Goal: Task Accomplishment & Management: Use online tool/utility

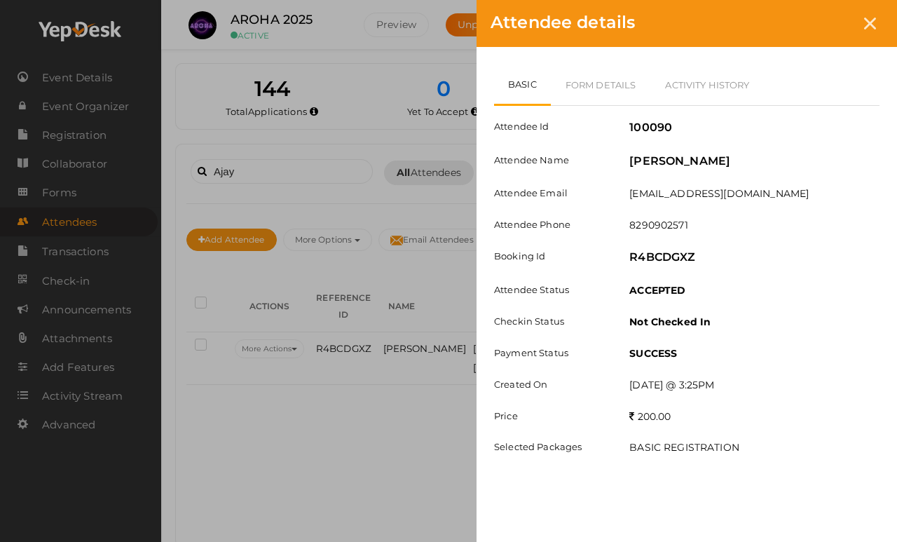
scroll to position [45, 0]
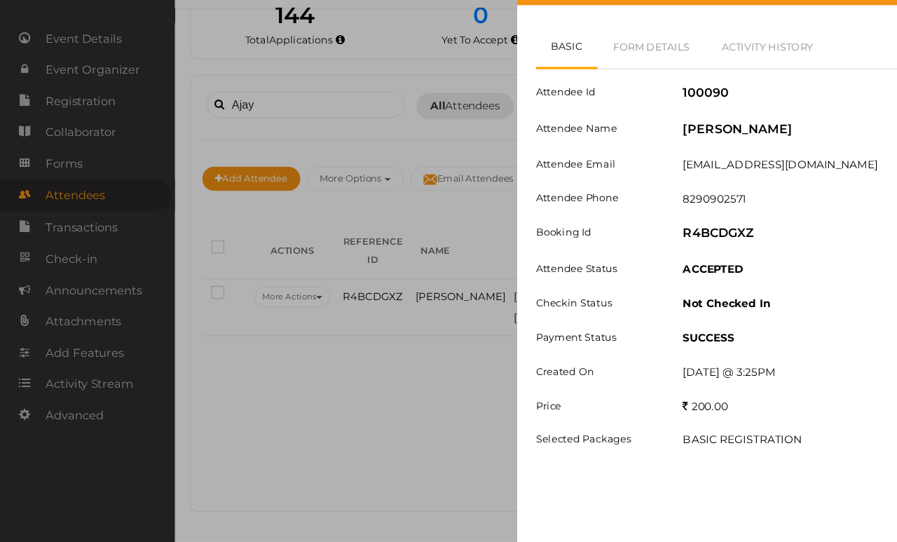
click at [539, 396] on div "Attendee Id 100090 Attendee Name [PERSON_NAME] Attendee Email [EMAIL_ADDRESS][D…" at bounding box center [686, 287] width 385 height 362
click at [300, 403] on div "Attendee details Basic Form Details Activity History Attendee Id 100090 Attende…" at bounding box center [448, 271] width 897 height 542
click at [612, 64] on link "Form Details" at bounding box center [601, 84] width 100 height 41
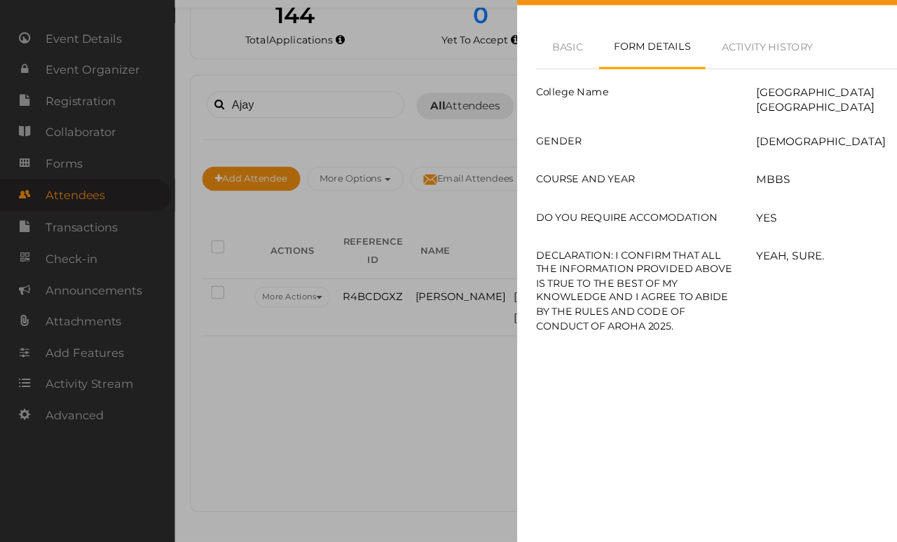
click at [705, 64] on link "Activity History" at bounding box center [707, 84] width 114 height 41
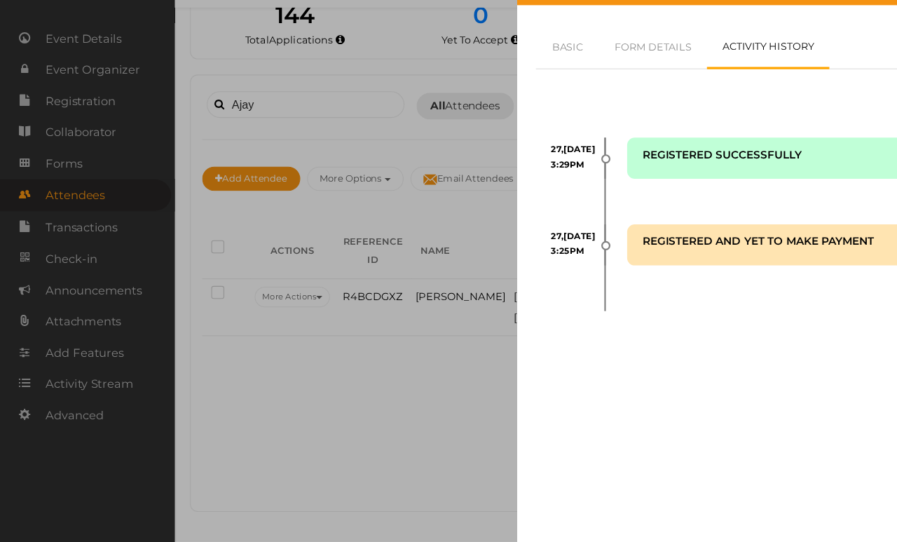
click at [516, 64] on link "Basic" at bounding box center [523, 84] width 58 height 41
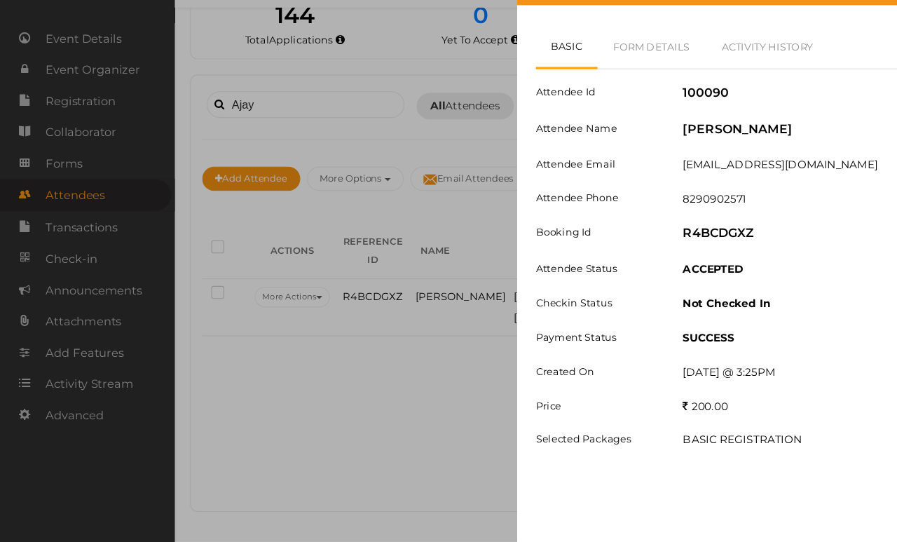
click at [264, 99] on div "Attendee details Basic Form Details Activity History Attendee Id 100090 Attende…" at bounding box center [448, 271] width 897 height 542
click at [250, 90] on div "Attendee details Basic Form Details Activity History Attendee Id 100090 Attende…" at bounding box center [448, 271] width 897 height 542
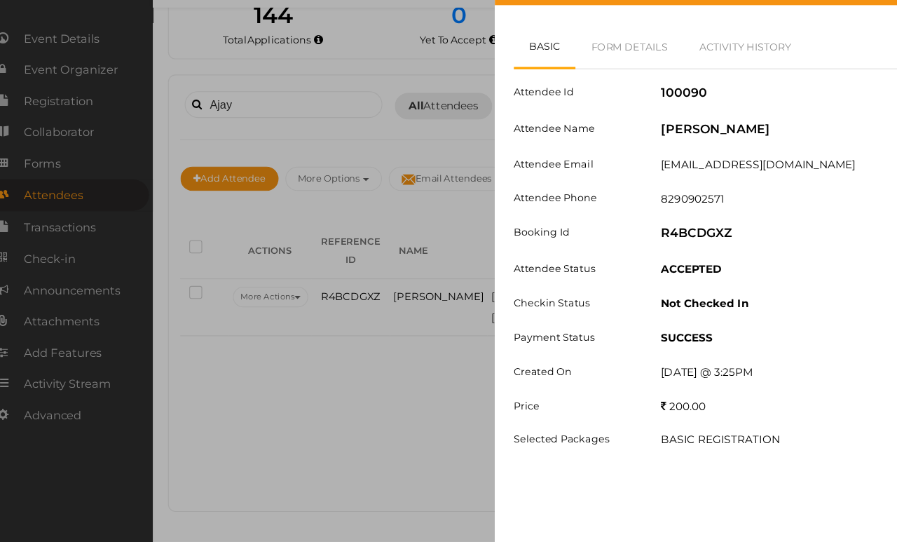
scroll to position [3, 97]
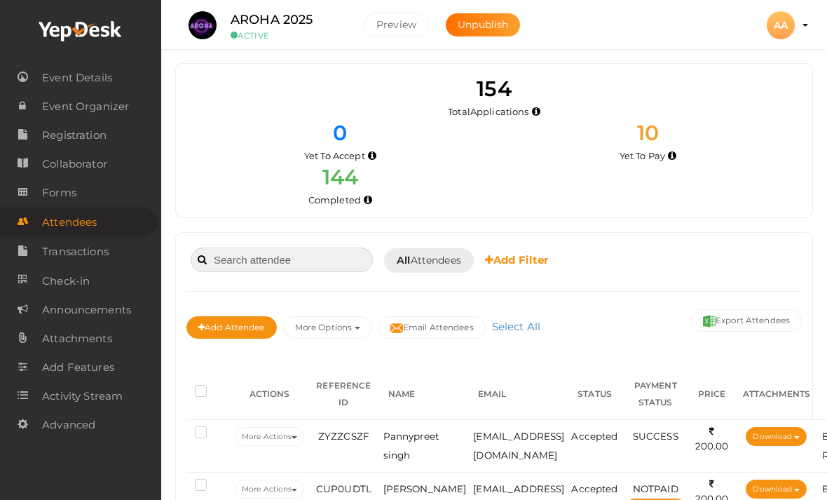
click at [273, 249] on input at bounding box center [282, 259] width 182 height 25
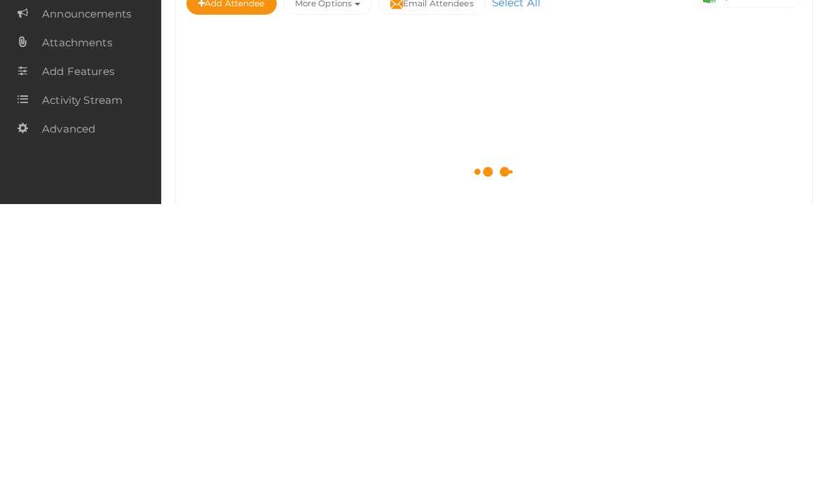
scroll to position [29, 0]
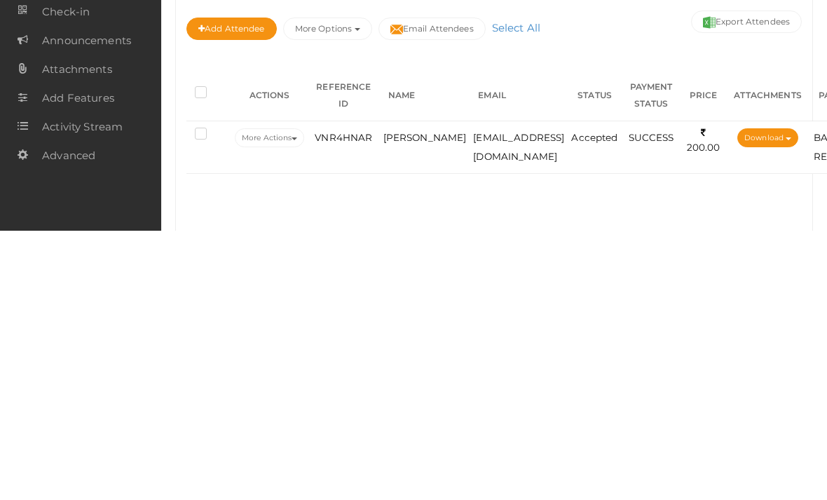
click at [351, 401] on span "VNR4HNAR" at bounding box center [343, 406] width 57 height 11
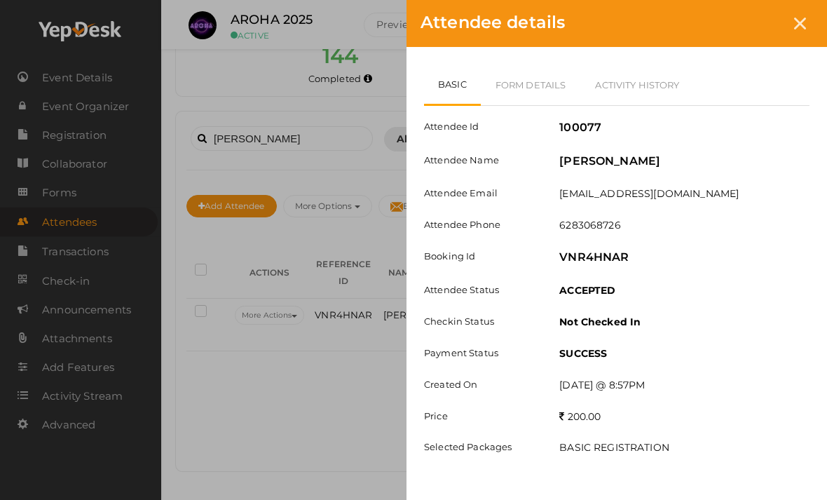
click at [384, 53] on div "Attendee details Basic Form Details Activity History Attendee Id 100077 Attende…" at bounding box center [413, 250] width 827 height 500
click at [742, 236] on div "Attendee Id 100077 Attendee Name Krishan Kumar yadav Attendee Email sahilgoswam…" at bounding box center [616, 287] width 385 height 362
click at [22, 105] on div "Attendee details Basic Form Details Activity History Attendee Id 100077 Attende…" at bounding box center [413, 250] width 827 height 500
click at [804, 20] on icon at bounding box center [800, 24] width 12 height 12
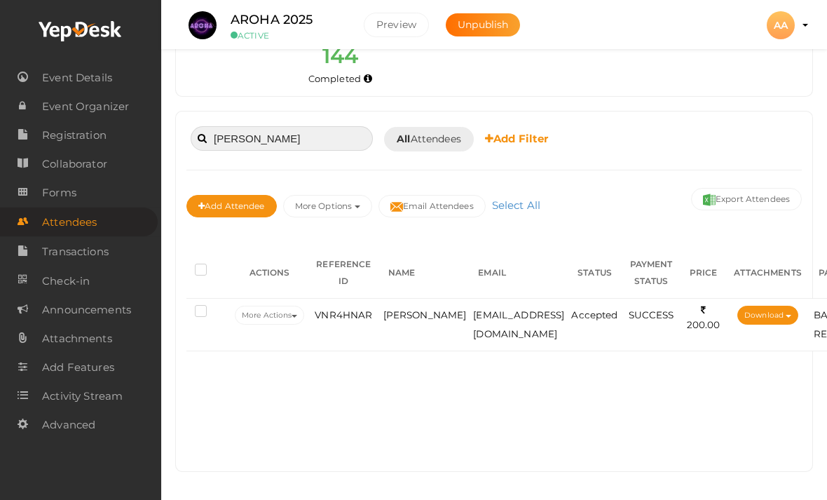
click at [329, 126] on input "Krishan kumar" at bounding box center [282, 138] width 182 height 25
type input "K"
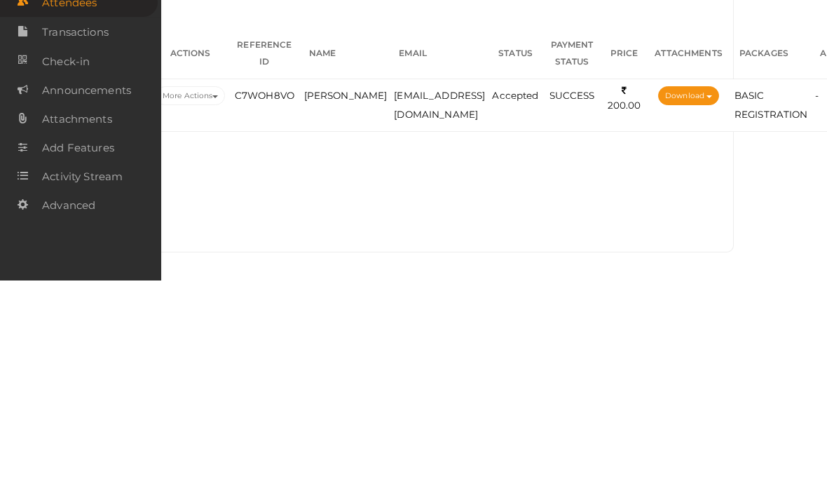
scroll to position [164, 77]
click at [560, 299] on td "SUCCESS" at bounding box center [575, 325] width 60 height 53
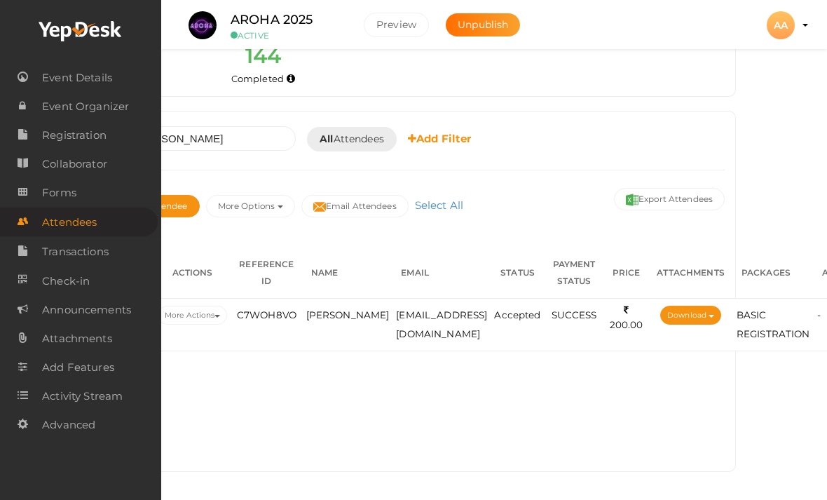
scroll to position [164, 123]
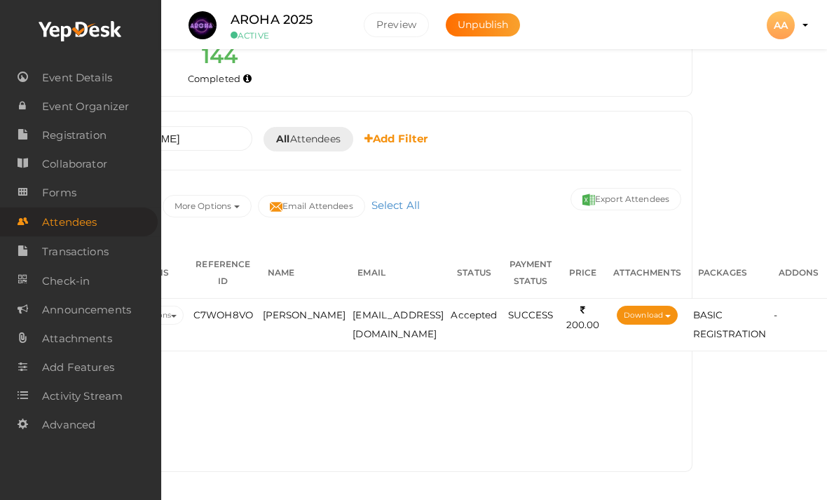
click at [746, 309] on span "BASIC REGISTRATION" at bounding box center [730, 324] width 74 height 30
click at [349, 299] on td "arjunkumark618@gmail.com" at bounding box center [398, 325] width 98 height 53
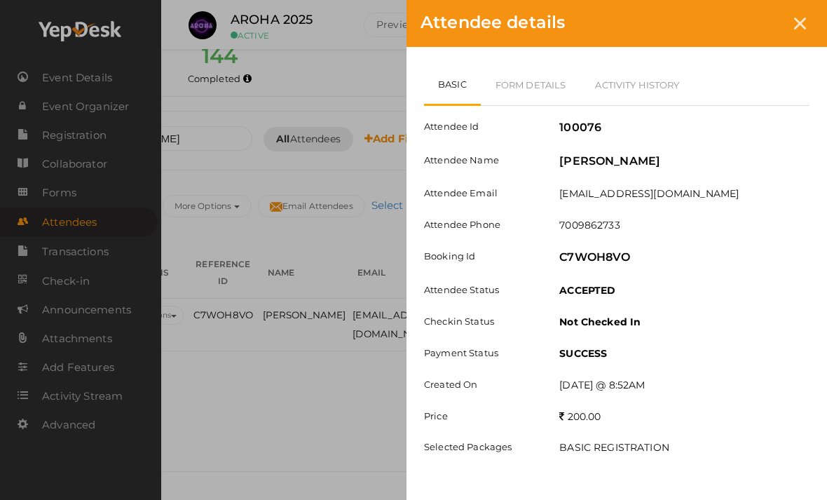
click at [713, 227] on div "7009862733" at bounding box center [684, 227] width 271 height 18
click at [787, 22] on div at bounding box center [800, 24] width 26 height 26
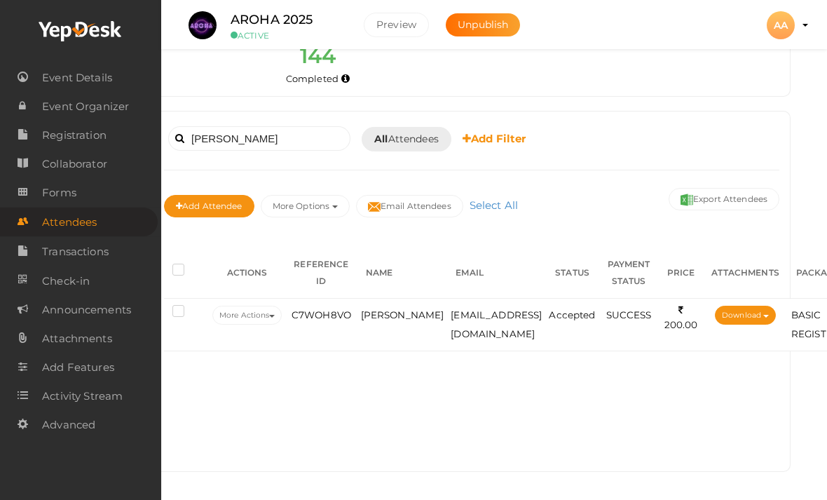
scroll to position [164, 0]
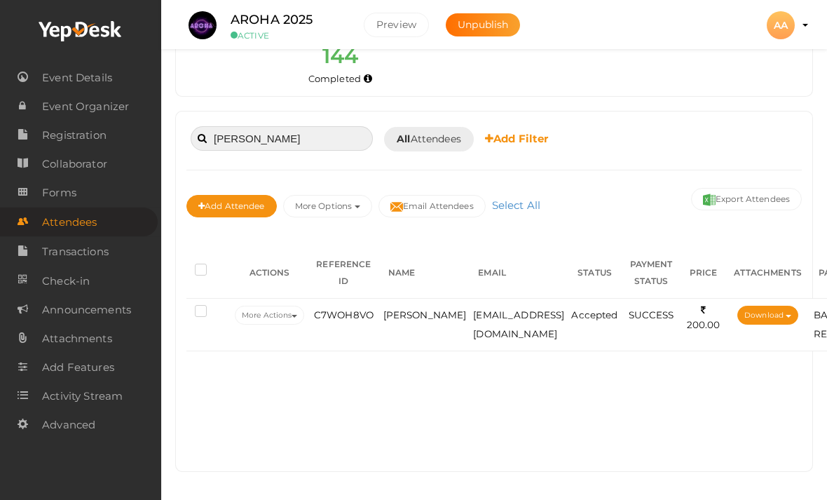
click at [336, 126] on input "Rohan" at bounding box center [282, 138] width 182 height 25
type input "R"
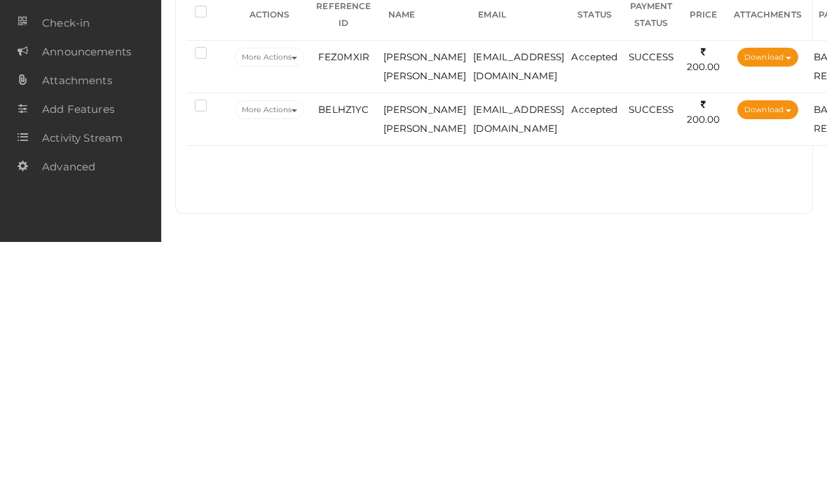
click at [681, 351] on td "SUCCESS" at bounding box center [652, 377] width 60 height 53
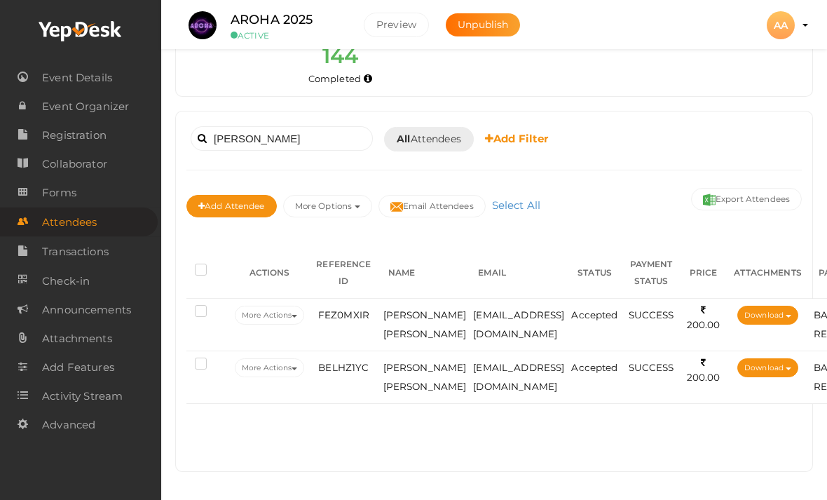
click at [611, 359] on td "Accepted" at bounding box center [594, 377] width 53 height 53
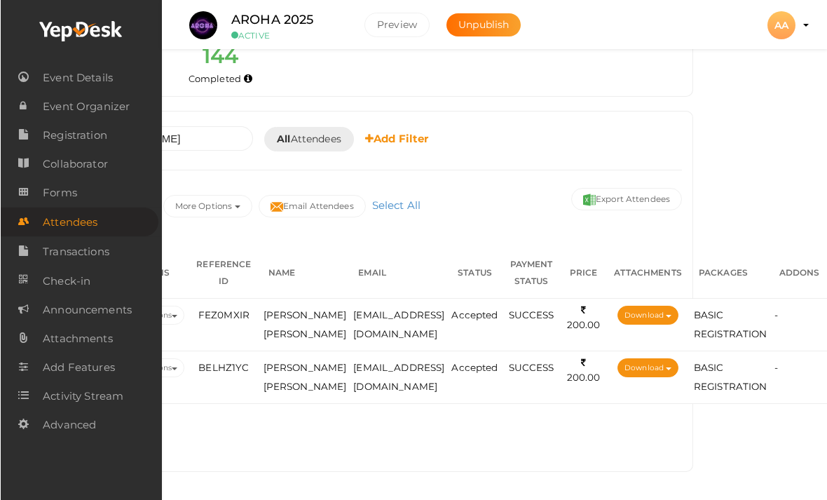
click at [425, 364] on td "harjot001sidhu@gmail.com" at bounding box center [398, 377] width 98 height 53
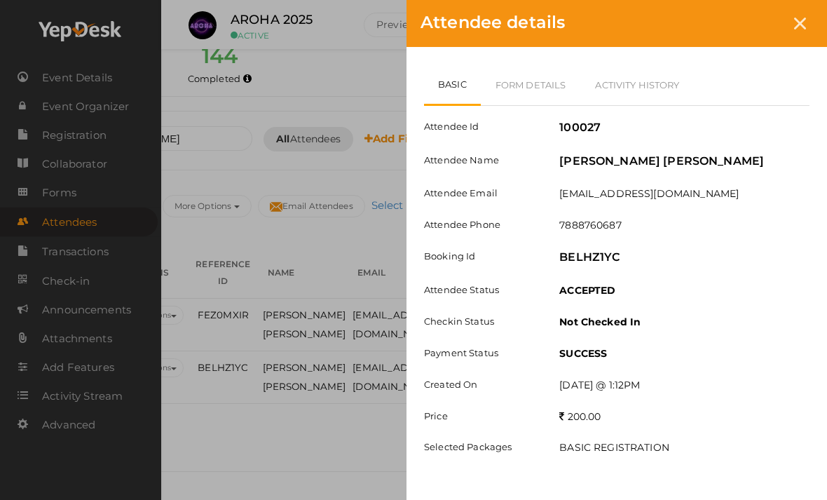
click at [512, 84] on link "Form Details" at bounding box center [531, 84] width 100 height 41
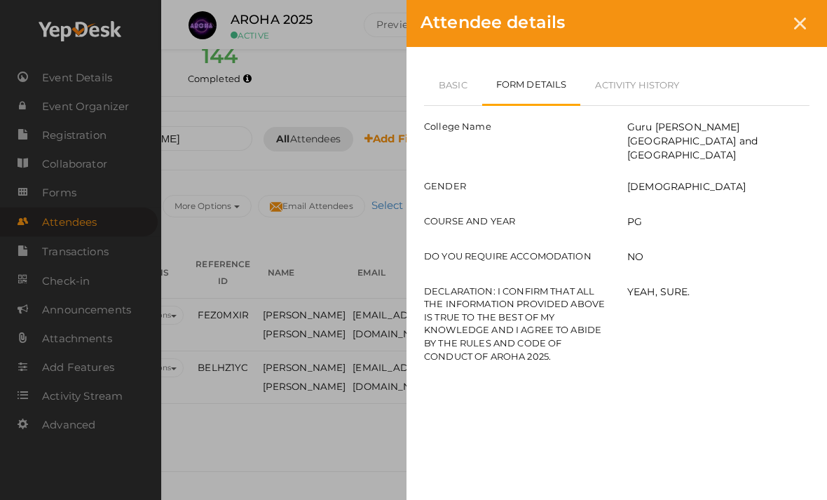
click at [459, 73] on link "Basic" at bounding box center [453, 84] width 58 height 41
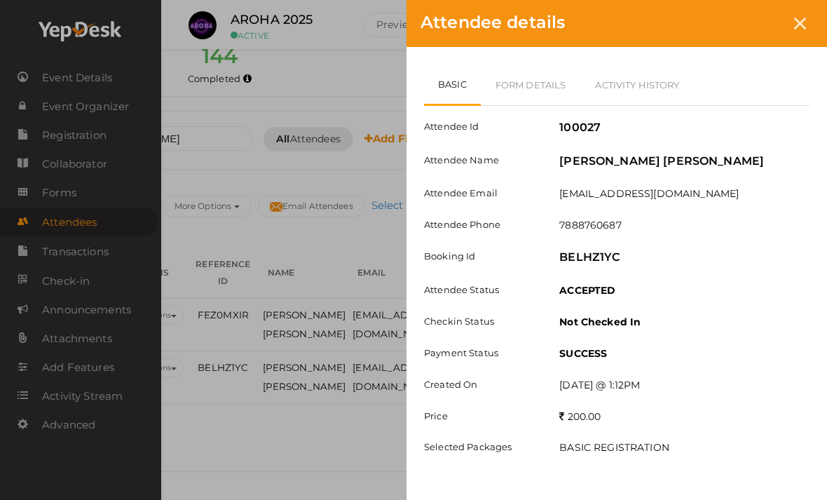
click at [535, 85] on link "Form Details" at bounding box center [531, 84] width 100 height 41
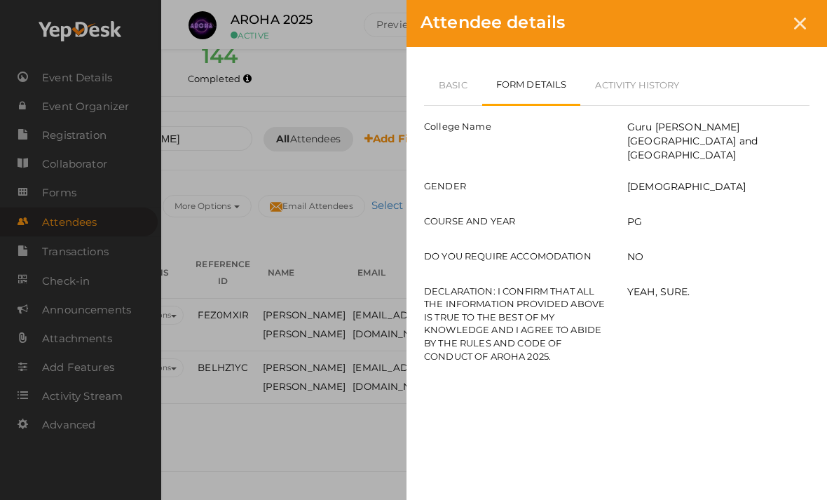
click at [445, 76] on link "Basic" at bounding box center [453, 84] width 58 height 41
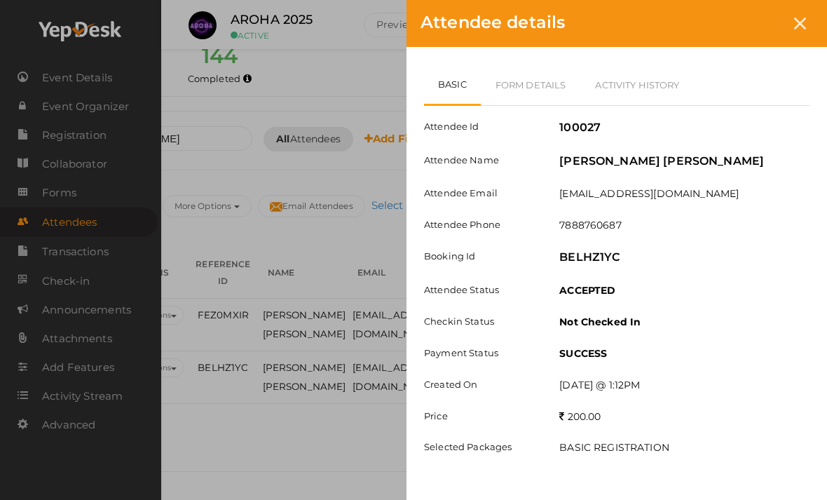
click at [775, 34] on div "Attendee details" at bounding box center [616, 23] width 421 height 47
click at [795, 34] on div at bounding box center [800, 24] width 26 height 26
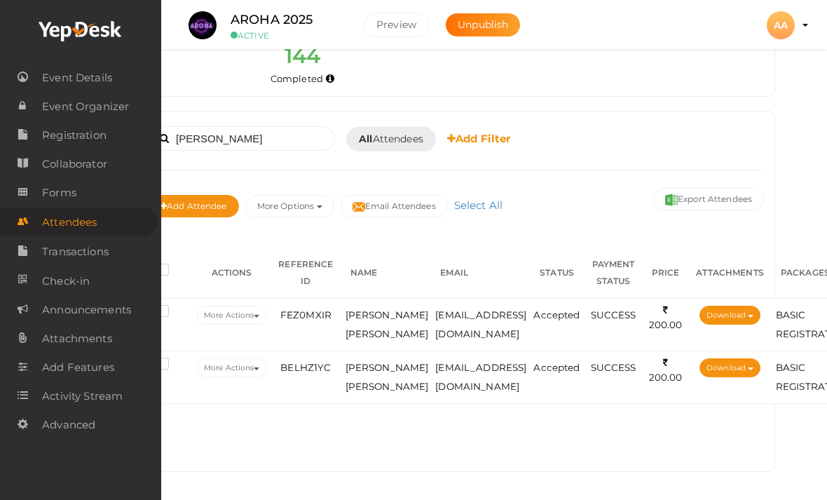
scroll to position [164, 0]
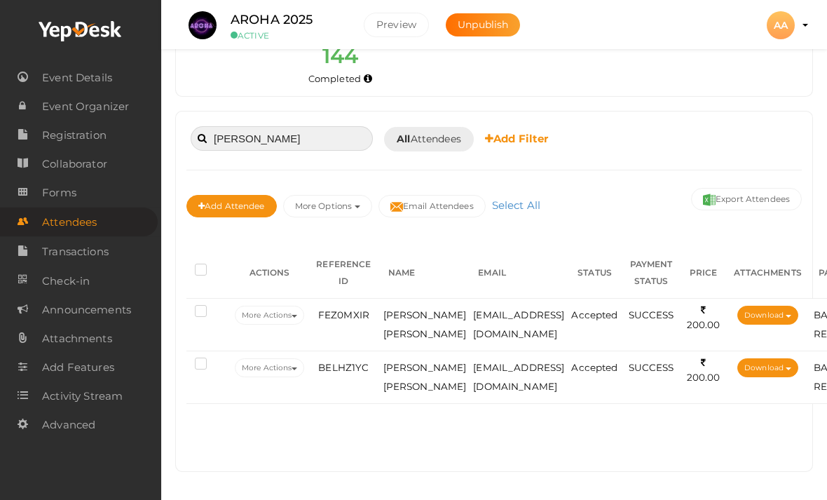
click at [289, 126] on input "Harjot" at bounding box center [282, 138] width 182 height 25
type input "H"
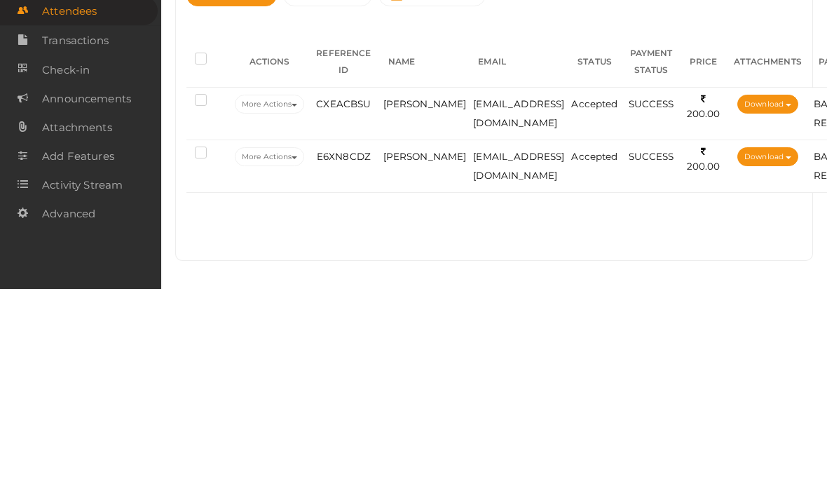
click at [399, 299] on td "VISHAL MOTTAN" at bounding box center [425, 325] width 90 height 53
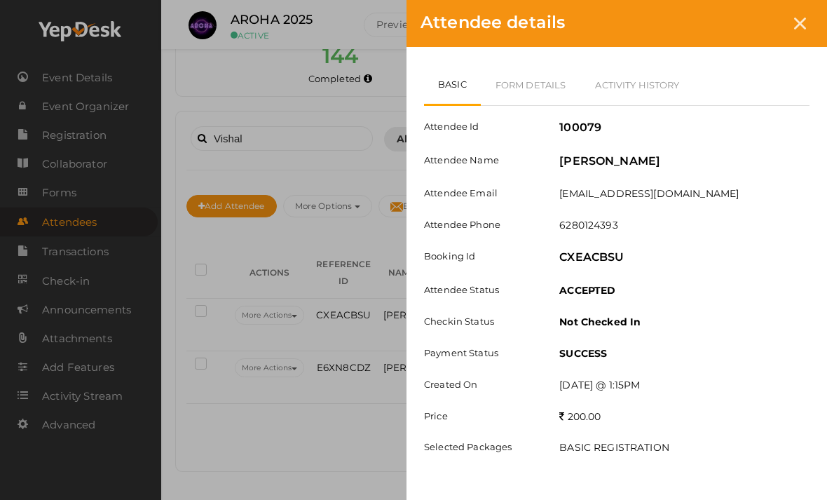
click at [535, 81] on link "Form Details" at bounding box center [531, 84] width 100 height 41
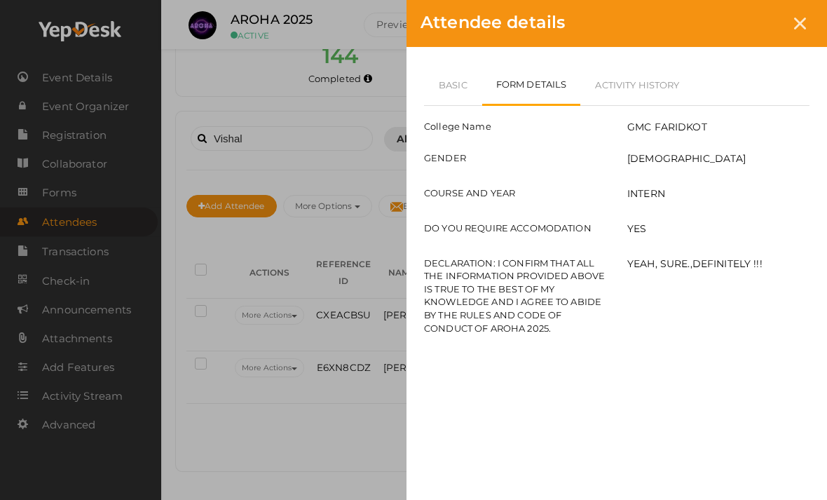
click at [362, 328] on div "Attendee details Basic Form Details Activity History Attendee Id 100079 Attende…" at bounding box center [413, 250] width 827 height 500
click at [371, 339] on div "Attendee details Basic Form Details Activity History Attendee Id 100079 Attende…" at bounding box center [413, 250] width 827 height 500
click at [812, 13] on div "Attendee details" at bounding box center [616, 23] width 421 height 47
click at [795, 29] on icon at bounding box center [800, 24] width 12 height 12
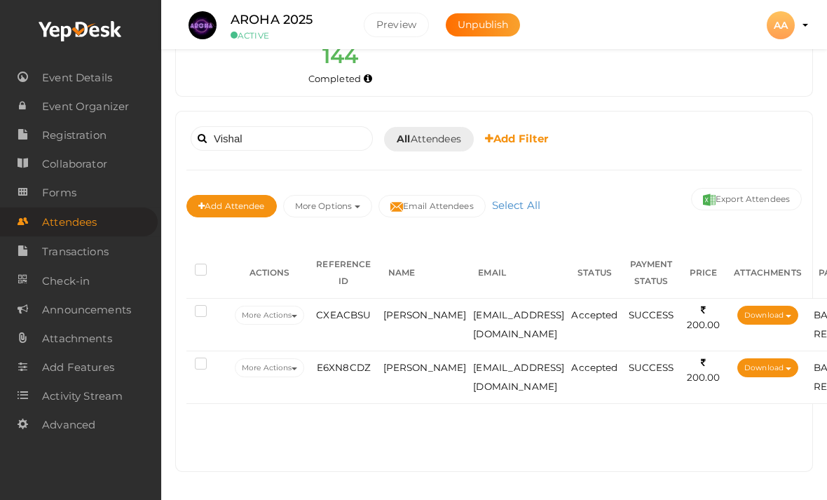
click at [502, 362] on span "pariharvishal280304@gmail.com" at bounding box center [518, 377] width 91 height 30
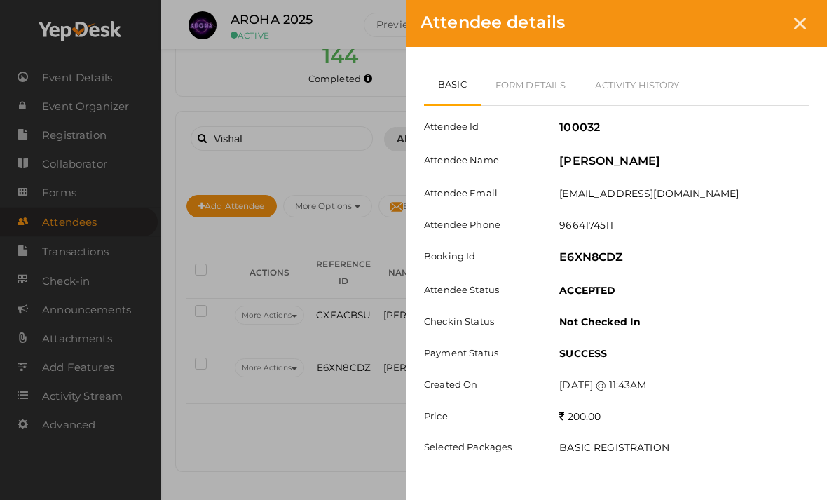
click at [540, 78] on link "Form Details" at bounding box center [531, 84] width 100 height 41
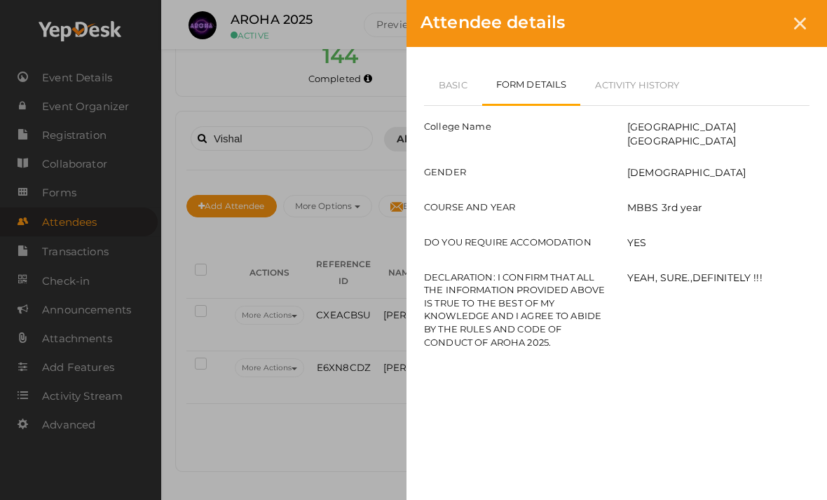
click at [802, 27] on icon at bounding box center [800, 24] width 12 height 12
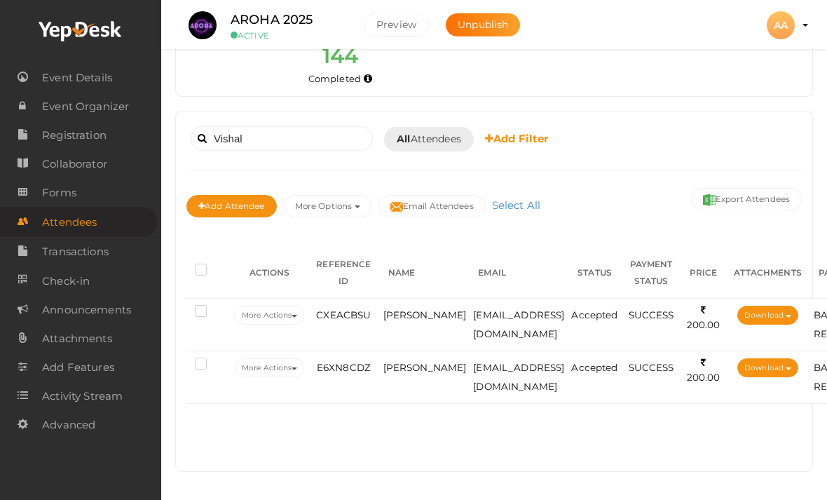
click at [417, 309] on span "VISHAL MOTTAN" at bounding box center [424, 314] width 83 height 11
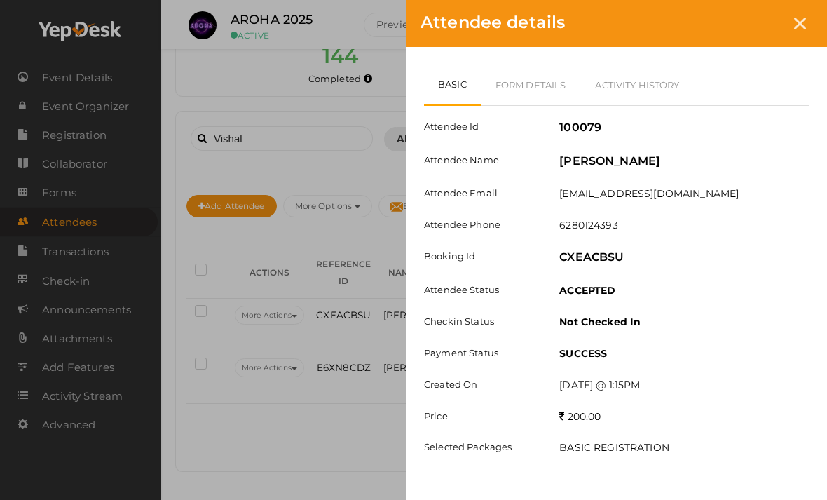
click at [687, 307] on div "Attendee Id 100079 Attendee Name VISHAL MOTTAN Attendee Email vishalmottan@gmai…" at bounding box center [616, 287] width 385 height 362
click at [804, 23] on icon at bounding box center [800, 24] width 12 height 12
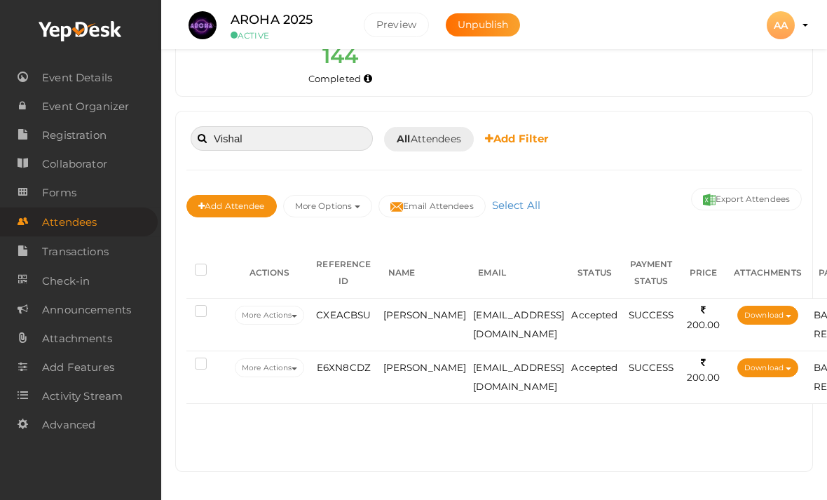
click at [336, 126] on input "Vishal" at bounding box center [282, 138] width 182 height 25
click at [301, 126] on input "Vishal" at bounding box center [282, 138] width 182 height 25
click at [336, 126] on input "Vishal" at bounding box center [282, 138] width 182 height 25
type input "V"
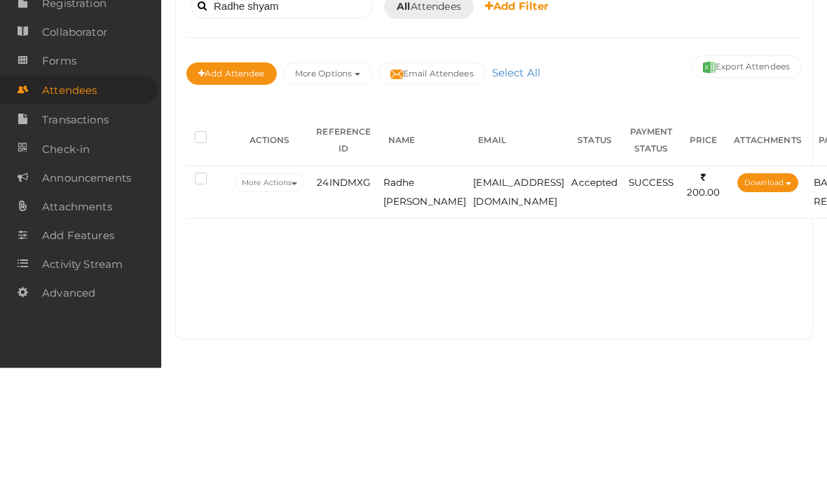
click at [425, 299] on td "Radhe shyam choudhary" at bounding box center [425, 325] width 90 height 53
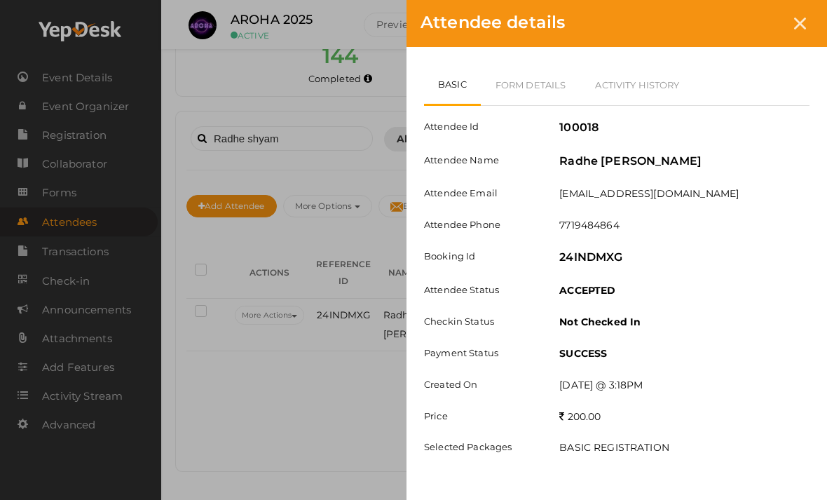
click at [533, 86] on link "Form Details" at bounding box center [531, 84] width 100 height 41
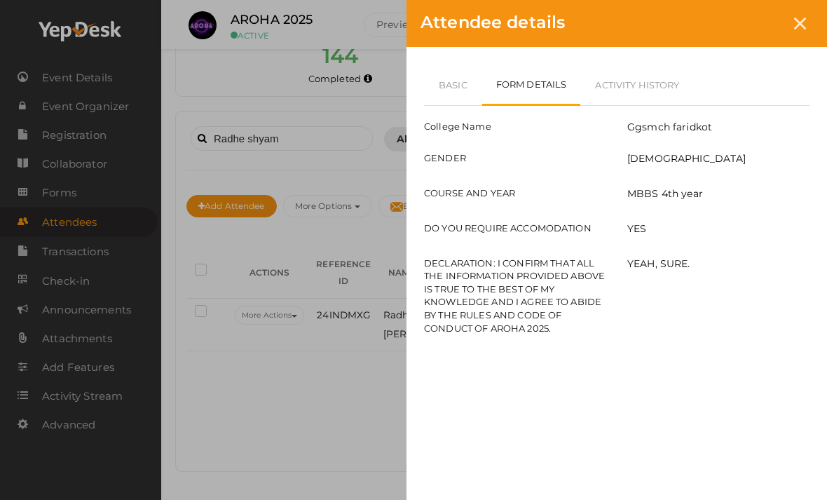
click at [429, 88] on link "Basic" at bounding box center [453, 84] width 58 height 41
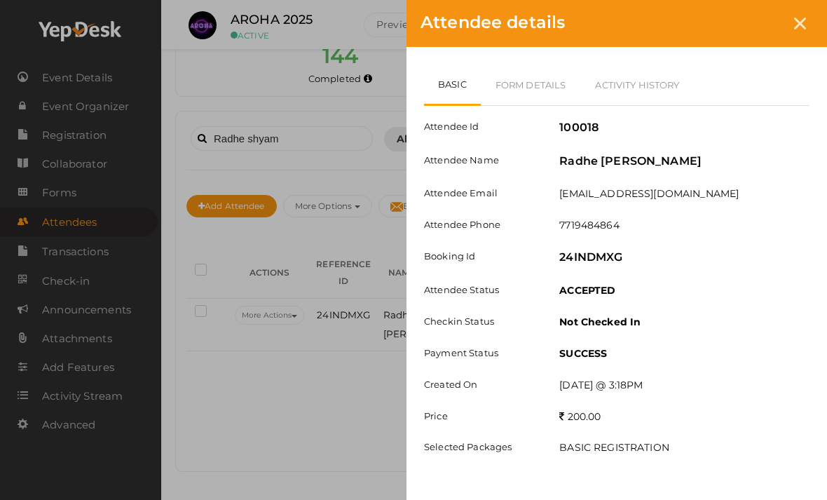
click at [807, 28] on div at bounding box center [800, 24] width 26 height 26
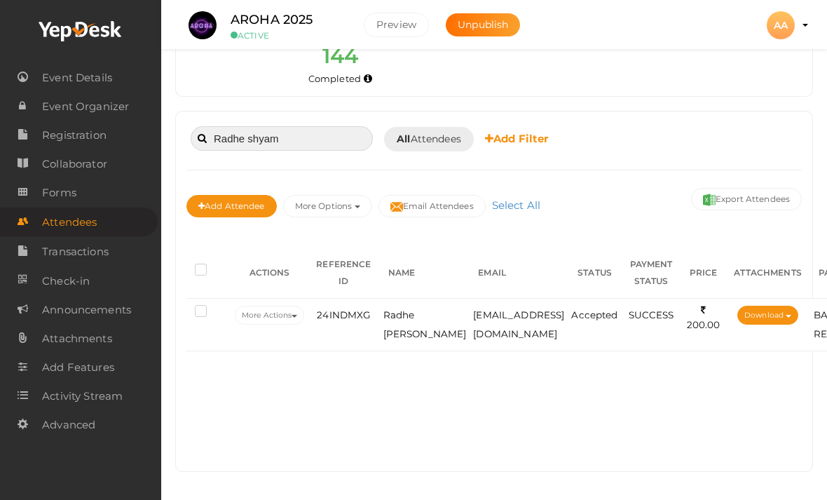
click at [310, 126] on input "Radhe shyam" at bounding box center [282, 138] width 182 height 25
click at [333, 126] on input "Radhe shyam" at bounding box center [282, 138] width 182 height 25
type input "R"
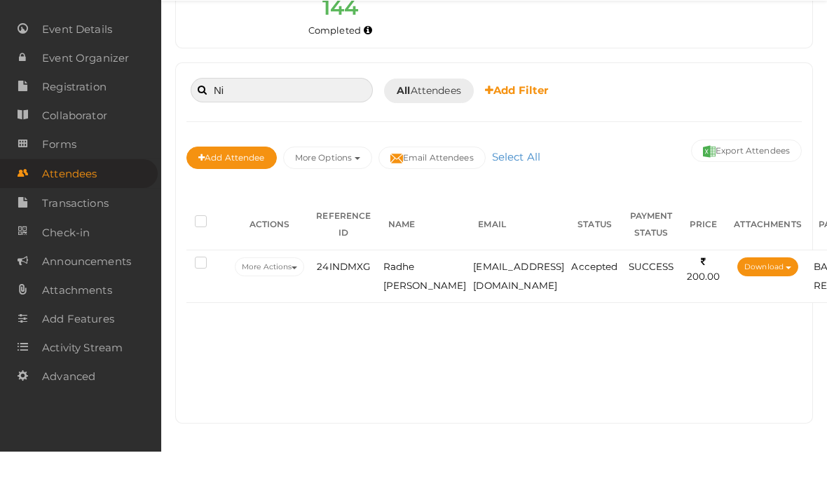
type input "N"
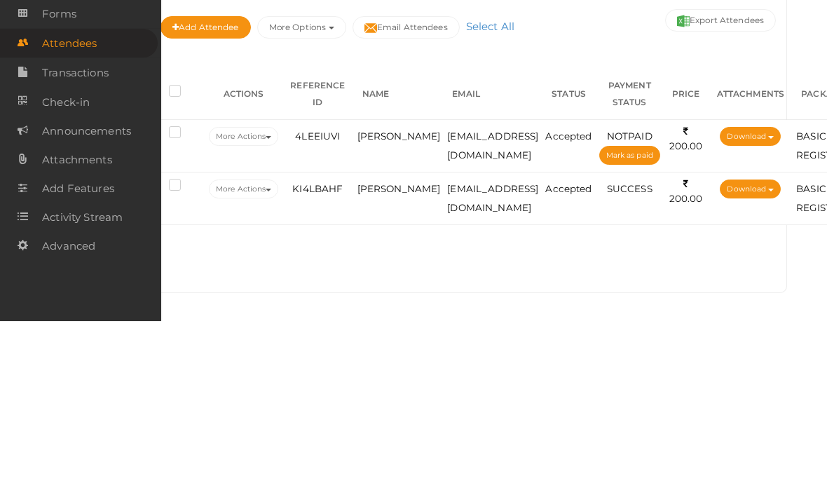
scroll to position [119, 27]
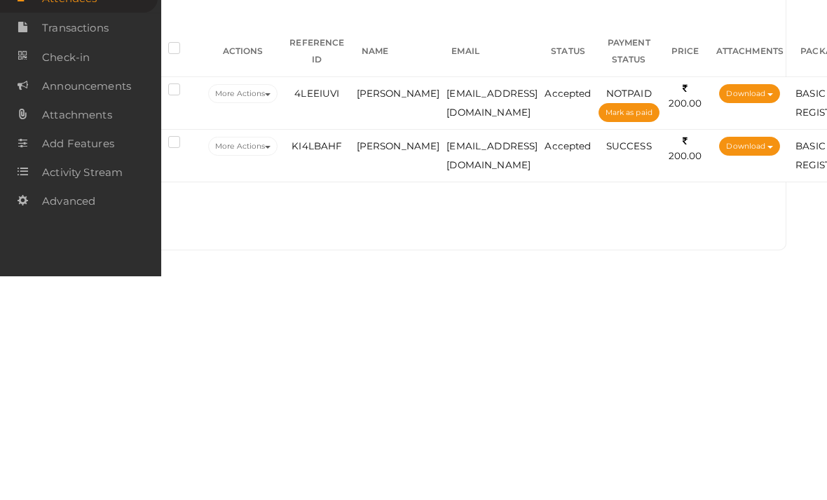
click at [459, 301] on td "nishantkumar5095@gmail.com" at bounding box center [492, 327] width 98 height 53
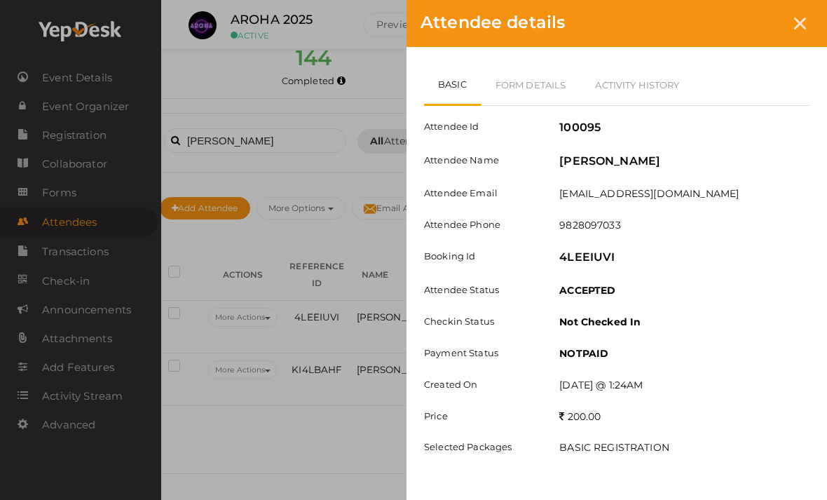
click at [544, 80] on link "Form Details" at bounding box center [531, 84] width 100 height 41
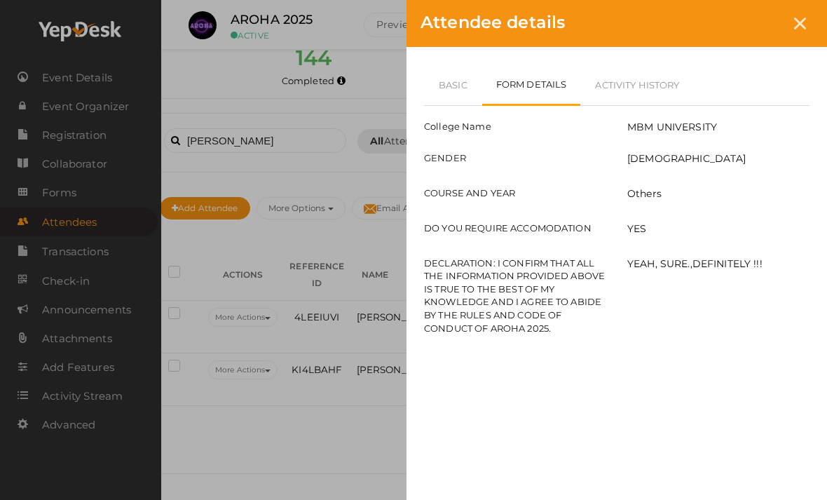
click at [346, 369] on div "Attendee details Basic Form Details Activity History Attendee Id 100095 Attende…" at bounding box center [413, 250] width 827 height 500
click at [811, 16] on div at bounding box center [800, 24] width 26 height 26
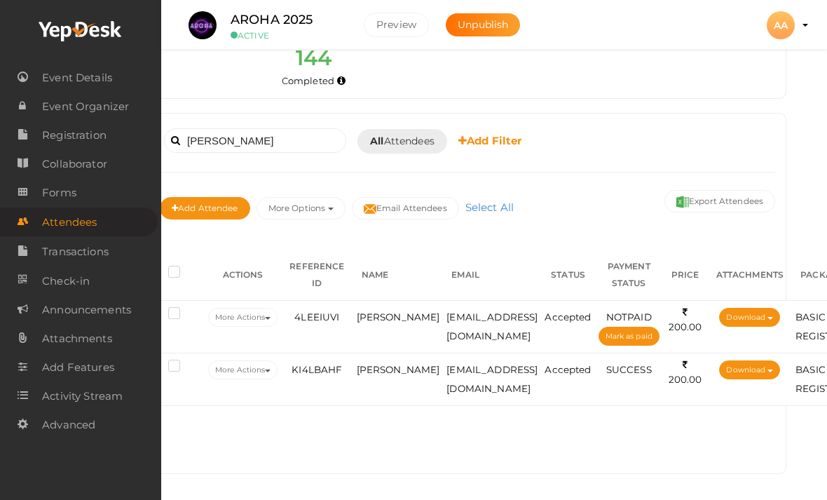
click at [453, 382] on td "kambojnishant85@gmail.com" at bounding box center [492, 379] width 98 height 53
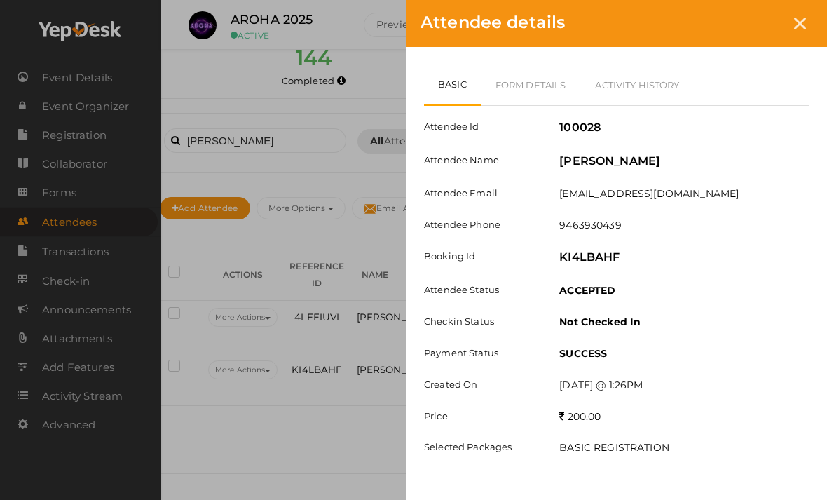
click at [537, 87] on link "Form Details" at bounding box center [531, 84] width 100 height 41
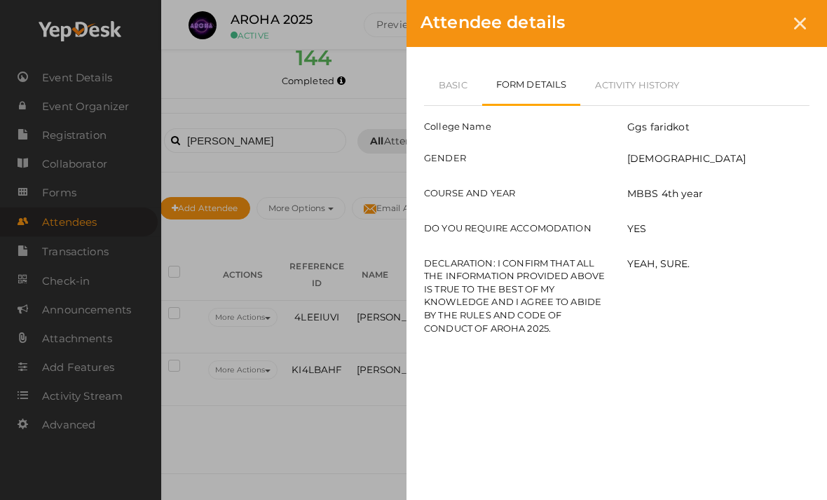
click at [450, 93] on link "Basic" at bounding box center [453, 84] width 58 height 41
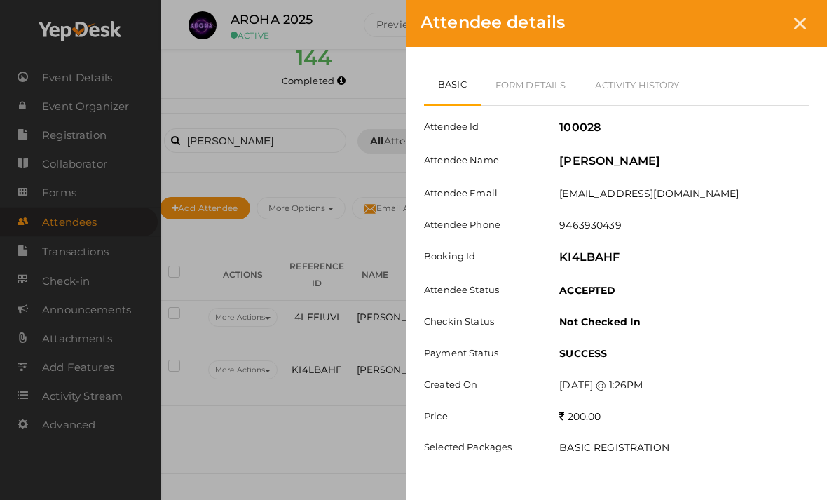
click at [793, 28] on div at bounding box center [800, 24] width 26 height 26
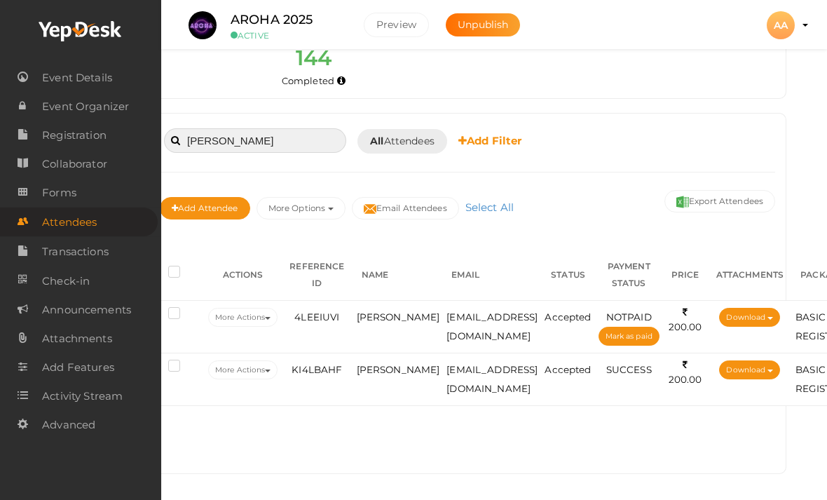
click at [262, 132] on input "Nishant" at bounding box center [255, 140] width 182 height 25
type input "N"
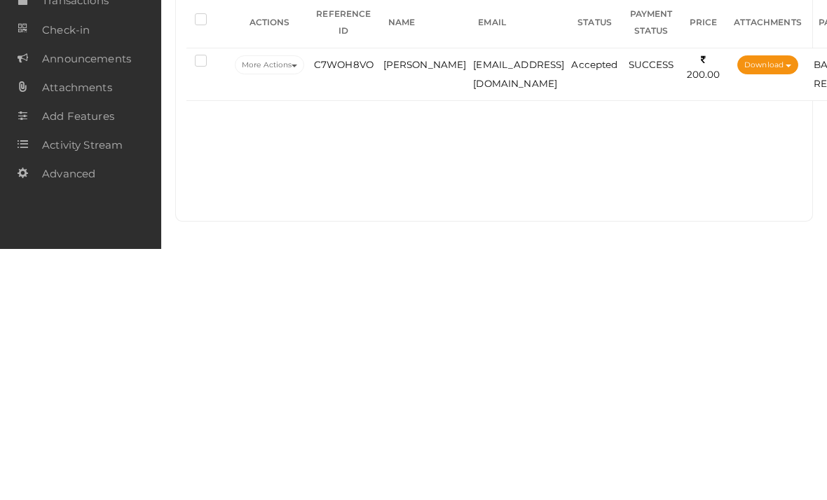
scroll to position [129, 0]
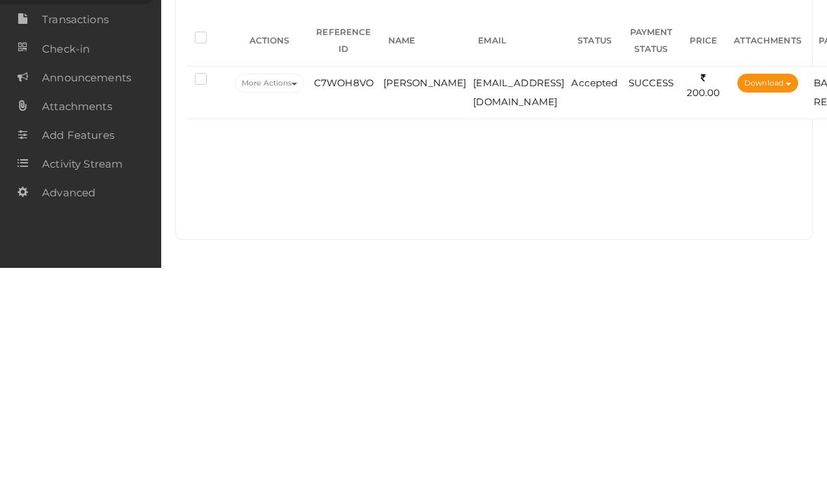
click at [541, 309] on span "arjunkumark618@gmail.com" at bounding box center [518, 324] width 91 height 30
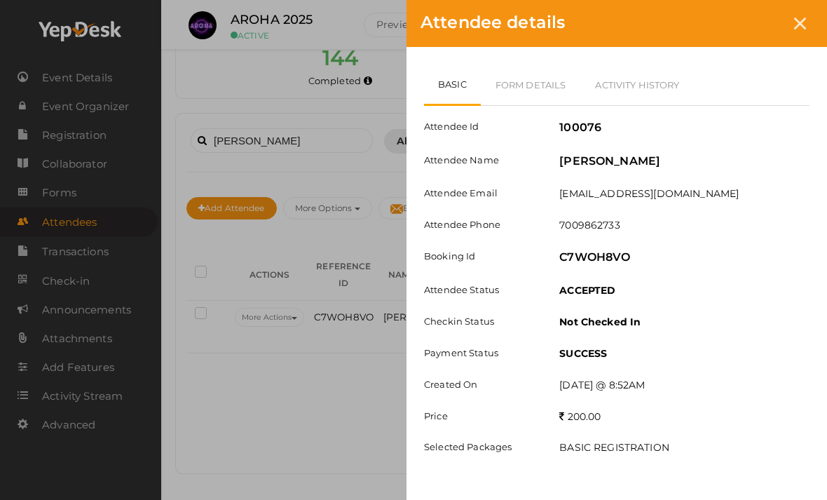
click at [811, 14] on div "Attendee details" at bounding box center [616, 23] width 421 height 47
click at [799, 25] on icon at bounding box center [800, 24] width 12 height 12
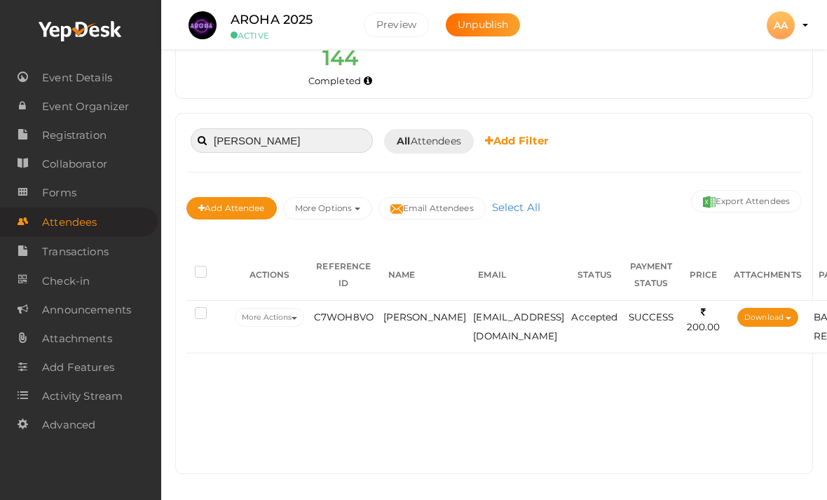
click at [316, 135] on input "Rohan" at bounding box center [282, 140] width 182 height 25
type input "R"
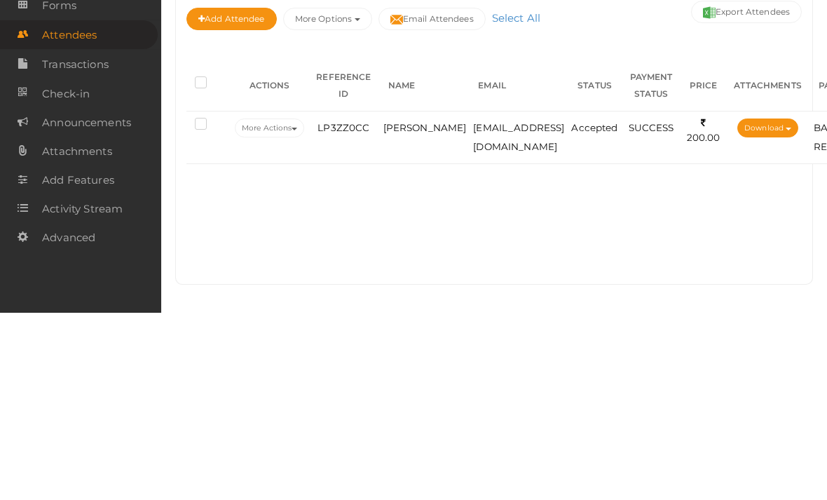
click at [593, 299] on td "Accepted" at bounding box center [594, 325] width 53 height 53
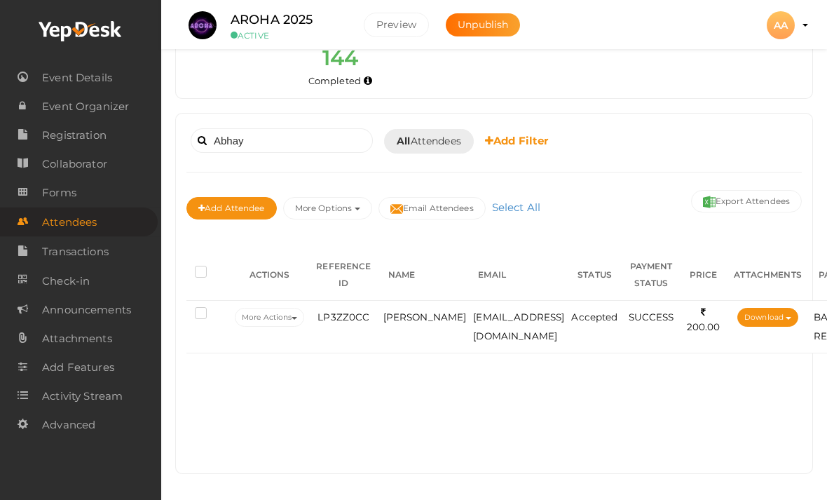
click at [495, 342] on td "abhayjeets03@gmail.com" at bounding box center [519, 327] width 98 height 53
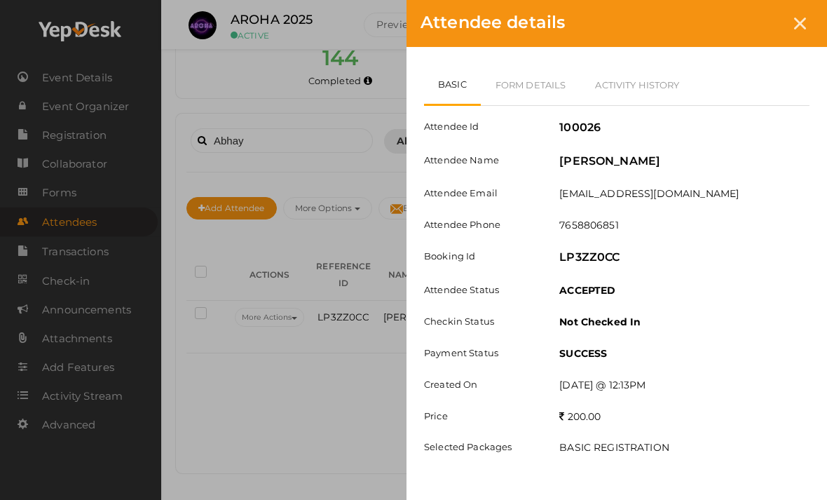
click at [548, 90] on link "Form Details" at bounding box center [531, 84] width 100 height 41
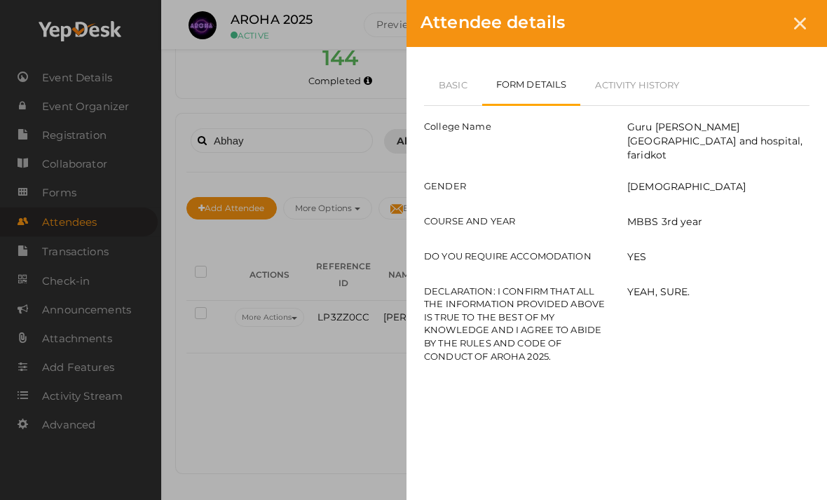
click at [432, 93] on link "Basic" at bounding box center [453, 84] width 58 height 41
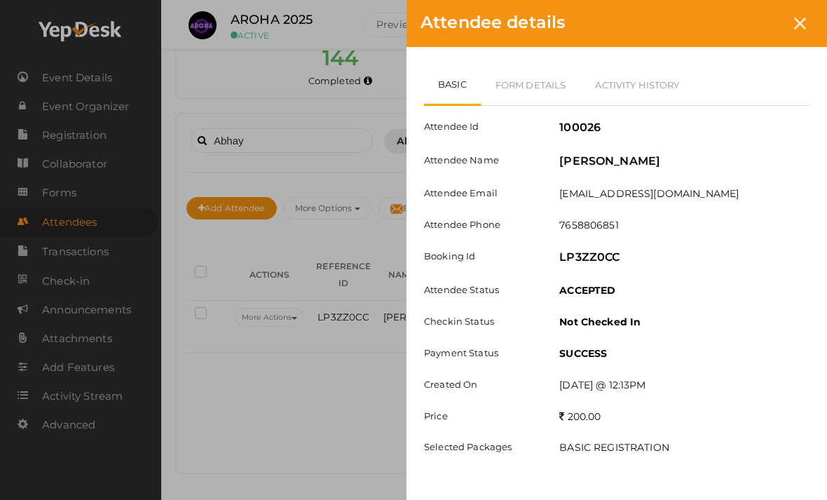
click at [795, 36] on div "Attendee details" at bounding box center [616, 23] width 421 height 47
click at [799, 35] on div at bounding box center [800, 24] width 26 height 26
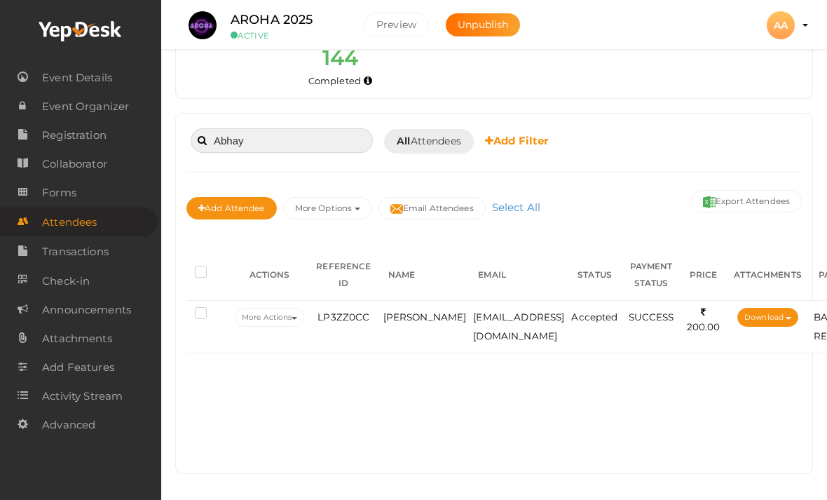
click at [314, 149] on input "Abhay" at bounding box center [282, 140] width 182 height 25
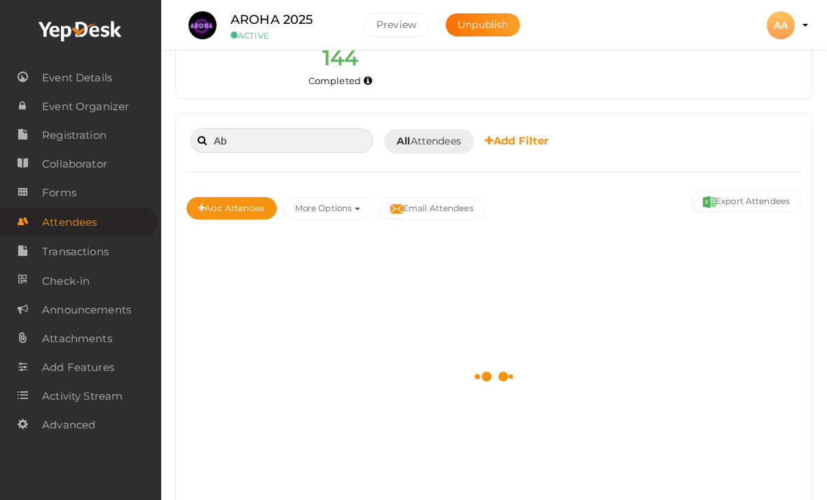
type input "A"
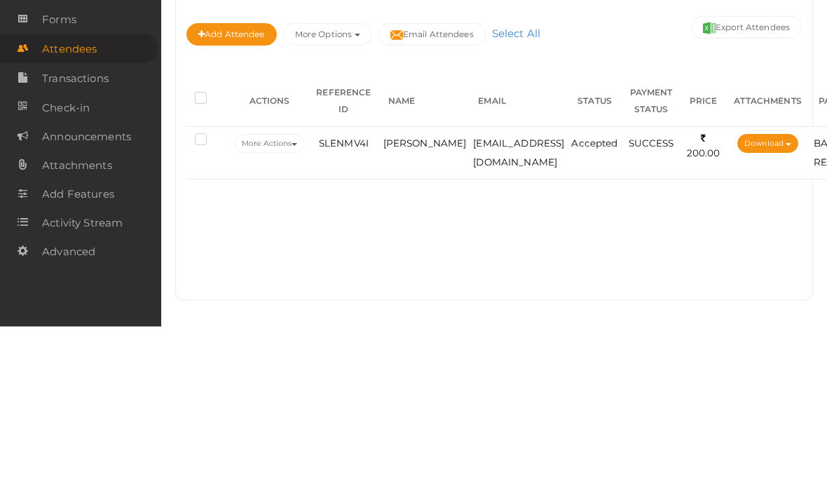
click at [505, 301] on td "mankiratsingh0406@gmaio.com" at bounding box center [519, 327] width 98 height 53
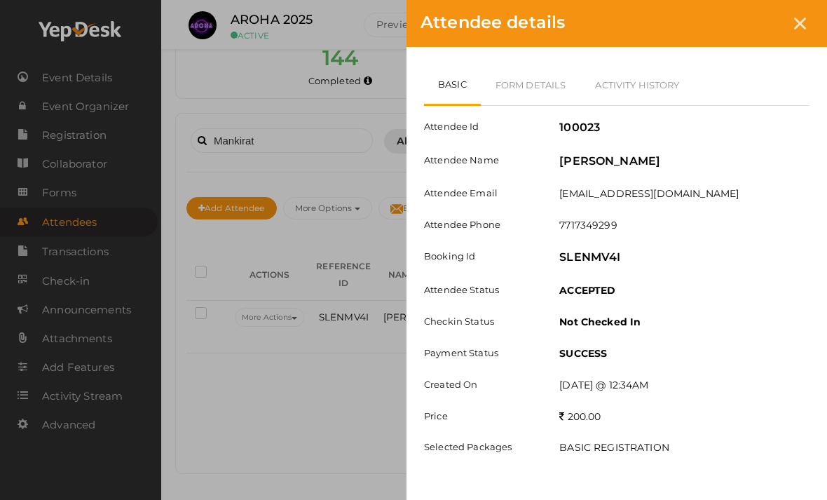
click at [527, 91] on link "Form Details" at bounding box center [531, 84] width 100 height 41
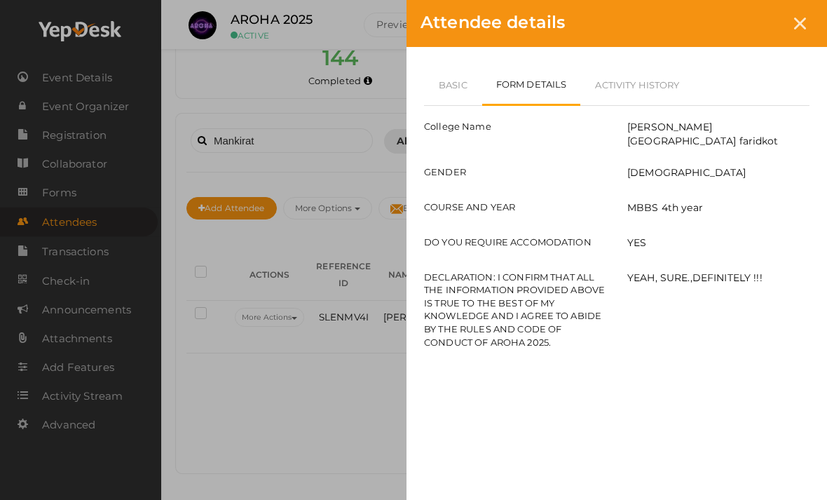
click at [451, 88] on link "Basic" at bounding box center [453, 84] width 58 height 41
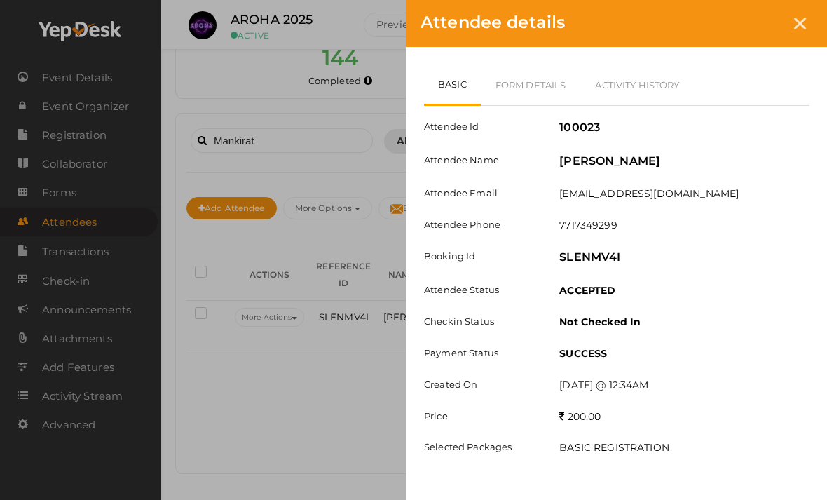
click at [801, 18] on icon at bounding box center [800, 24] width 12 height 12
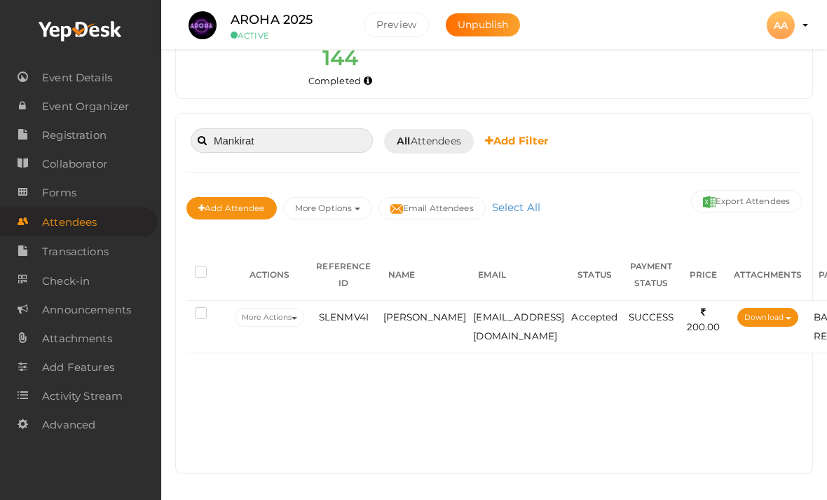
click at [310, 142] on input "Mankirat" at bounding box center [282, 140] width 182 height 25
type input "M"
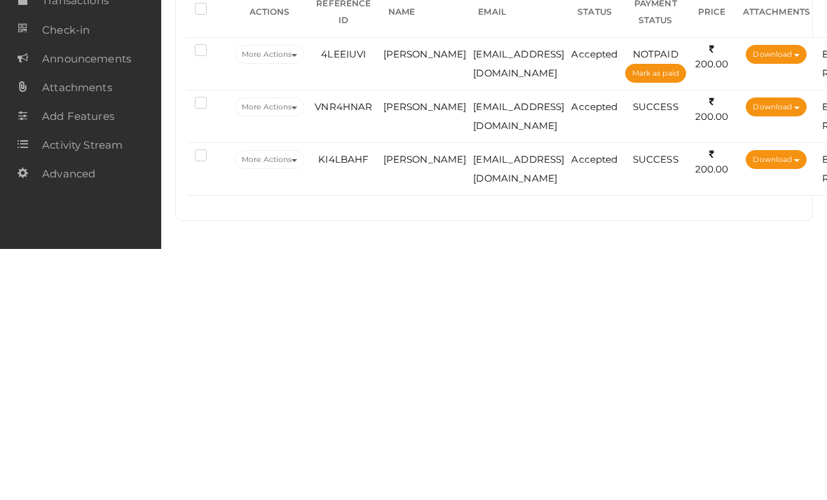
scroll to position [164, 0]
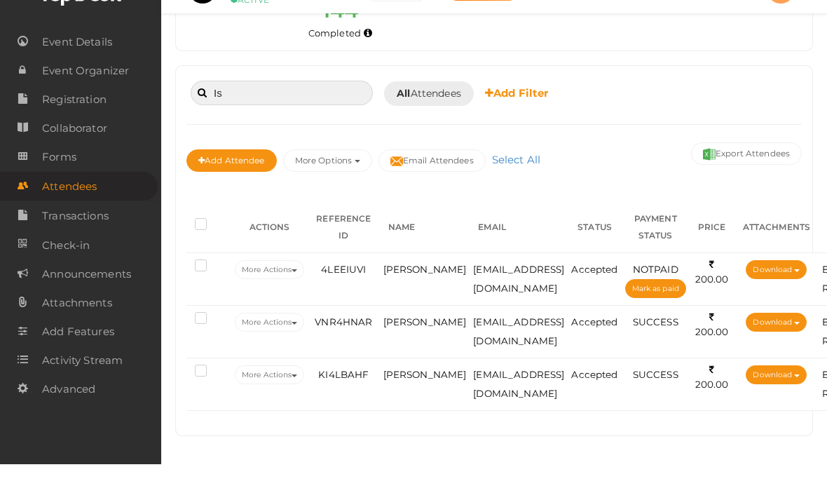
type input "I"
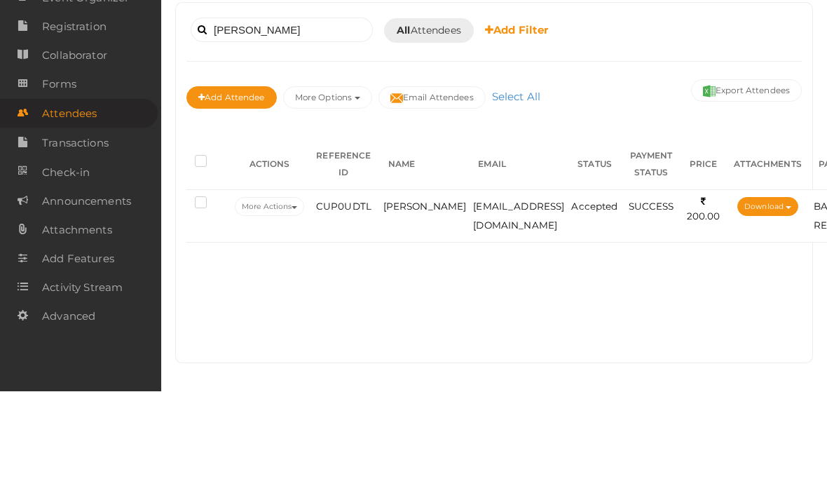
click at [568, 299] on td "jashanpsmatharu@gmail.com" at bounding box center [519, 325] width 98 height 53
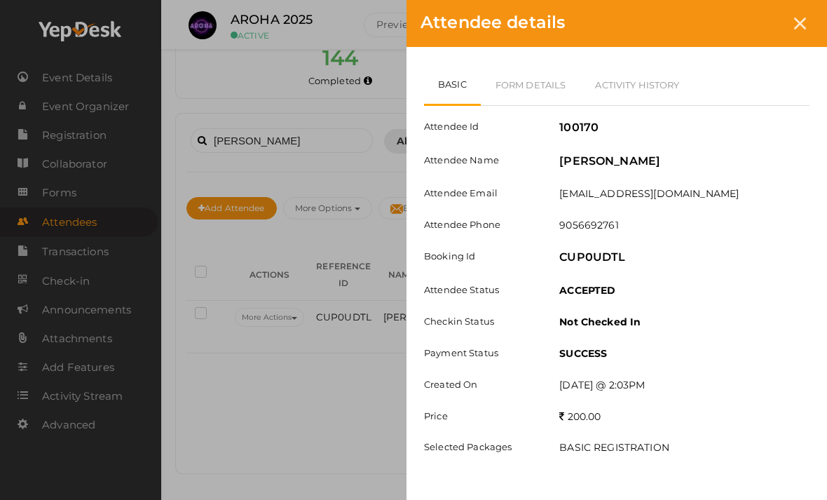
click at [551, 95] on link "Form Details" at bounding box center [531, 84] width 100 height 41
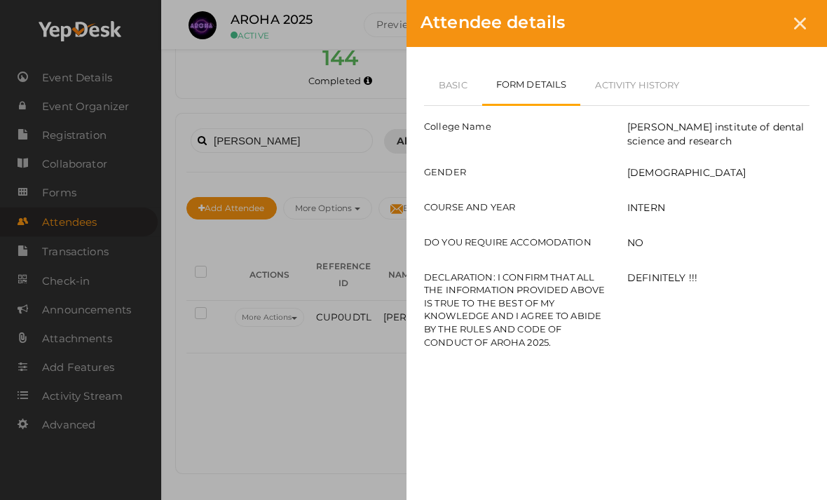
click at [468, 84] on link "Basic" at bounding box center [453, 84] width 58 height 41
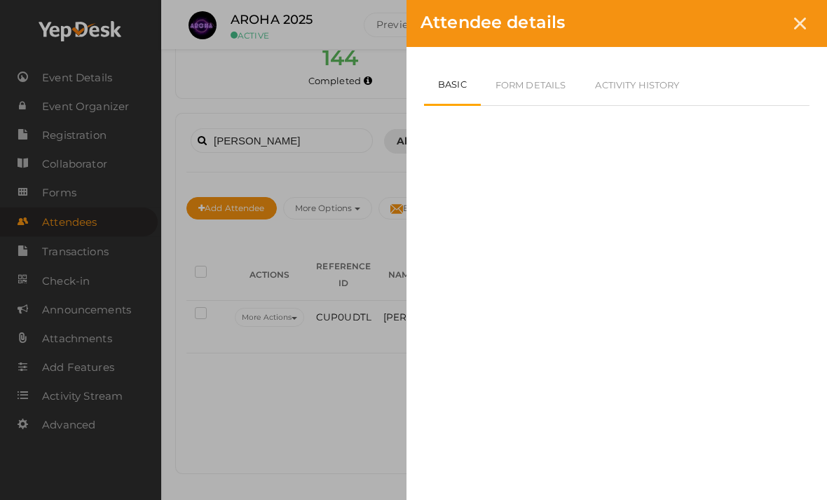
click at [332, 182] on div "Attendee details Basic Form Details Activity History Attendee Id 100170 Attende…" at bounding box center [413, 250] width 827 height 500
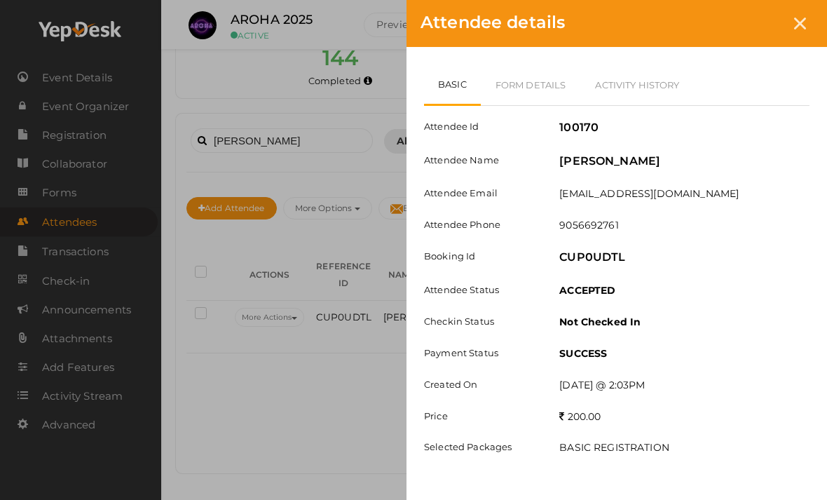
click at [325, 128] on div "Attendee details Basic Form Details Activity History Attendee Id 100170 Attende…" at bounding box center [413, 250] width 827 height 500
click at [320, 154] on div "Attendee details Basic Form Details Activity History Attendee Id 100170 Attende…" at bounding box center [413, 250] width 827 height 500
click at [353, 154] on div "Attendee details Basic Form Details Activity History Attendee Id 100170 Attende…" at bounding box center [413, 250] width 827 height 500
click at [800, 36] on div at bounding box center [800, 24] width 26 height 26
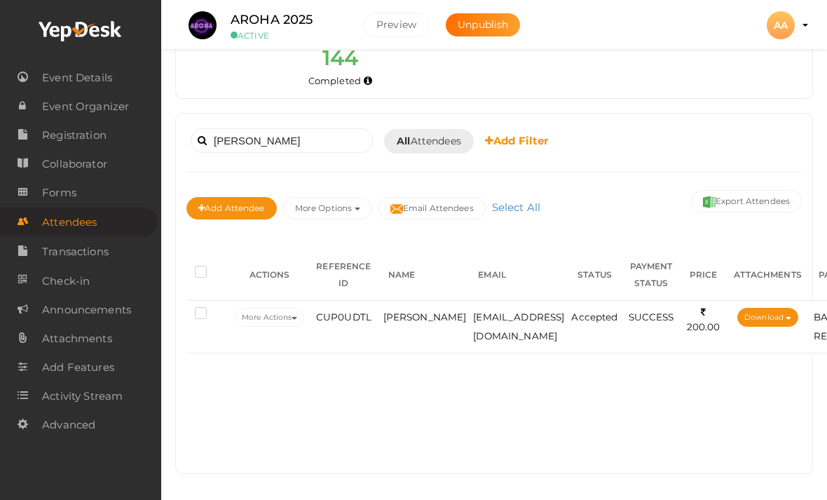
click at [311, 158] on div "Jashan Booked for Today Today Tomorrow This Week Custom Date All Attendees All …" at bounding box center [493, 179] width 615 height 110
click at [332, 144] on input "Jashan" at bounding box center [282, 140] width 182 height 25
type input "J"
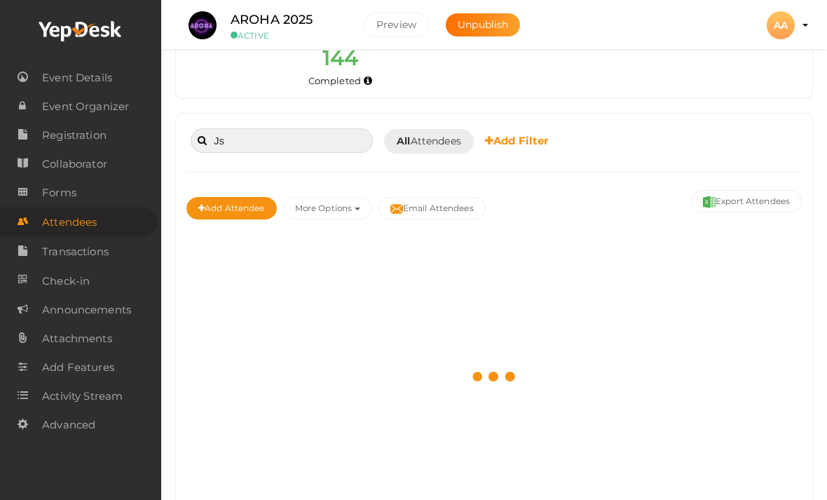
type input "J"
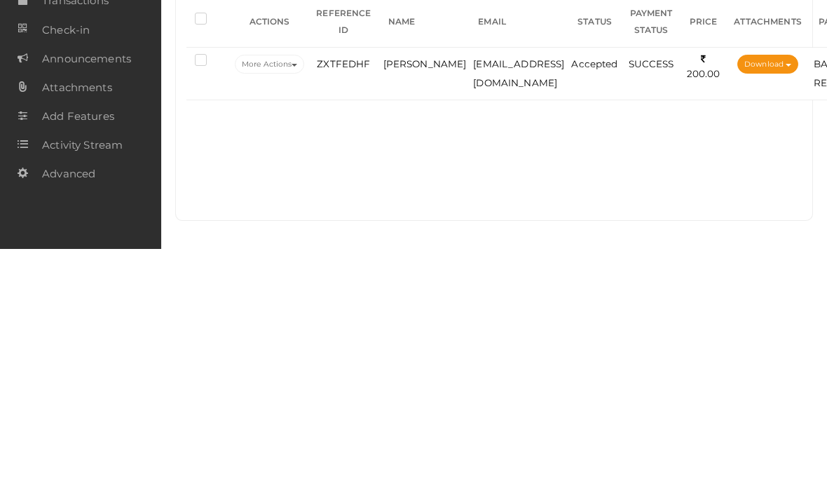
scroll to position [146, 0]
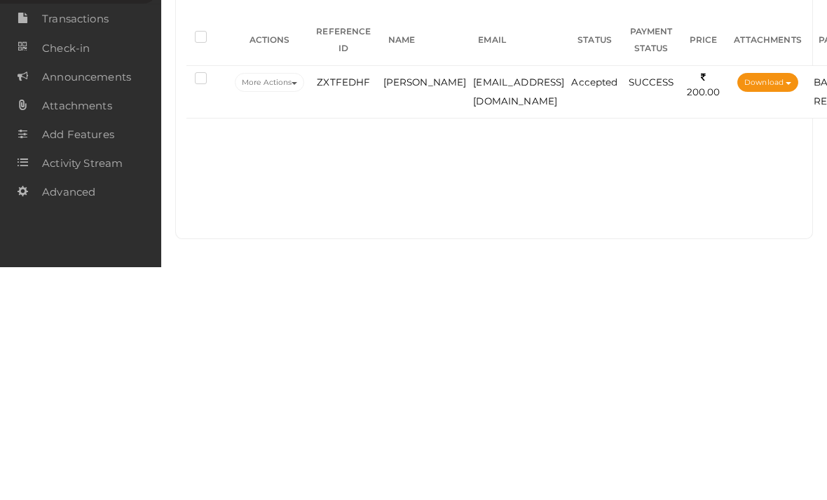
click at [409, 309] on span "Ishrar Mohammad" at bounding box center [424, 314] width 83 height 11
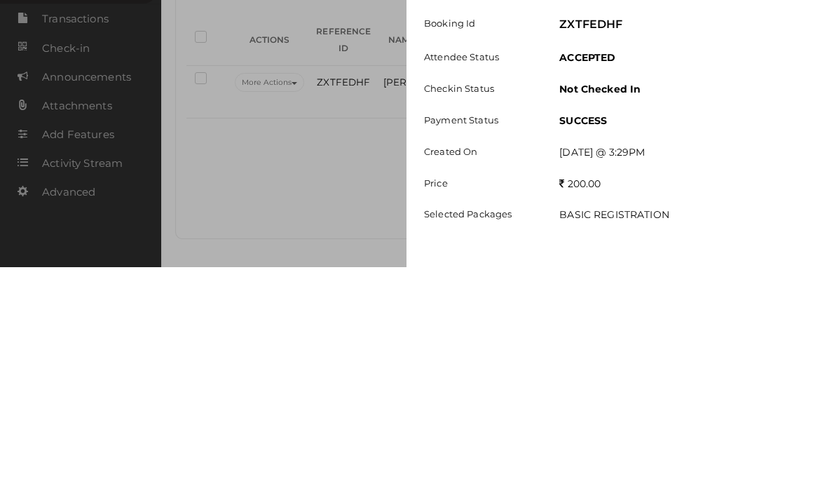
scroll to position [119, 0]
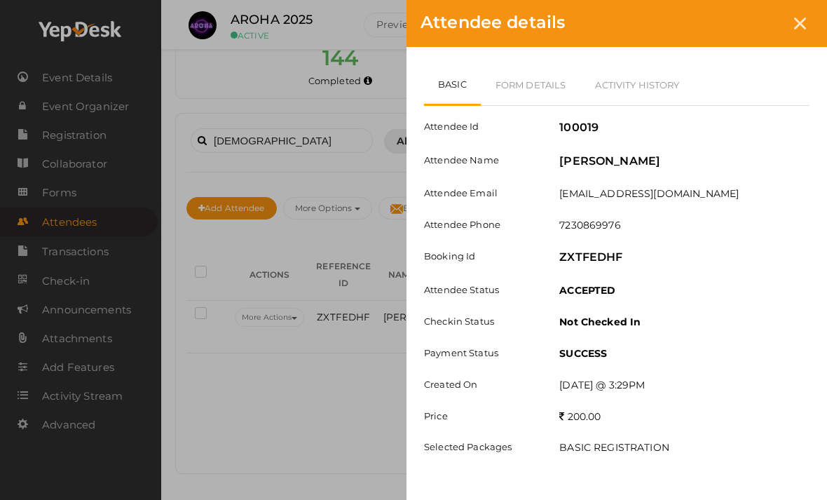
click at [528, 70] on link "Form Details" at bounding box center [531, 84] width 100 height 41
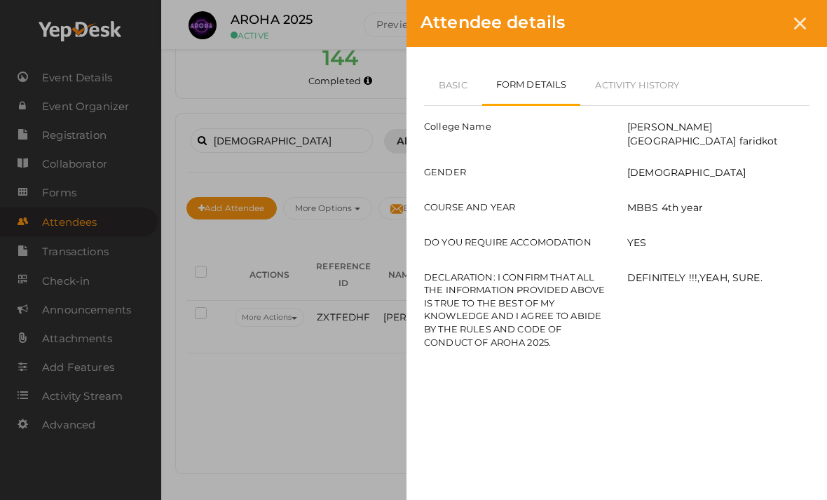
click at [449, 90] on link "Basic" at bounding box center [453, 84] width 58 height 41
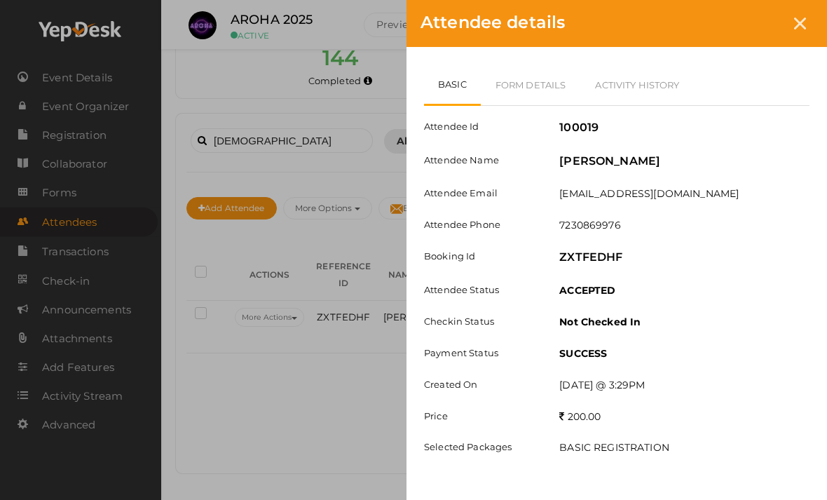
click at [542, 74] on link "Form Details" at bounding box center [531, 84] width 100 height 41
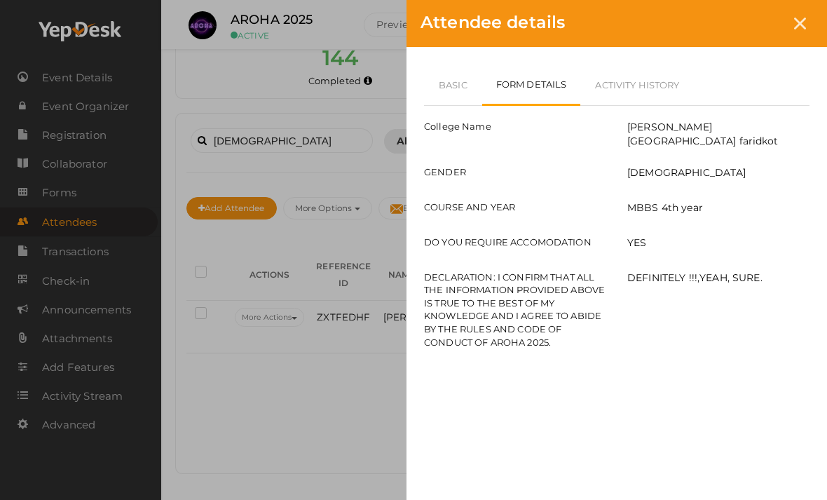
click at [466, 83] on link "Basic" at bounding box center [453, 84] width 58 height 41
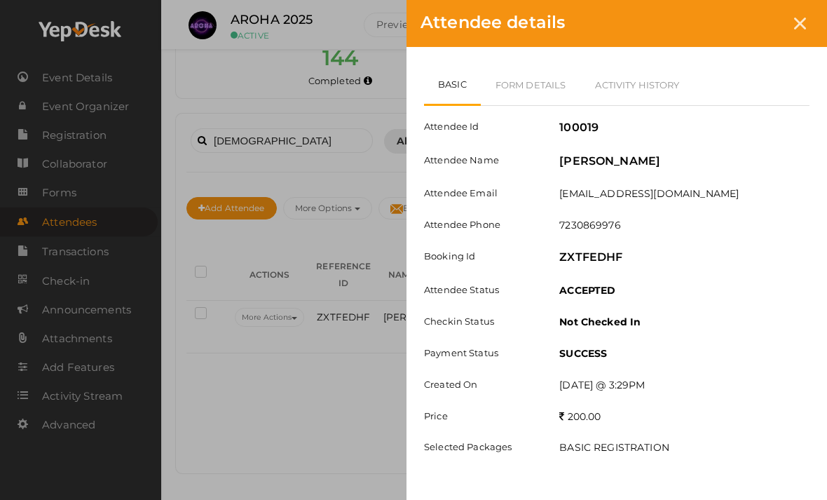
click at [284, 256] on div "Attendee details Basic Form Details Activity History Attendee Id 100019 Attende…" at bounding box center [413, 250] width 827 height 500
click at [328, 146] on div "Attendee details Basic Form Details Activity History Attendee Id 100019 Attende…" at bounding box center [413, 250] width 827 height 500
click at [805, 22] on icon at bounding box center [800, 24] width 12 height 12
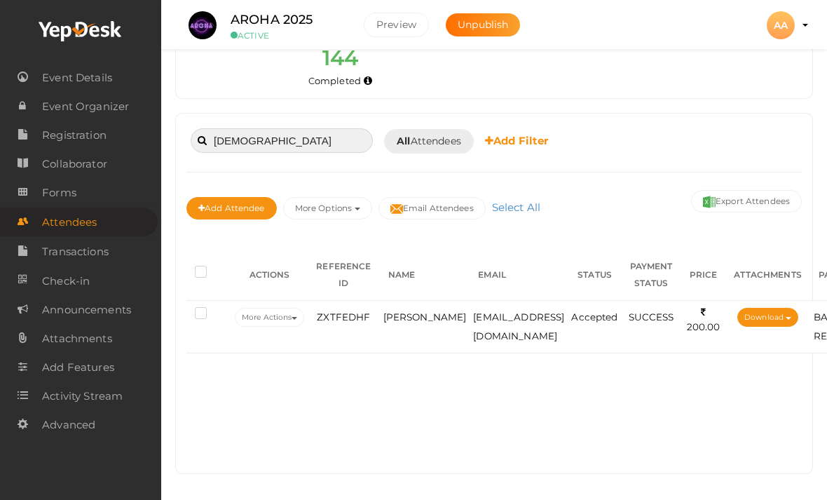
click at [341, 137] on input "Ishrar" at bounding box center [282, 140] width 182 height 25
type input "I"
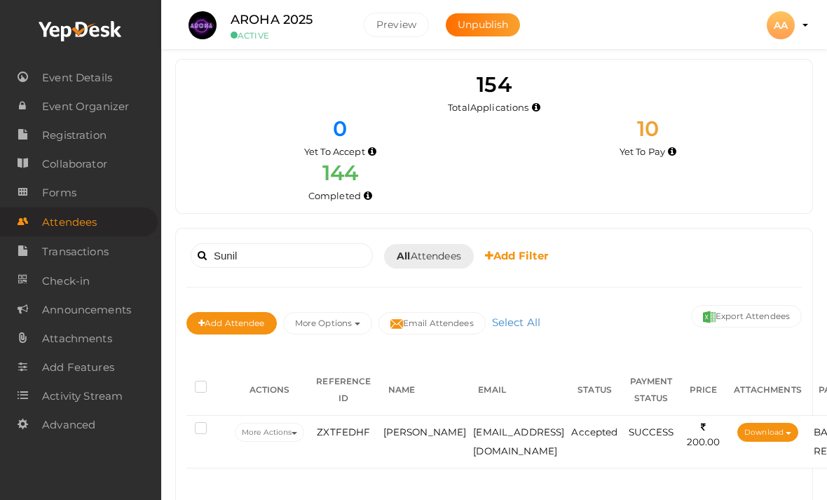
scroll to position [0, 0]
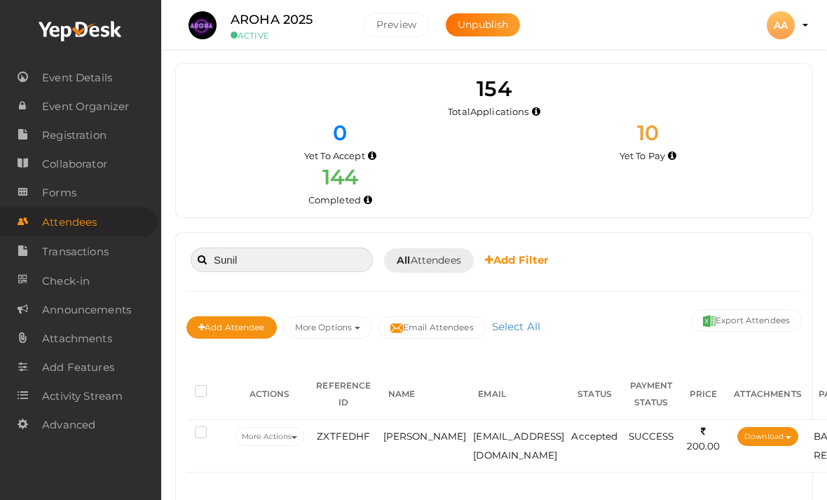
click at [301, 254] on input "Sunil" at bounding box center [282, 259] width 182 height 25
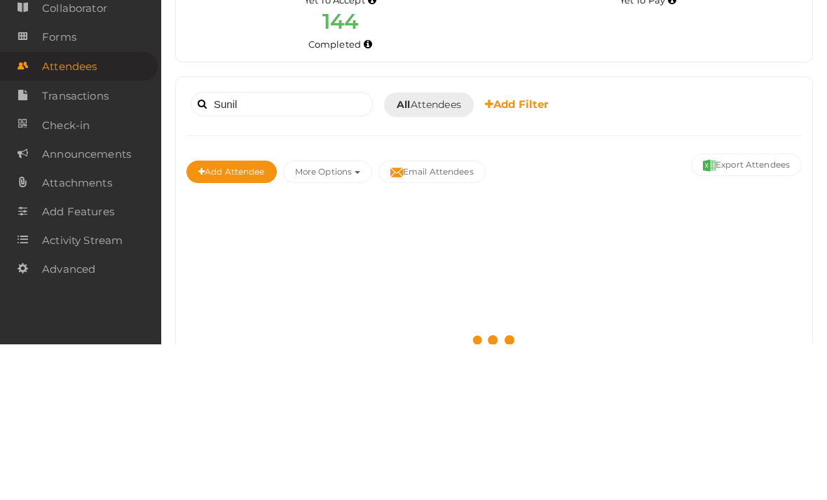
scroll to position [156, 0]
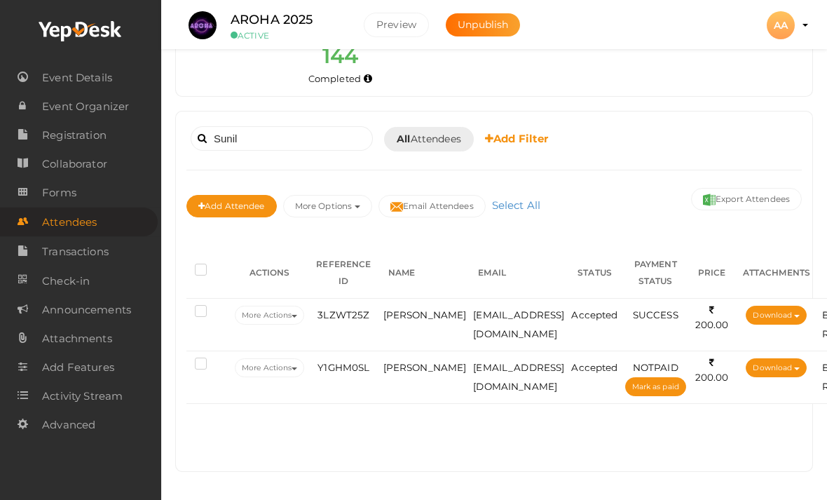
click at [396, 309] on span "Sunil khator" at bounding box center [424, 314] width 83 height 11
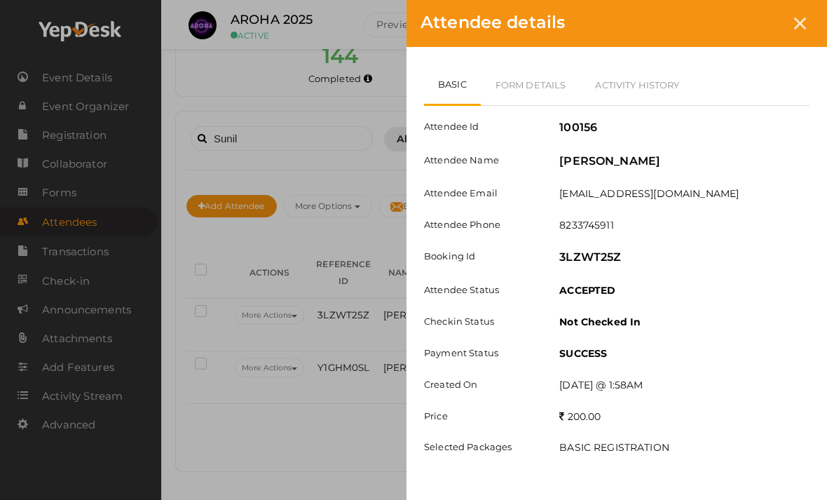
click at [518, 76] on link "Form Details" at bounding box center [531, 84] width 100 height 41
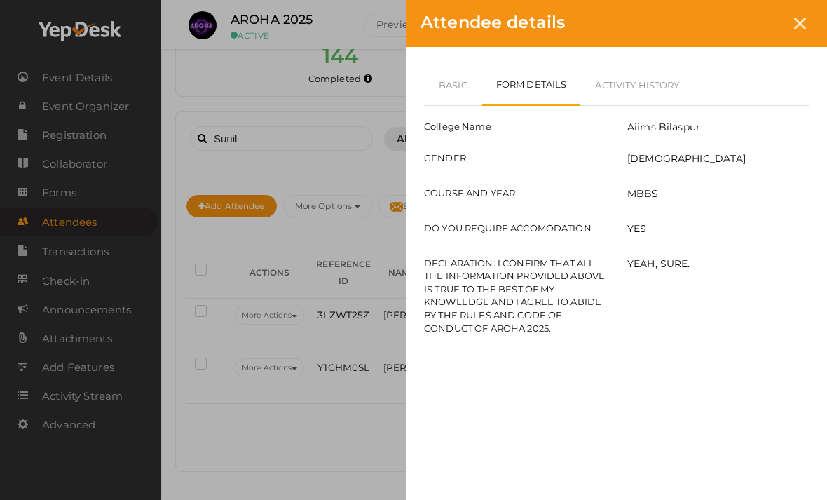
click at [323, 418] on div "Attendee details Basic Form Details Activity History Attendee Id 100156 Attende…" at bounding box center [413, 250] width 827 height 500
click at [344, 411] on div "Attendee details Basic Form Details Activity History Attendee Id 100156 Attende…" at bounding box center [413, 250] width 827 height 500
click at [343, 383] on div "Attendee details Basic Form Details Activity History Attendee Id 100156 Attende…" at bounding box center [413, 250] width 827 height 500
click at [782, 27] on div "Attendee details" at bounding box center [616, 23] width 421 height 47
click at [798, 32] on div at bounding box center [800, 24] width 26 height 26
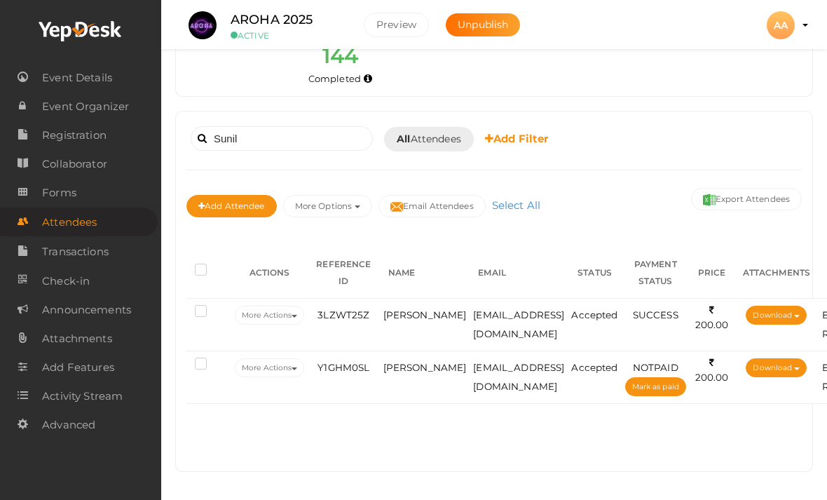
click at [401, 362] on span "Gargi mahajan" at bounding box center [424, 367] width 83 height 11
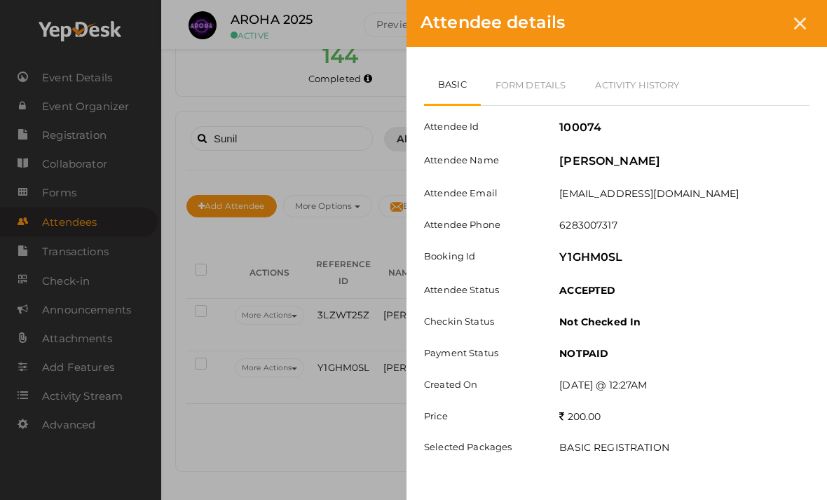
click at [535, 93] on link "Form Details" at bounding box center [531, 84] width 100 height 41
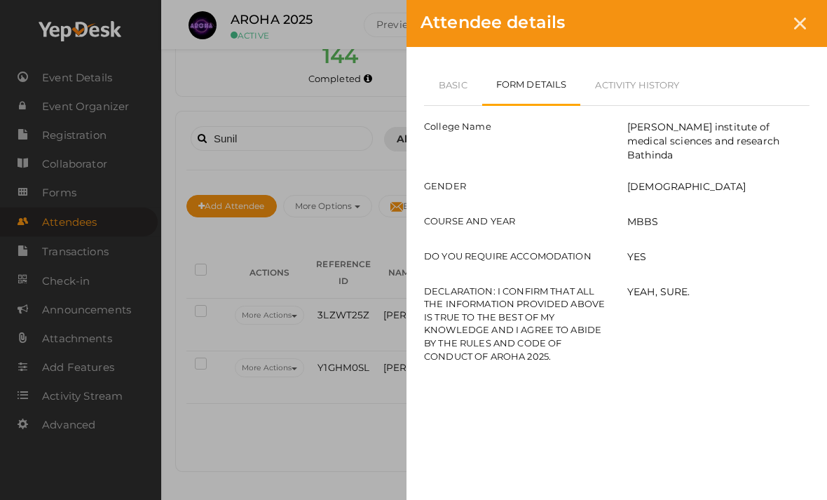
click at [789, 20] on div at bounding box center [800, 24] width 26 height 26
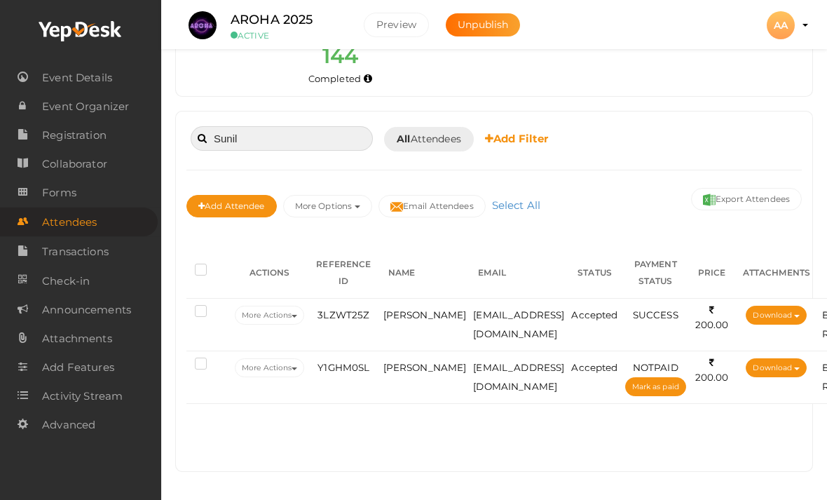
click at [327, 126] on input "Sunil" at bounding box center [282, 138] width 182 height 25
type input "S"
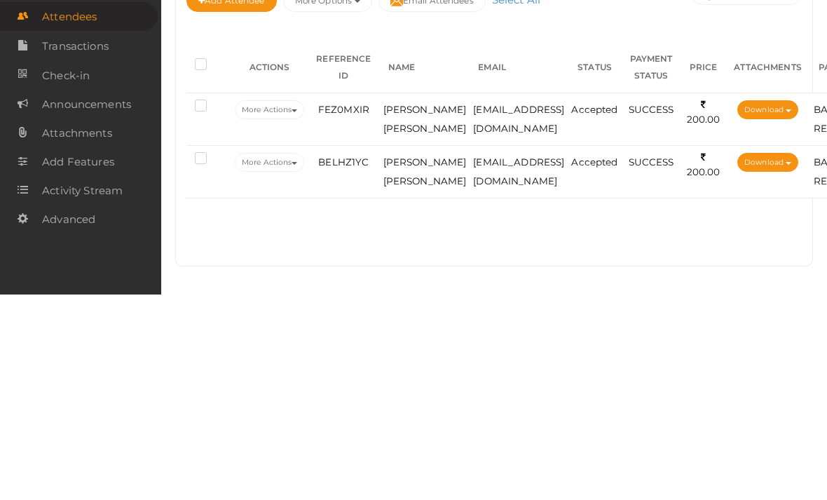
click at [483, 299] on td "sukhmandersingh786@gmail.com" at bounding box center [519, 325] width 98 height 53
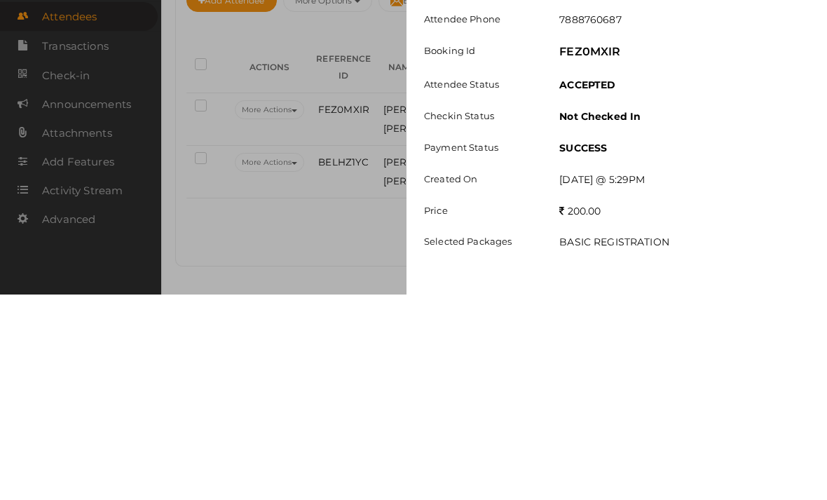
scroll to position [164, 0]
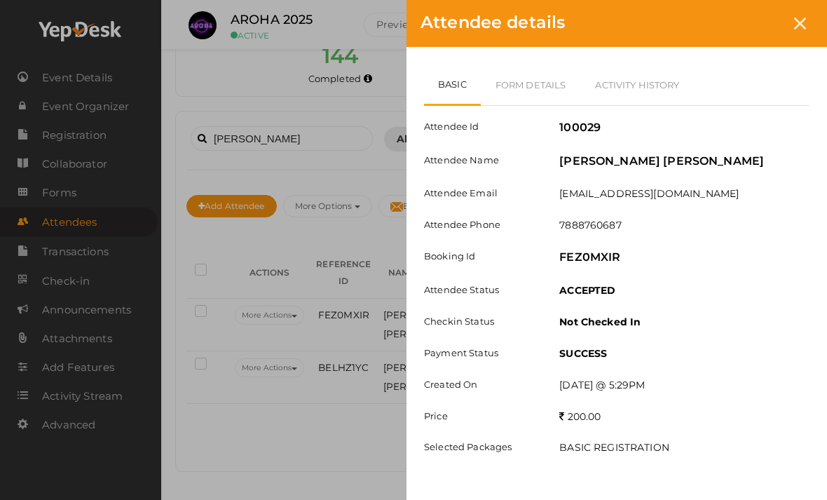
click at [542, 77] on link "Form Details" at bounding box center [531, 84] width 100 height 41
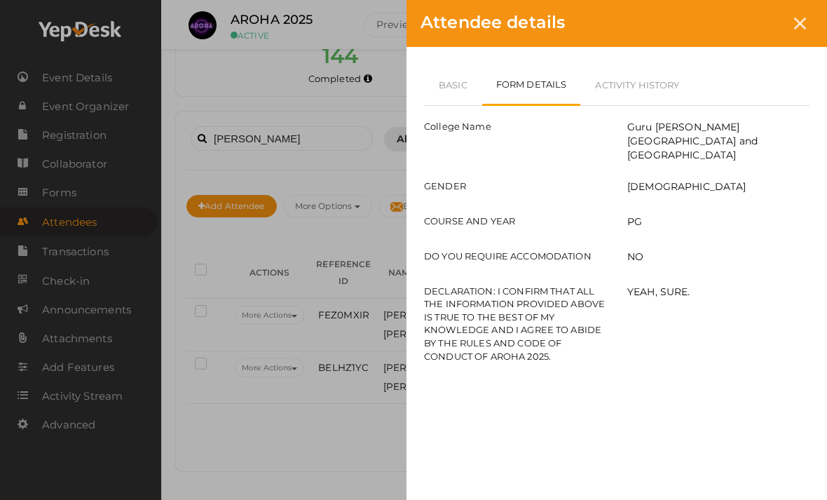
click at [320, 336] on div "Attendee details Basic Form Details Activity History Attendee Id 100029 Attende…" at bounding box center [413, 250] width 827 height 500
click at [806, 12] on div at bounding box center [800, 24] width 26 height 26
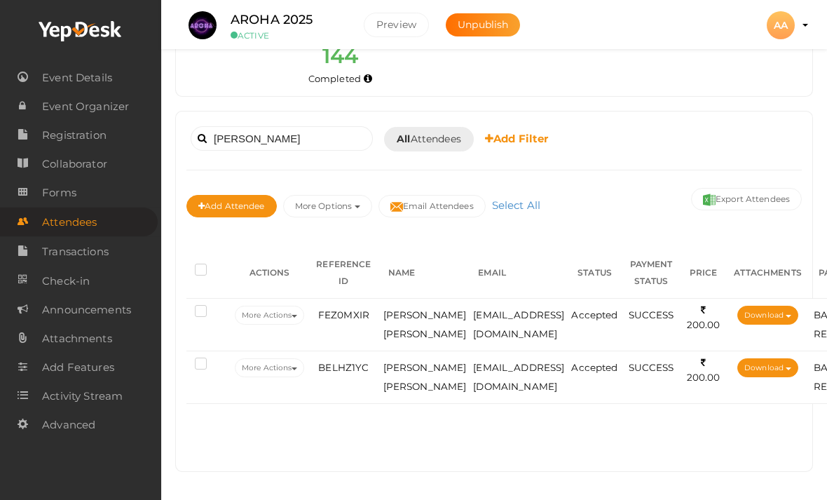
click at [470, 381] on td "harjot001sidhu@gmail.com" at bounding box center [519, 377] width 98 height 53
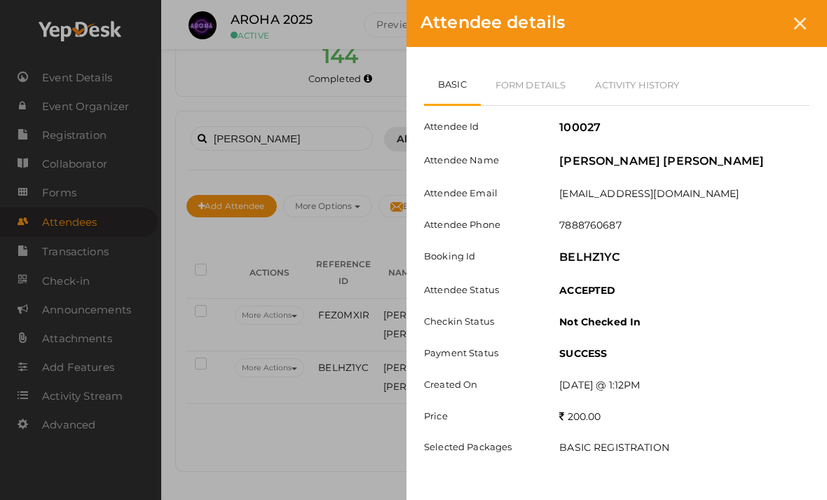
click at [554, 83] on link "Form Details" at bounding box center [531, 84] width 100 height 41
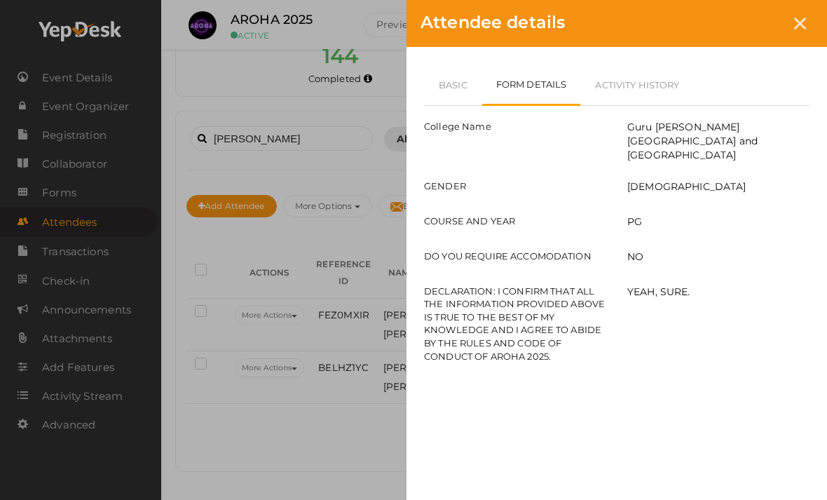
click at [793, 32] on div at bounding box center [800, 24] width 26 height 26
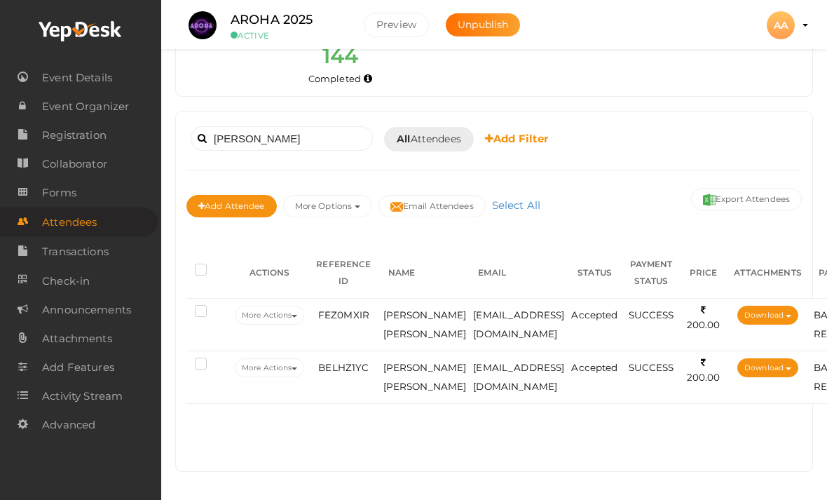
click at [470, 304] on td "sukhmandersingh786@gmail.com" at bounding box center [519, 325] width 98 height 53
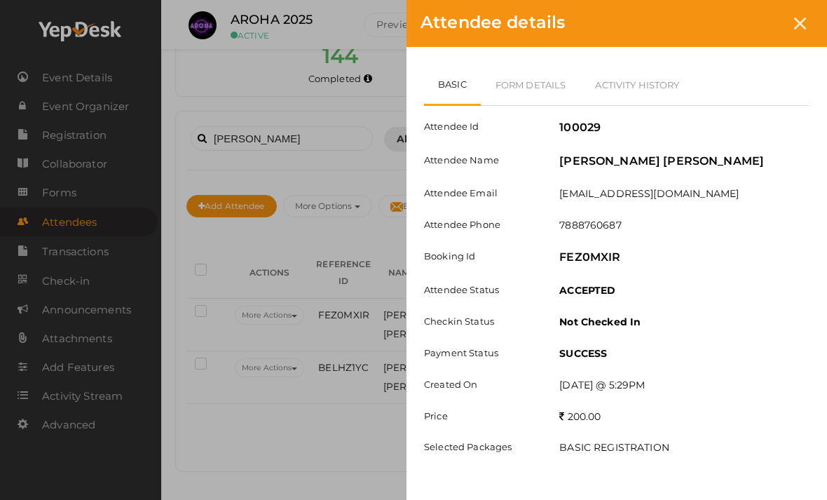
click at [796, 19] on icon at bounding box center [800, 24] width 12 height 12
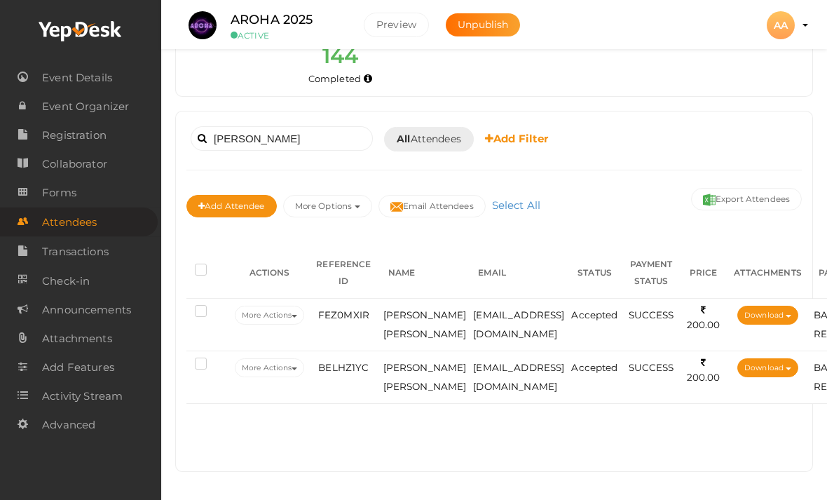
click at [481, 310] on td "sukhmandersingh786@gmail.com" at bounding box center [519, 325] width 98 height 53
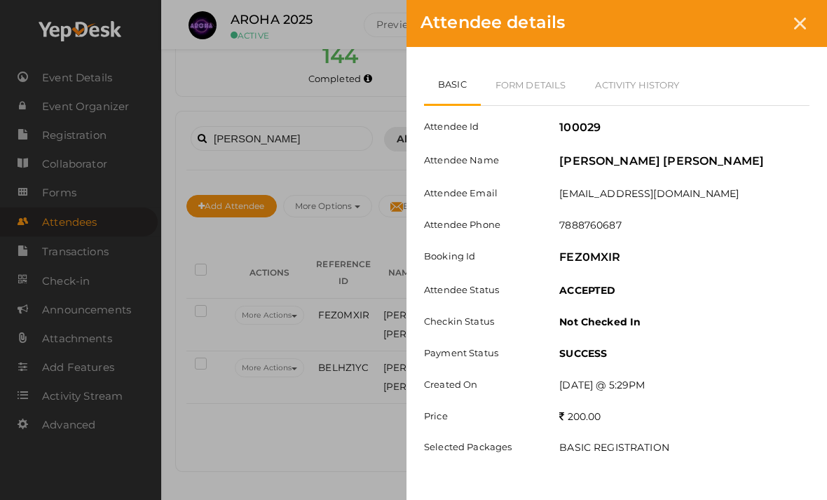
click at [794, 14] on div at bounding box center [800, 24] width 26 height 26
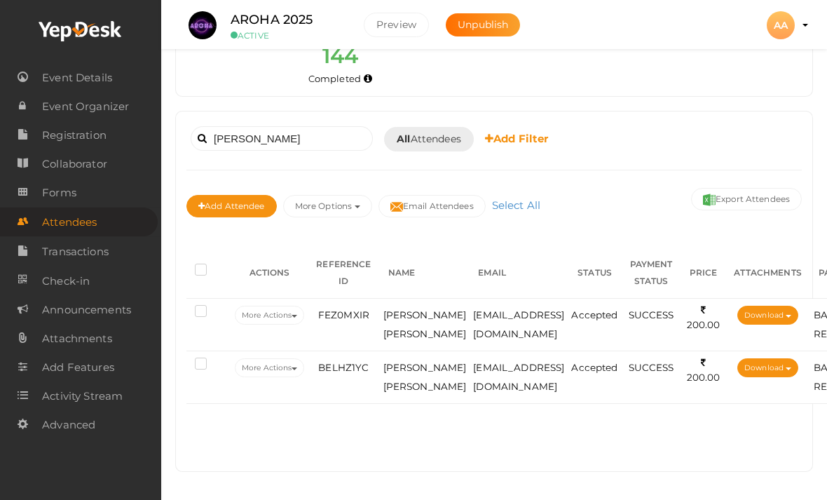
click at [470, 360] on td "harjot001sidhu@gmail.com" at bounding box center [519, 377] width 98 height 53
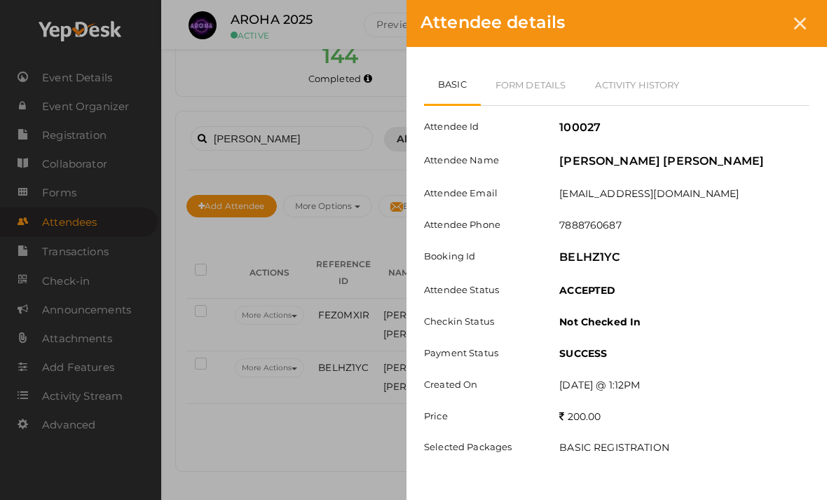
click at [803, 20] on icon at bounding box center [800, 24] width 12 height 12
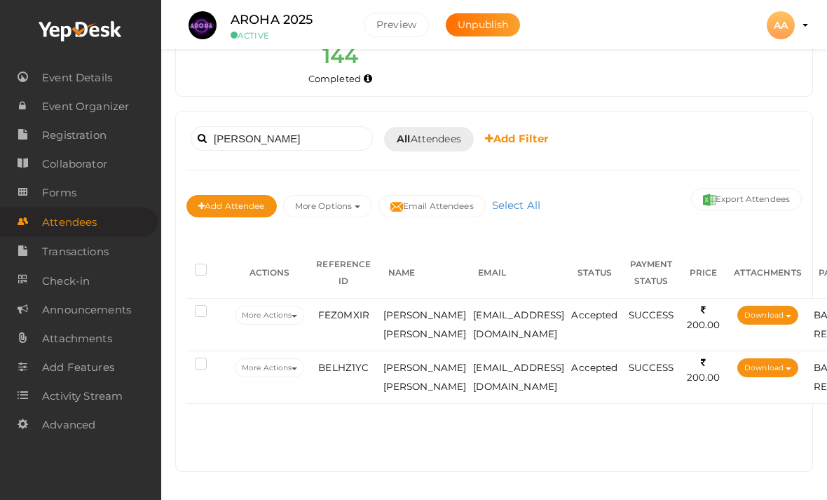
click at [423, 299] on td "Harjot singh sidhu" at bounding box center [425, 325] width 90 height 53
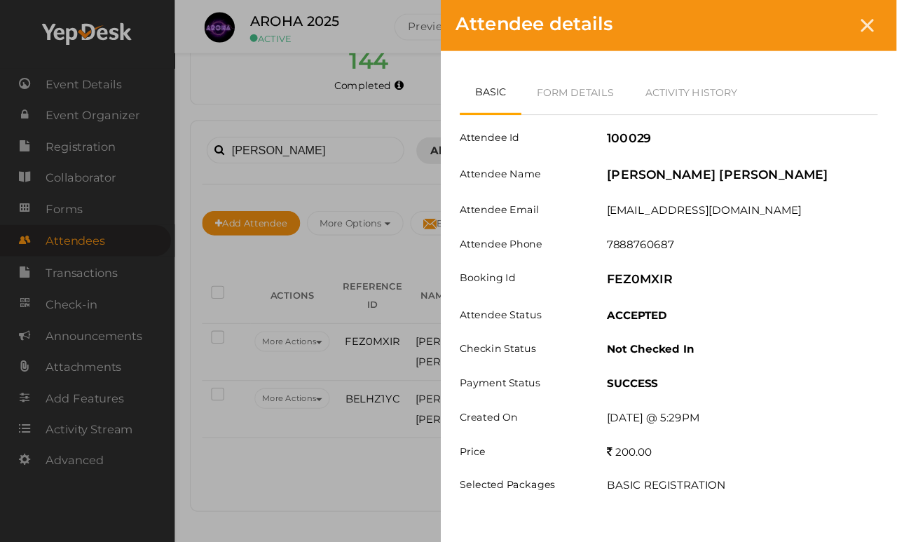
scroll to position [81, 0]
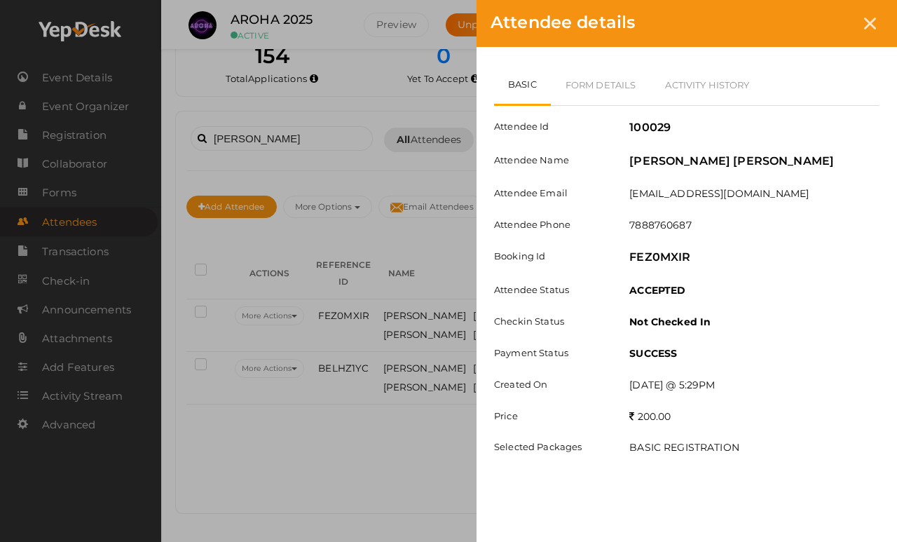
click at [826, 33] on div at bounding box center [870, 24] width 26 height 26
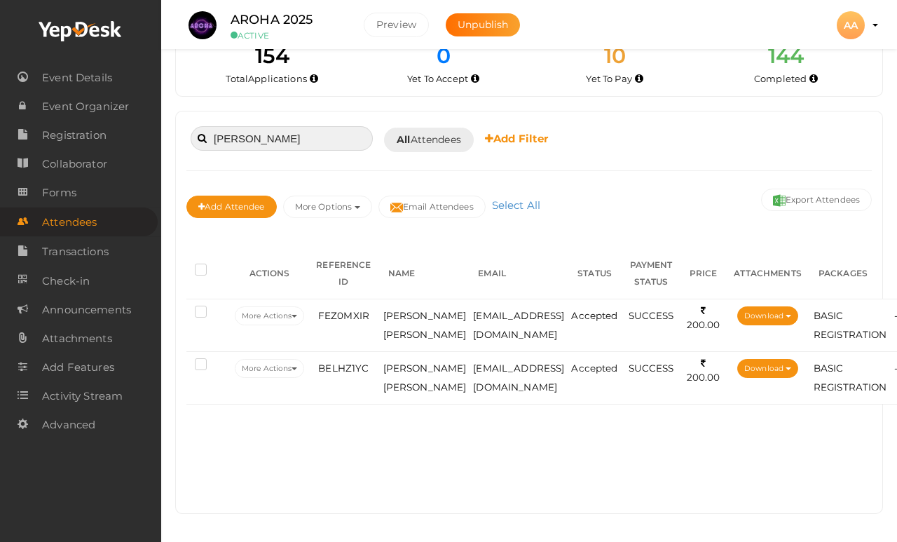
click at [289, 126] on input "Harjot singh" at bounding box center [282, 138] width 182 height 25
type input "H"
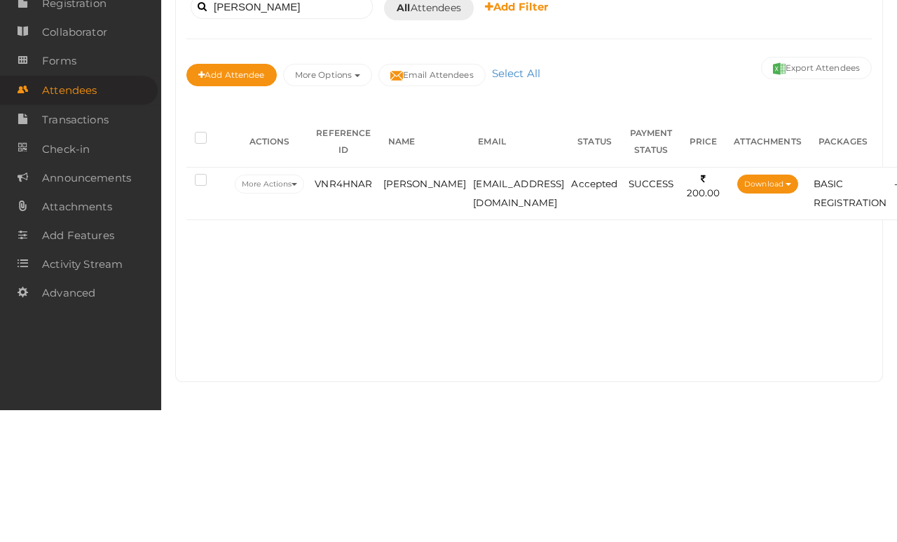
click at [557, 299] on td "sahilgoswamifdk786@gmail.com" at bounding box center [519, 325] width 98 height 53
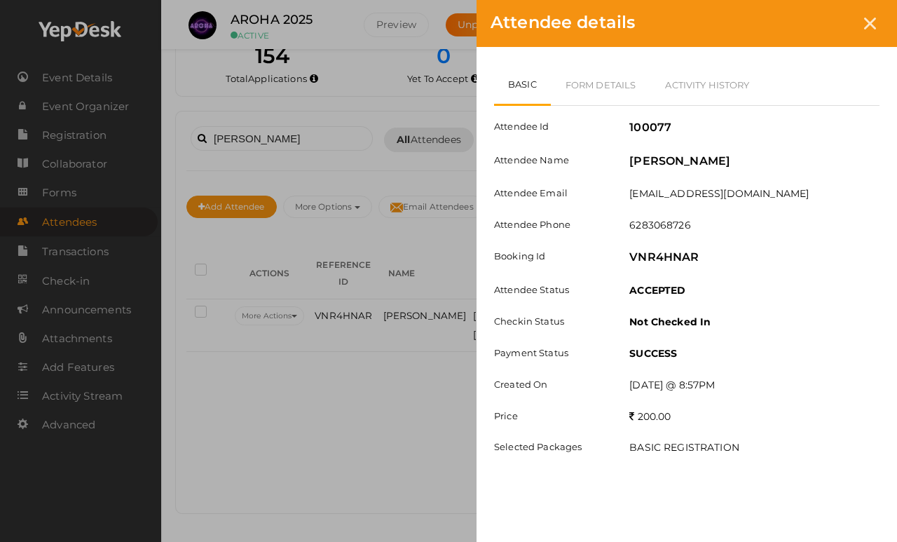
click at [647, 75] on link "Form Details" at bounding box center [601, 84] width 100 height 41
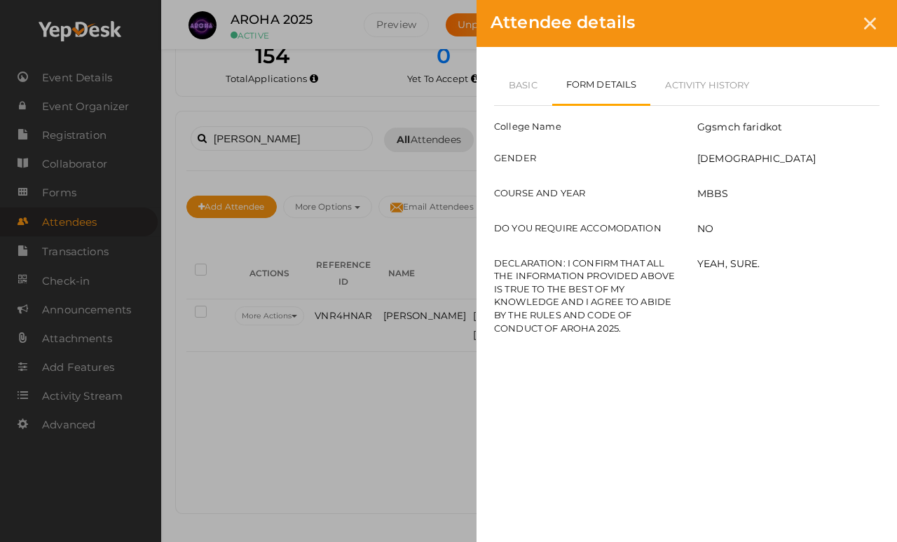
click at [591, 97] on link "Form Details" at bounding box center [601, 84] width 99 height 41
click at [495, 91] on link "Basic" at bounding box center [523, 84] width 58 height 41
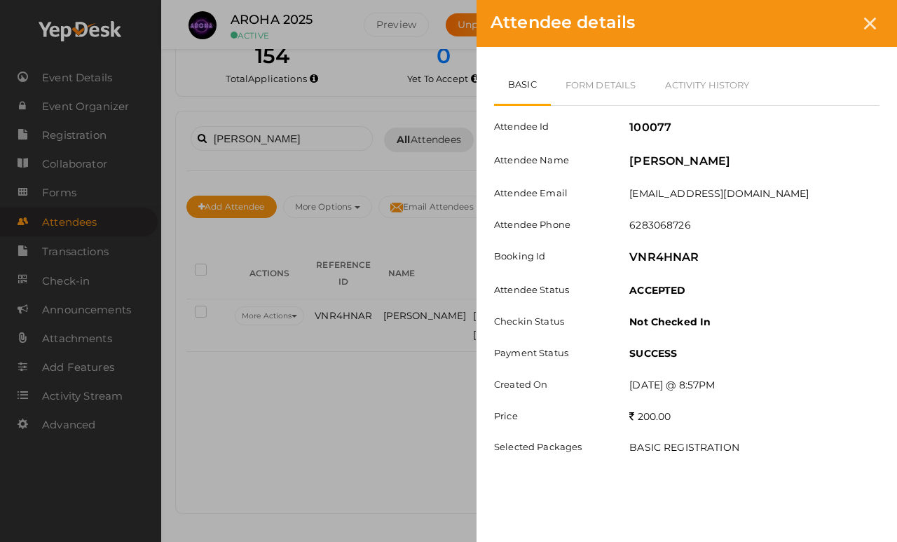
click at [826, 12] on div at bounding box center [870, 24] width 26 height 26
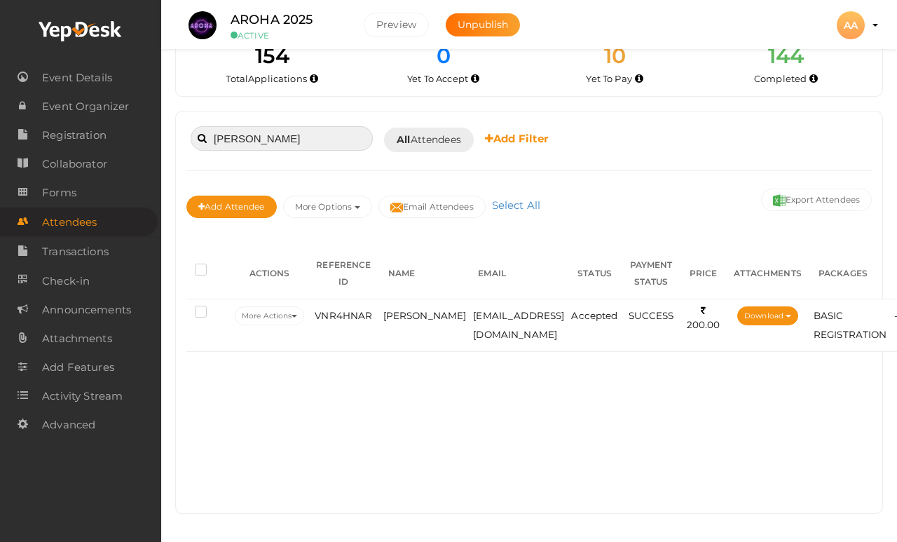
click at [292, 126] on input "Krish" at bounding box center [282, 138] width 182 height 25
type input "K"
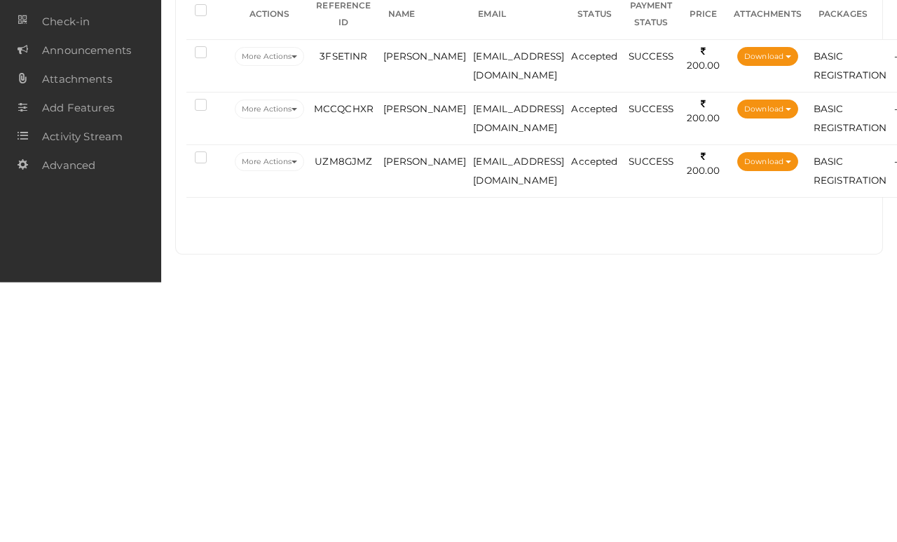
click at [470, 404] on td "aryansharma1127@gmail.com" at bounding box center [519, 430] width 98 height 53
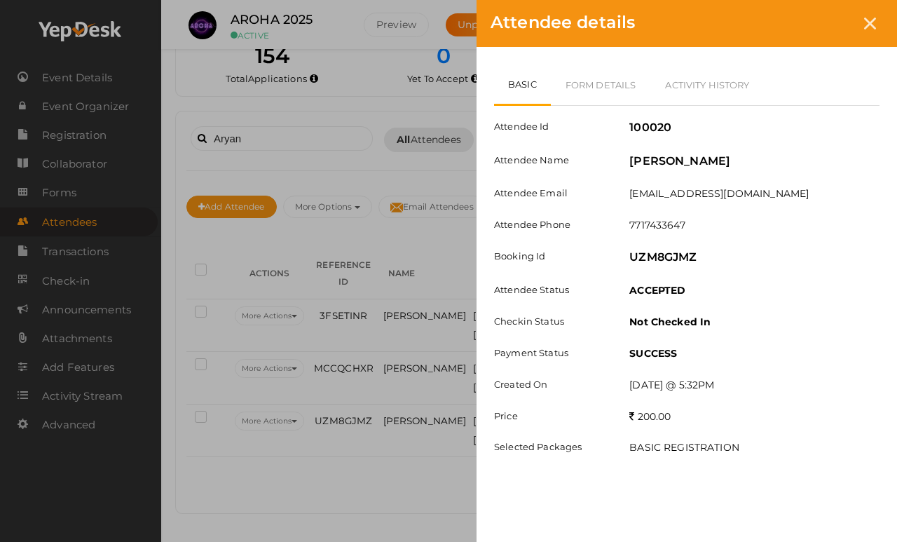
click at [608, 69] on link "Form Details" at bounding box center [601, 84] width 100 height 41
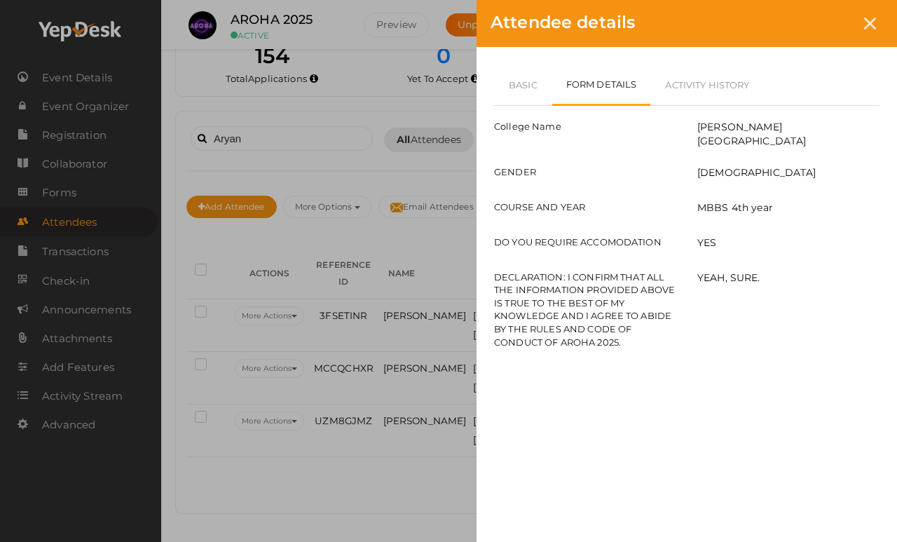
click at [826, 29] on div "Attendee details" at bounding box center [687, 23] width 421 height 47
click at [826, 28] on icon at bounding box center [870, 24] width 12 height 12
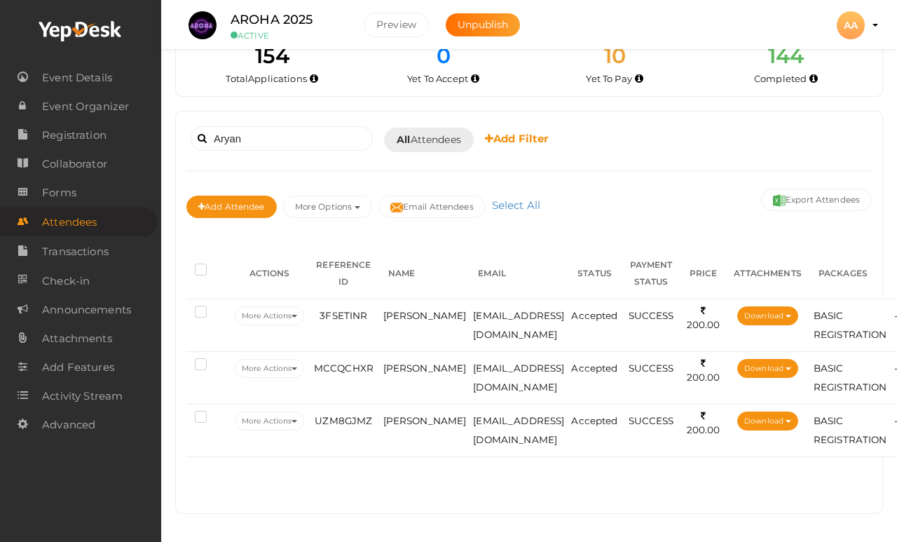
click at [428, 310] on span "ARYAN CHOUDHARY" at bounding box center [424, 315] width 83 height 11
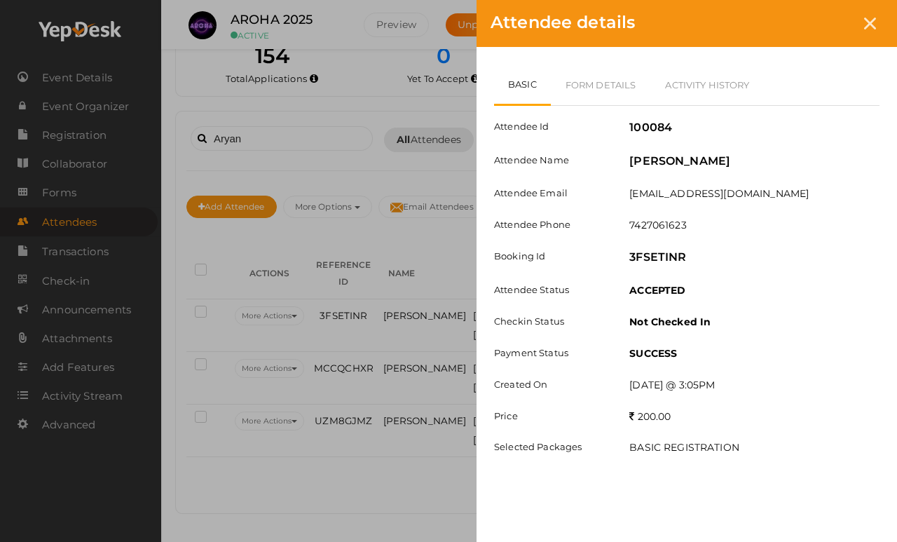
click at [603, 93] on link "Form Details" at bounding box center [601, 84] width 100 height 41
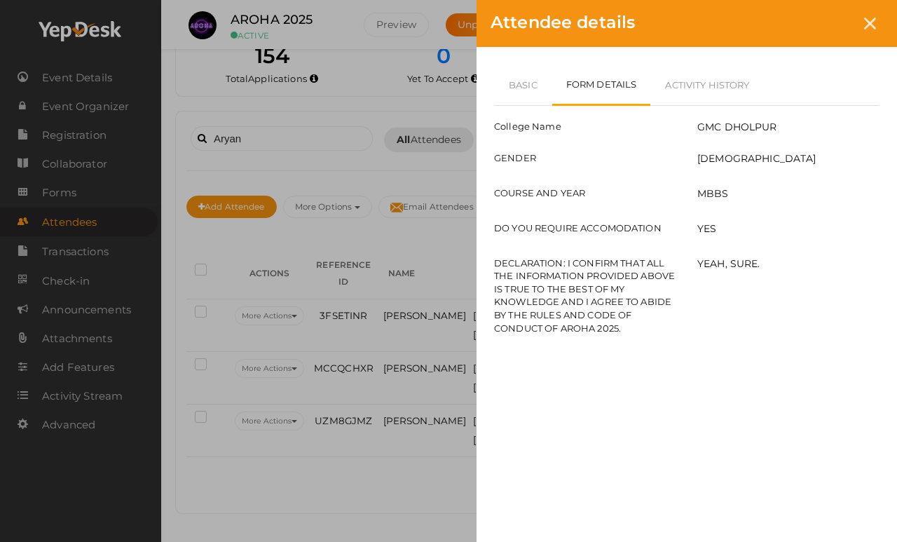
click at [826, 20] on div at bounding box center [870, 24] width 26 height 26
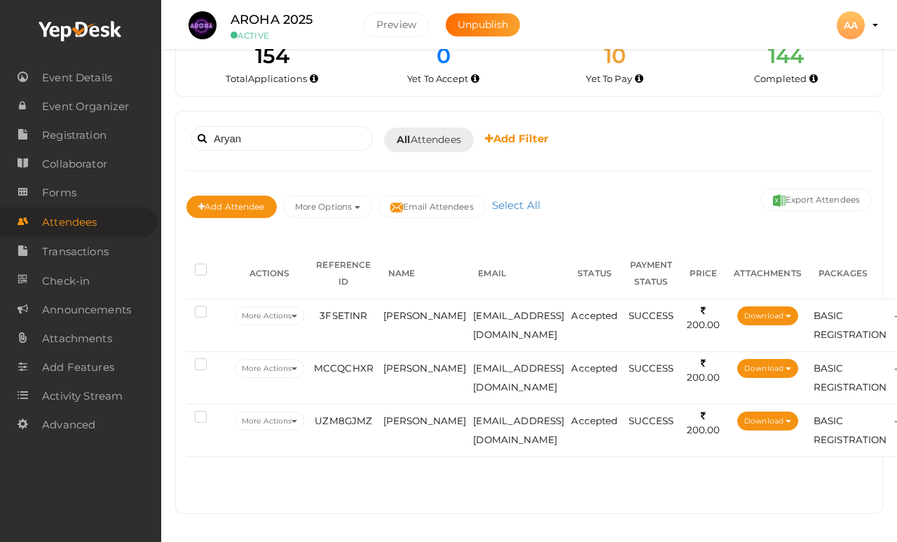
click at [444, 362] on span "Aryan Goyal" at bounding box center [424, 367] width 83 height 11
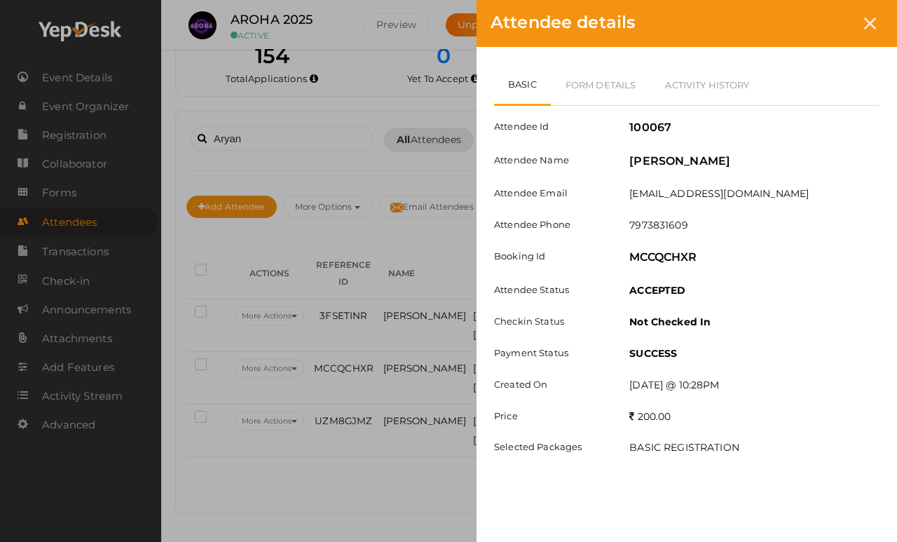
click at [610, 76] on link "Form Details" at bounding box center [601, 84] width 100 height 41
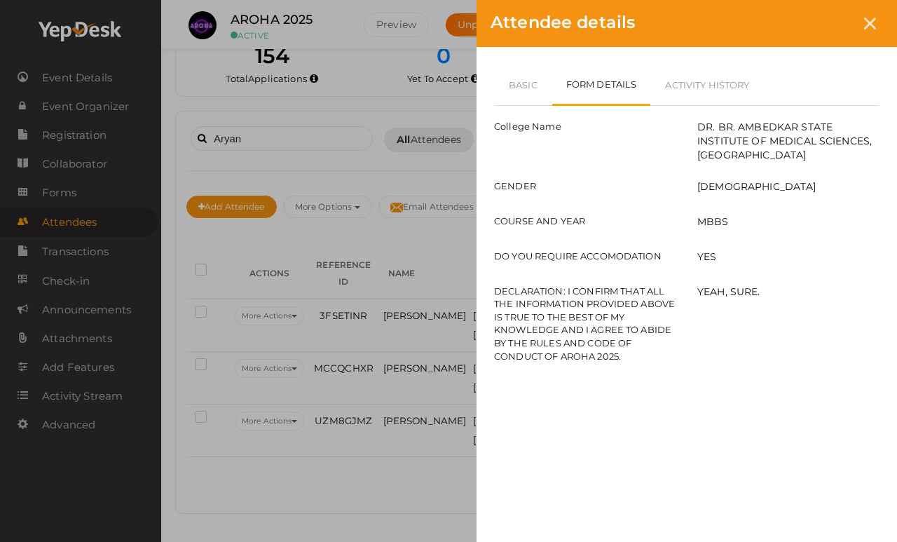
click at [826, 15] on div at bounding box center [870, 24] width 26 height 26
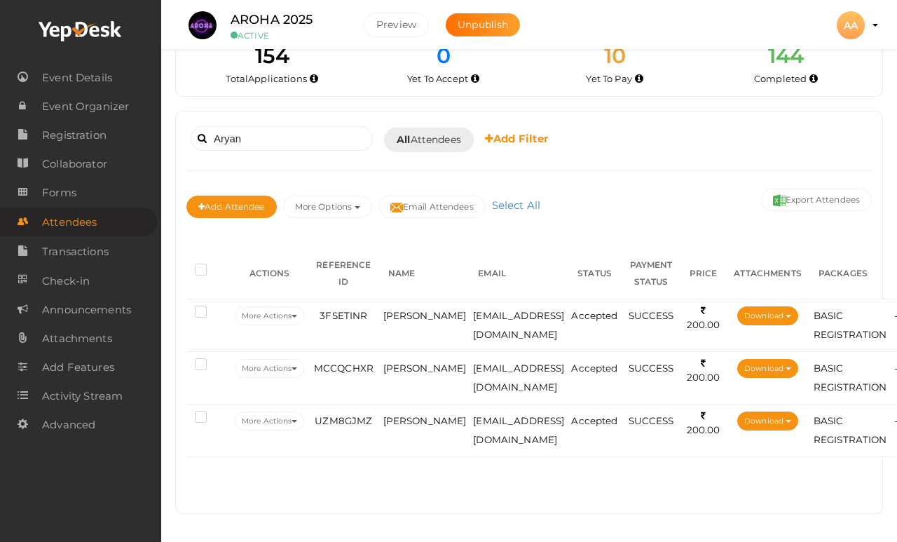
click at [433, 404] on td "Aryan Sharma" at bounding box center [425, 430] width 90 height 53
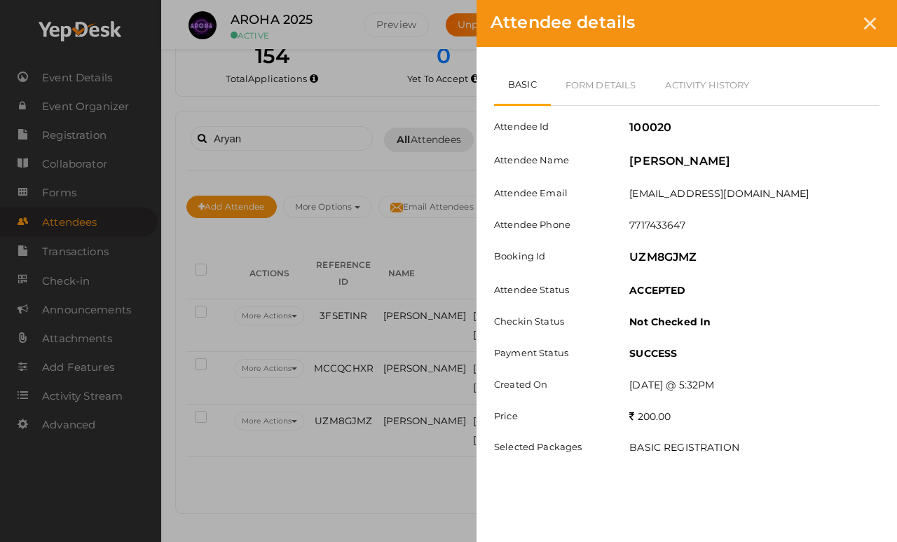
click at [623, 95] on link "Form Details" at bounding box center [601, 84] width 100 height 41
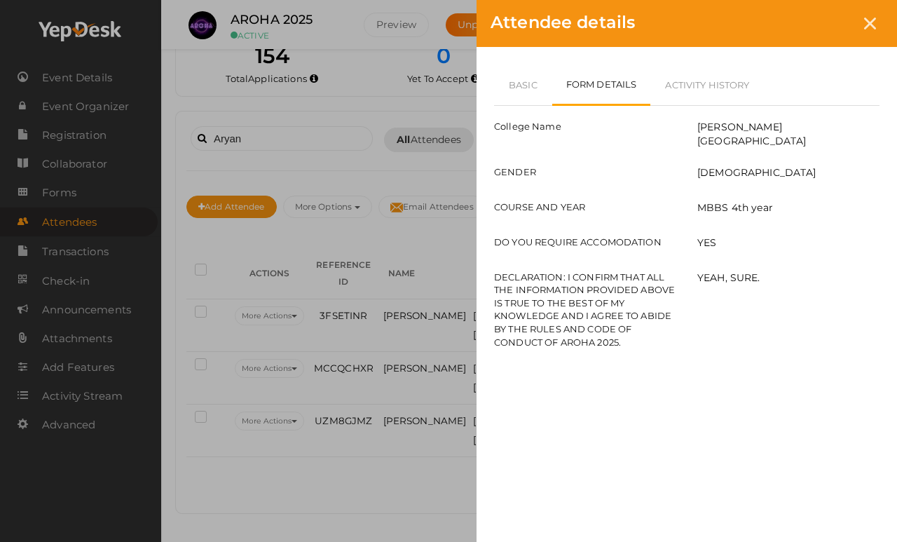
click at [510, 100] on link "Basic" at bounding box center [523, 84] width 58 height 41
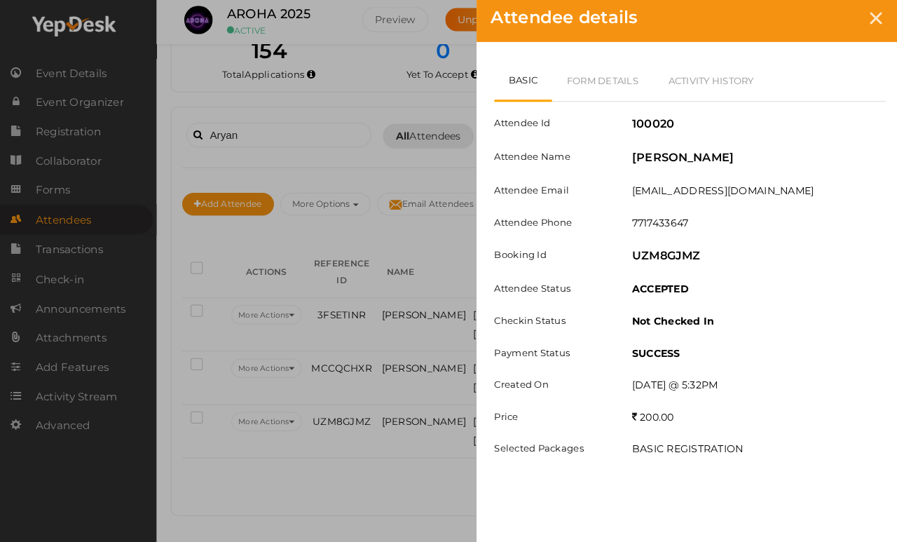
click at [826, 18] on div at bounding box center [870, 24] width 26 height 26
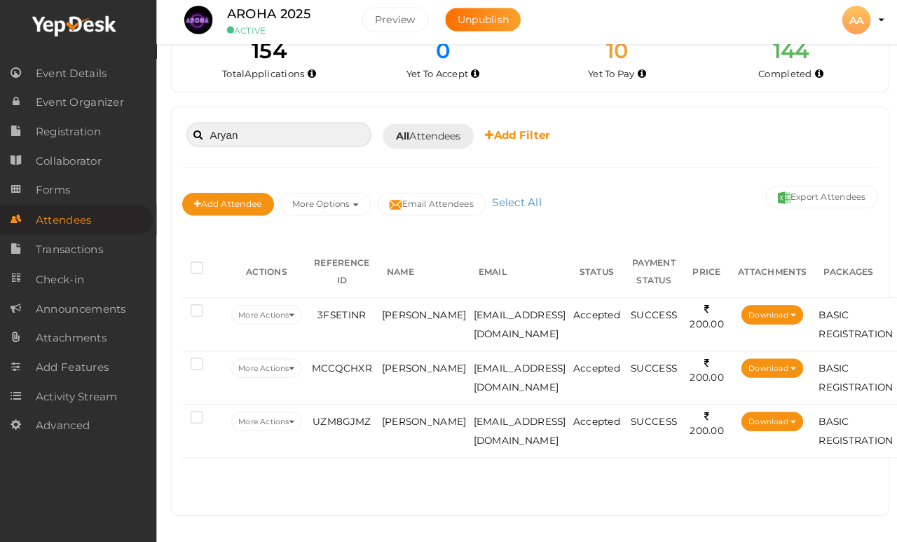
click at [298, 126] on input "Aryan" at bounding box center [282, 138] width 182 height 25
type input "A"
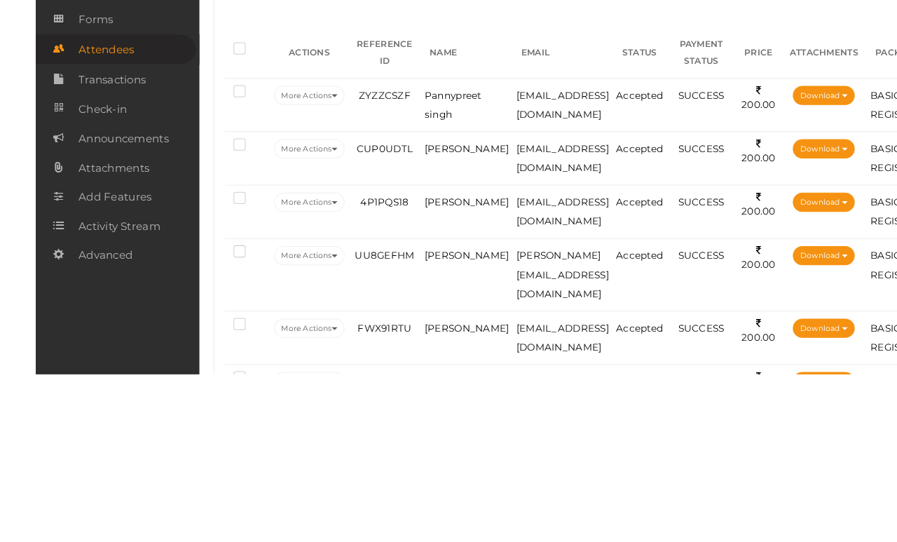
scroll to position [42, 0]
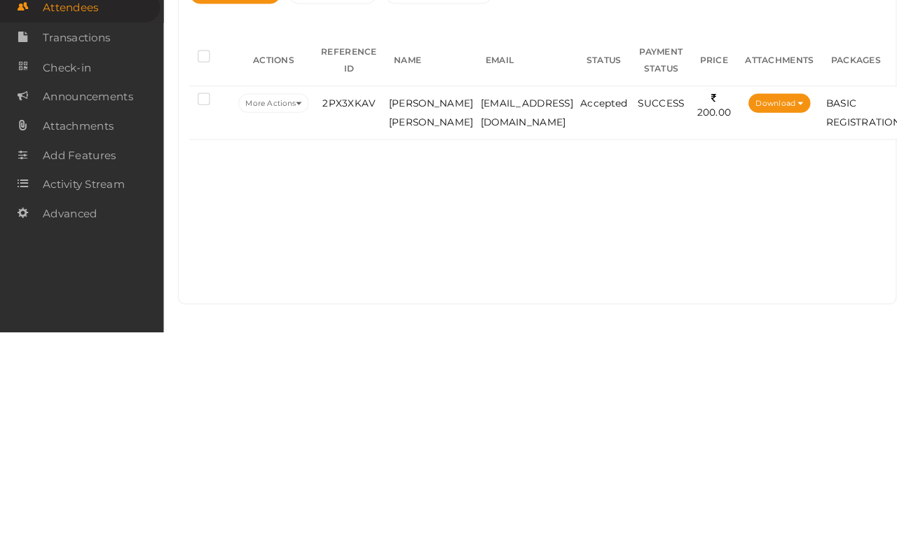
type input "Karam"
click at [538, 299] on td "karamin1122@gmail.com" at bounding box center [519, 325] width 98 height 53
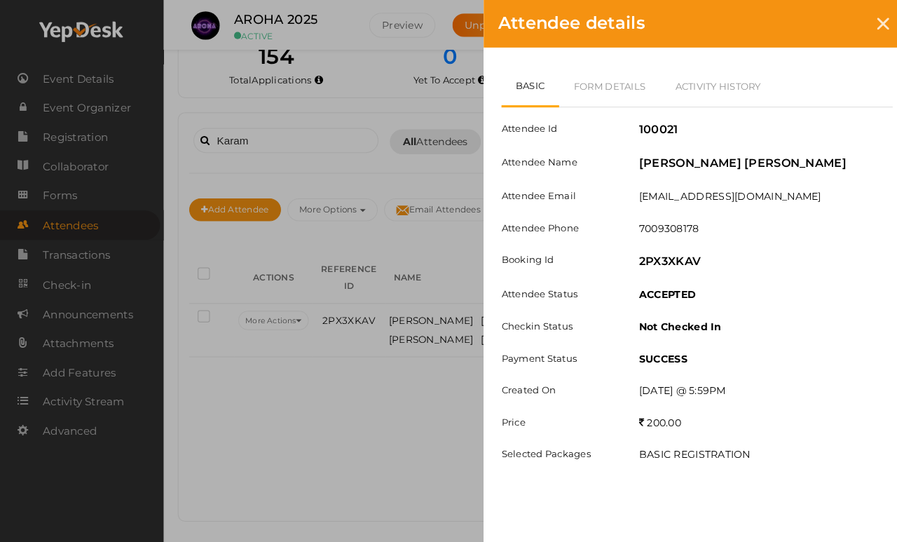
click at [617, 67] on link "Form Details" at bounding box center [601, 84] width 100 height 41
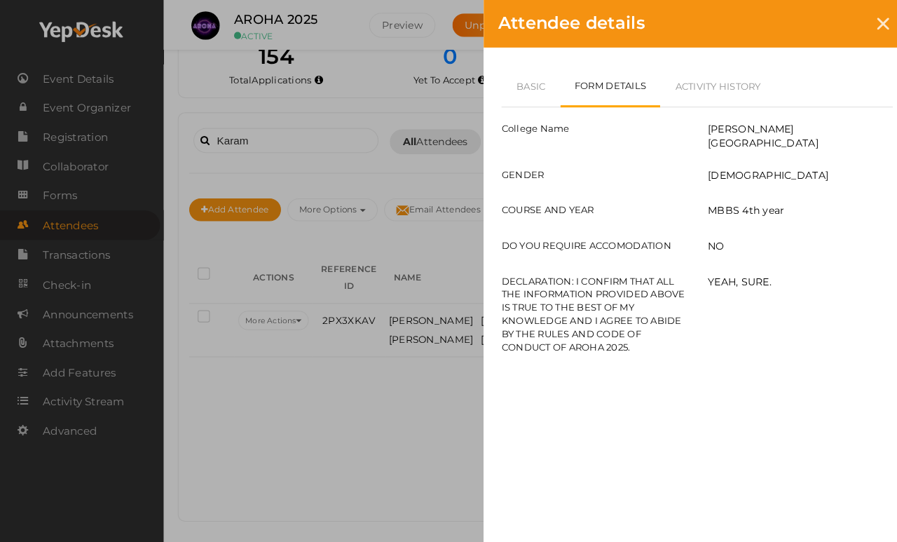
click at [525, 77] on link "Basic" at bounding box center [523, 84] width 58 height 41
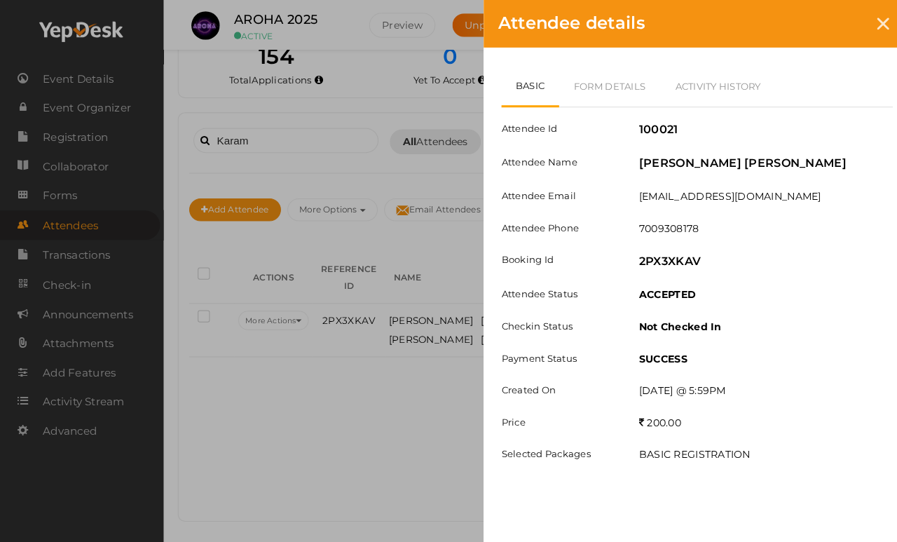
click at [350, 389] on div "Attendee details Basic Form Details Activity History Attendee Id 100021 Attende…" at bounding box center [448, 271] width 897 height 542
click at [339, 384] on div "Attendee details Basic Form Details Activity History Attendee Id 100021 Attende…" at bounding box center [448, 271] width 897 height 542
click at [349, 404] on div "Attendee details Basic Form Details Activity History Attendee Id 100021 Attende…" at bounding box center [448, 271] width 897 height 542
click at [322, 401] on div "Attendee details Basic Form Details Activity History Attendee Id 100021 Attende…" at bounding box center [448, 271] width 897 height 542
click at [826, 20] on icon at bounding box center [870, 24] width 12 height 12
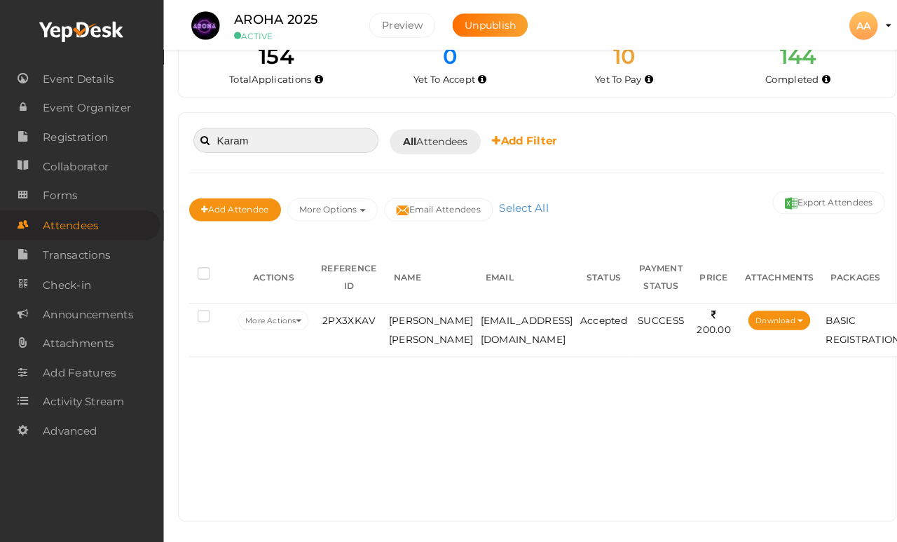
click at [343, 126] on input "Karam" at bounding box center [282, 138] width 182 height 25
click at [295, 126] on input "Karam" at bounding box center [282, 138] width 182 height 25
click at [315, 126] on input "Karam" at bounding box center [282, 138] width 182 height 25
click at [317, 126] on input "Karam" at bounding box center [282, 138] width 182 height 25
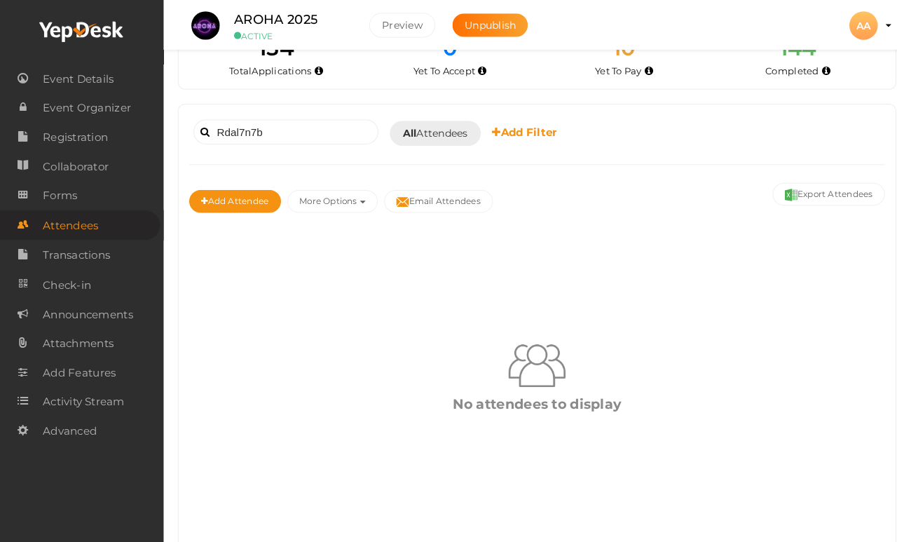
click at [314, 152] on div "Rdal7n7b Booked for Today Today Tomorrow This Week Custom Date All Attendees Al…" at bounding box center [528, 169] width 685 height 110
click at [301, 118] on input "Rdal7n7b" at bounding box center [282, 130] width 182 height 25
click at [329, 124] on input "MolikRdal7n7b" at bounding box center [282, 130] width 182 height 25
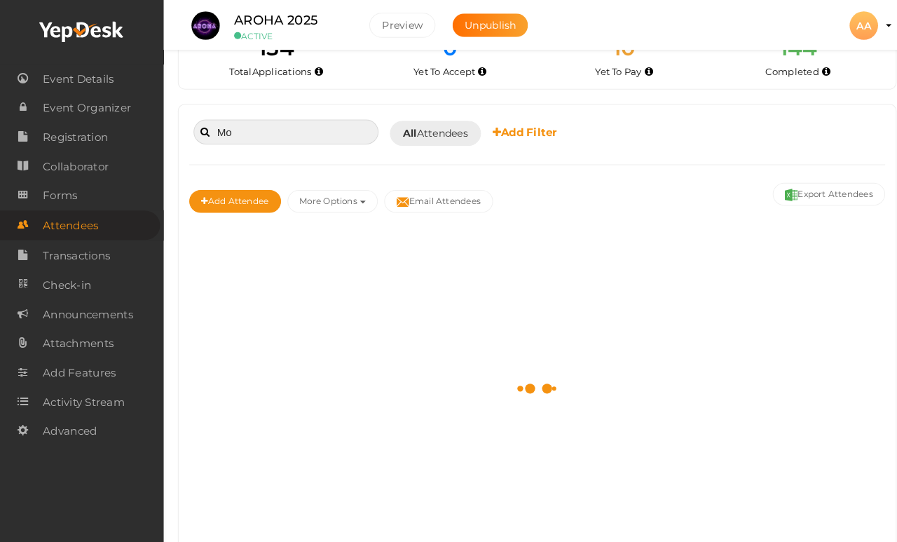
type input "M"
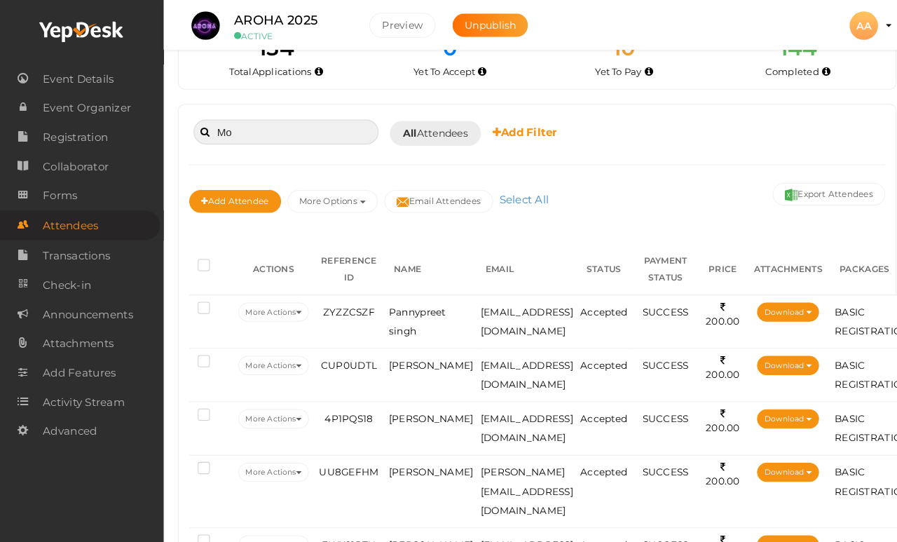
type input "M"
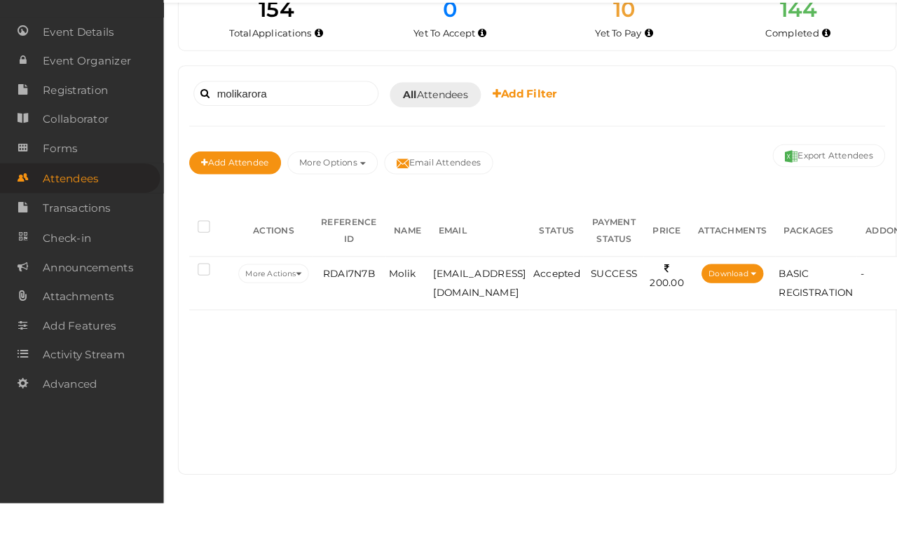
click at [479, 196] on button "Email Attendees" at bounding box center [431, 207] width 107 height 22
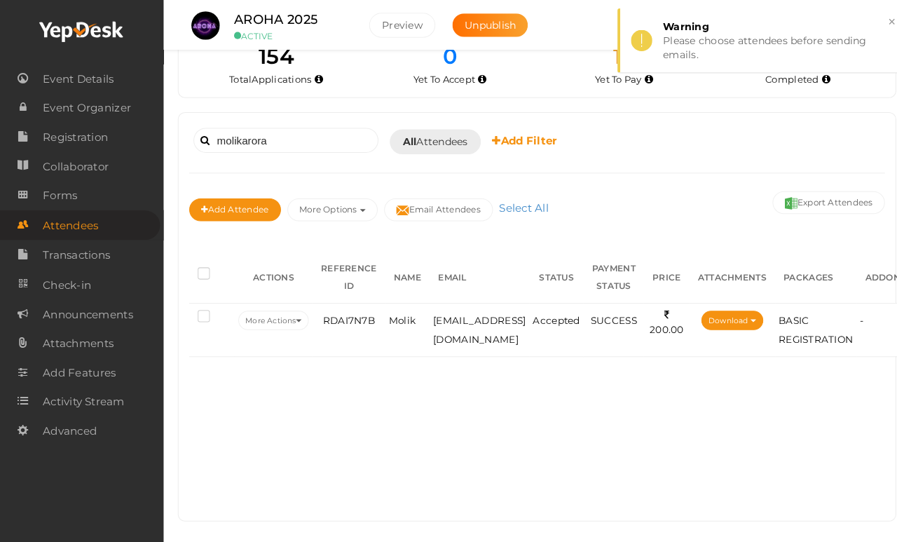
click at [505, 313] on td "molikarora404@gmail.com" at bounding box center [472, 325] width 98 height 53
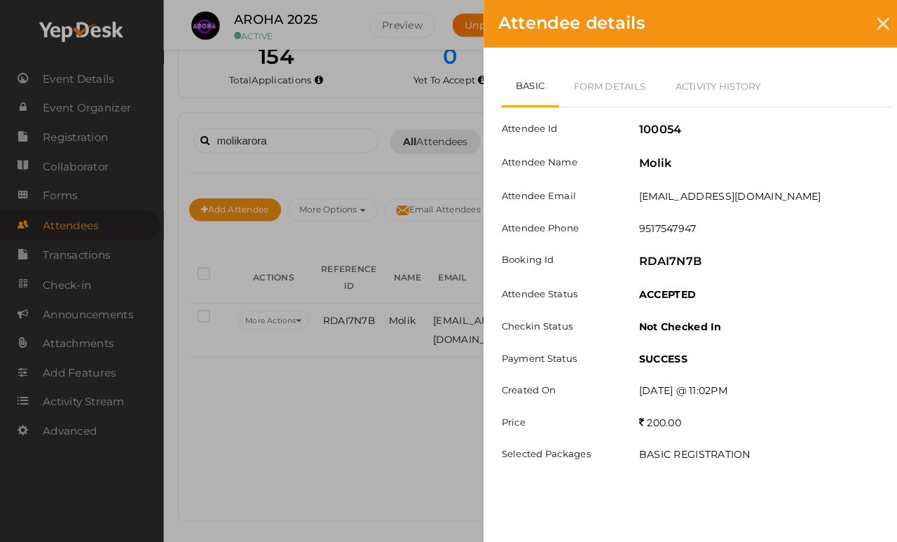
click at [826, 28] on icon at bounding box center [870, 24] width 12 height 12
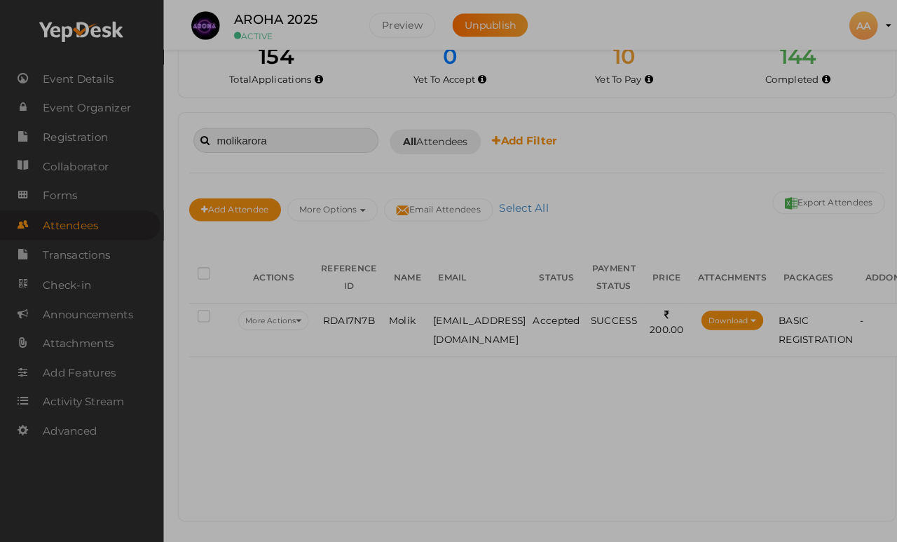
click at [316, 126] on input "molikarora" at bounding box center [282, 138] width 182 height 25
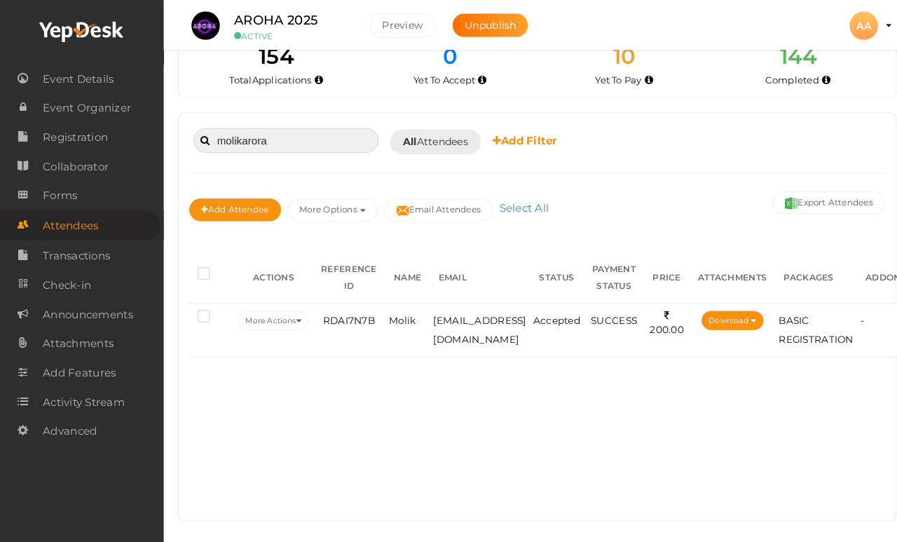
click at [331, 126] on input "molikarora" at bounding box center [282, 138] width 182 height 25
type input "m"
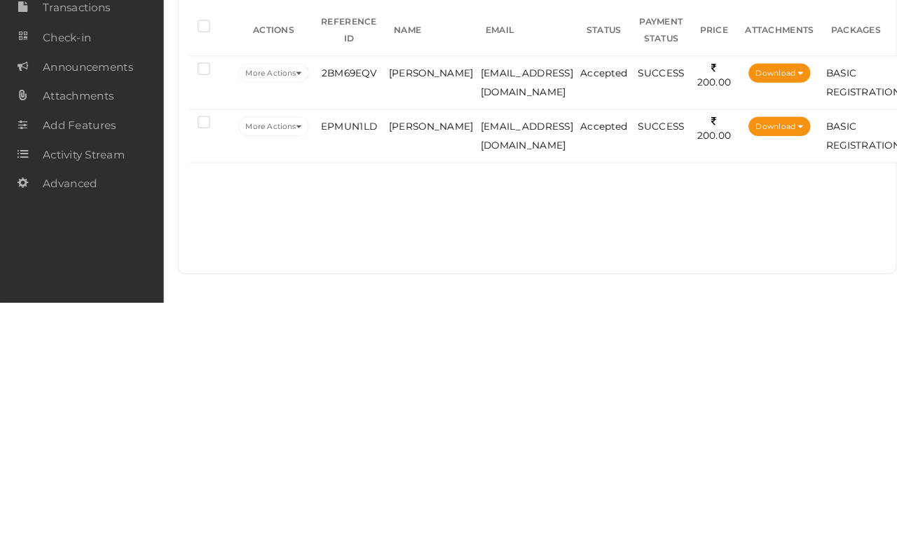
click at [528, 299] on td "shivamsihag1711@gmail.com" at bounding box center [519, 325] width 98 height 53
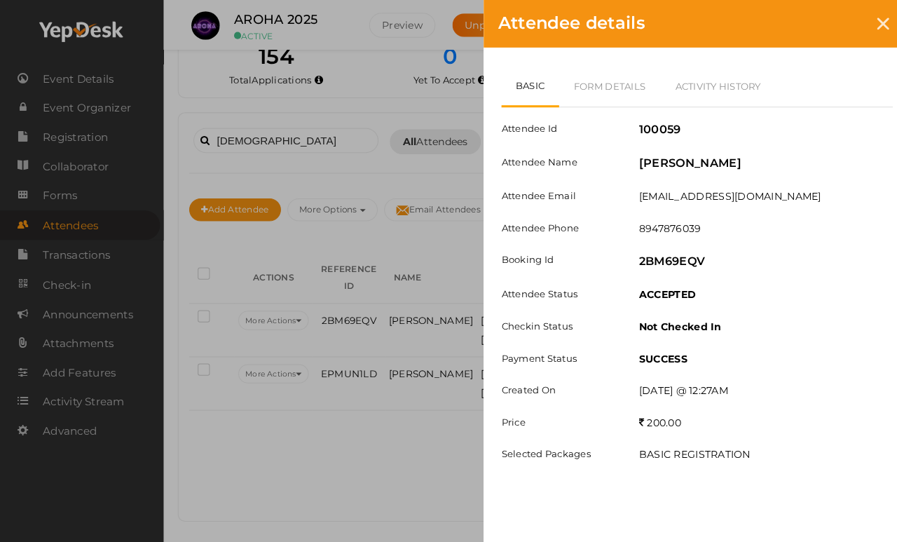
click at [612, 71] on link "Form Details" at bounding box center [601, 84] width 100 height 41
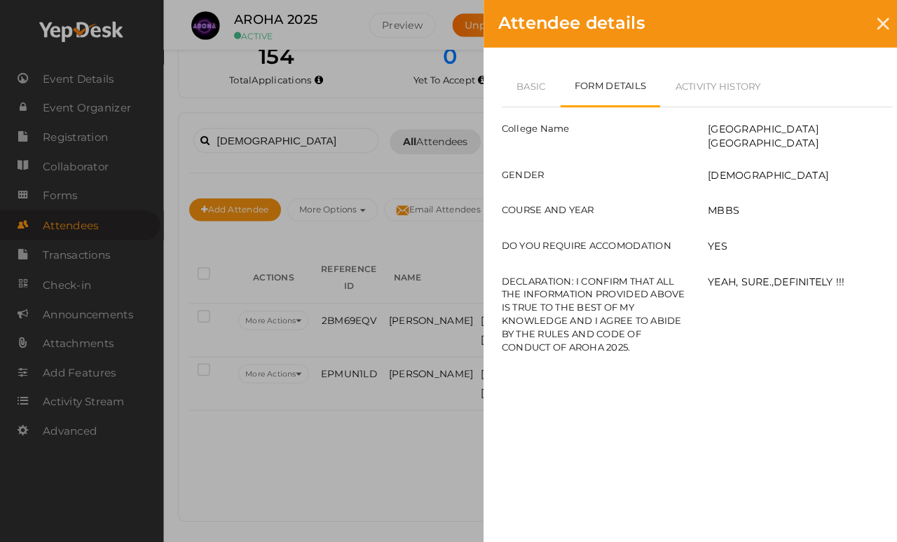
click at [528, 86] on link "Basic" at bounding box center [523, 84] width 58 height 41
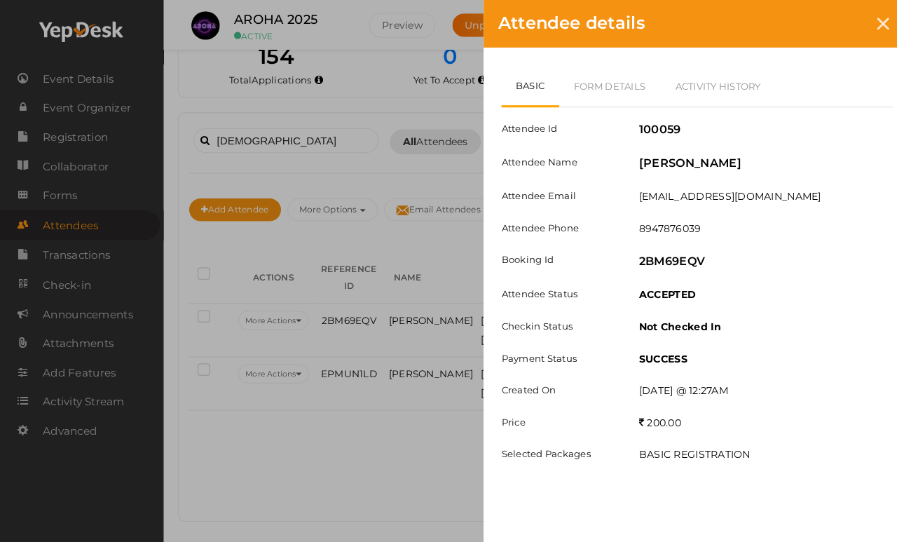
click at [605, 88] on link "Form Details" at bounding box center [601, 84] width 100 height 41
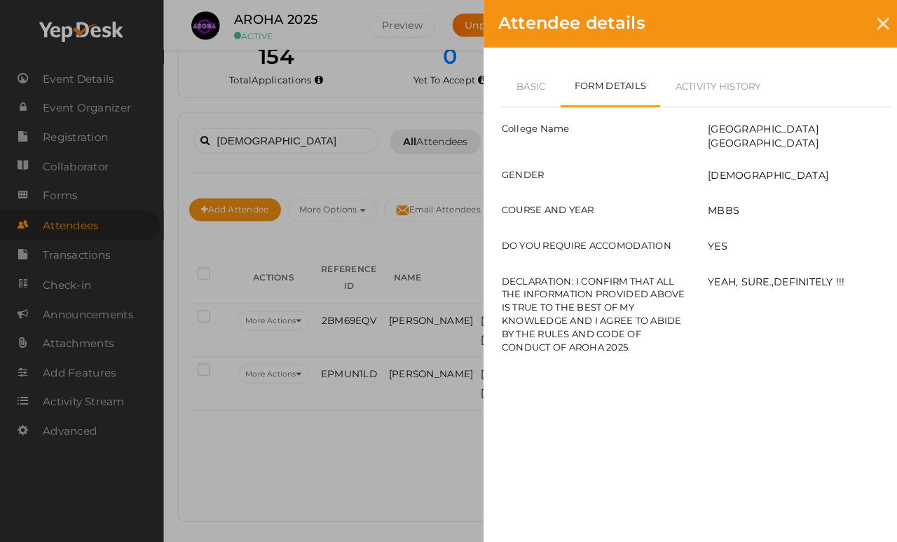
click at [526, 85] on link "Basic" at bounding box center [523, 84] width 58 height 41
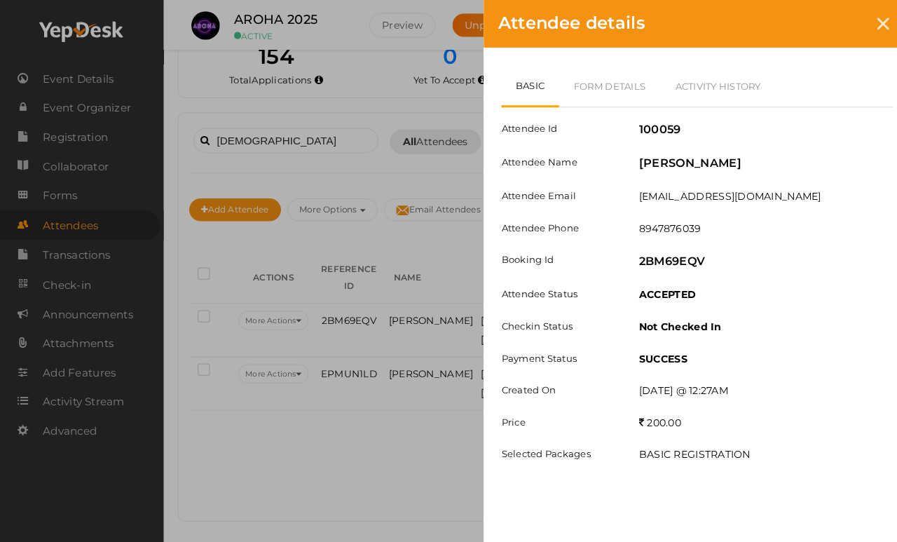
click at [826, 33] on div at bounding box center [870, 24] width 26 height 26
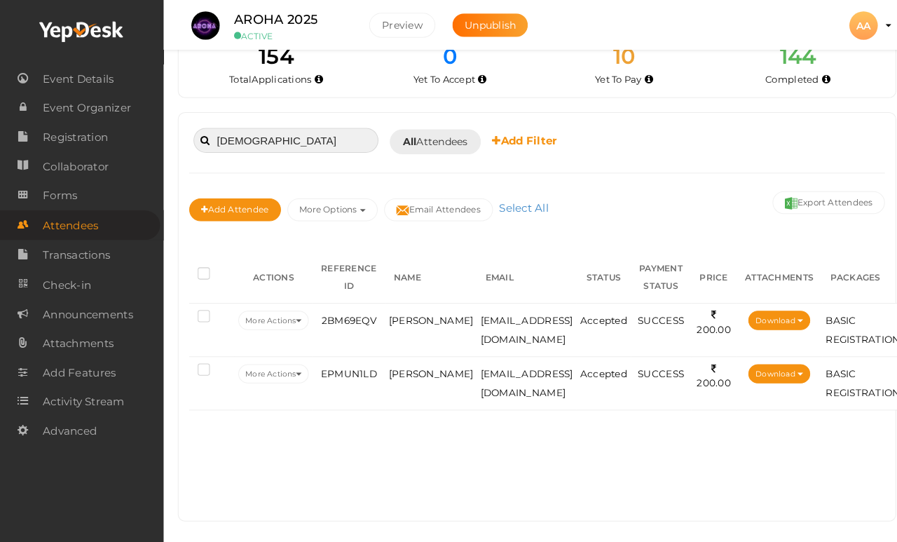
click at [313, 126] on input "Shivam" at bounding box center [282, 138] width 182 height 25
click at [325, 134] on input "Shivam" at bounding box center [282, 138] width 182 height 25
type input "S"
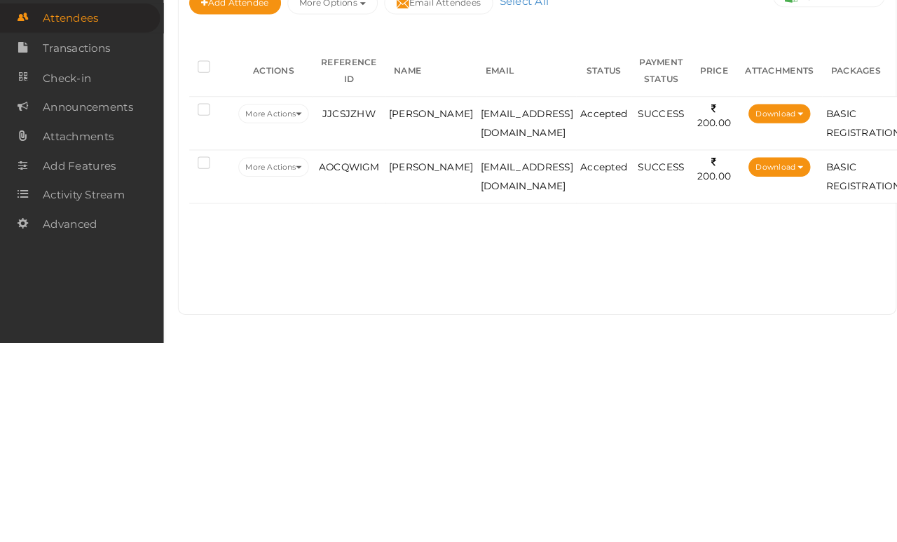
click at [506, 351] on td "gargrachit004@gmail.com" at bounding box center [519, 377] width 98 height 53
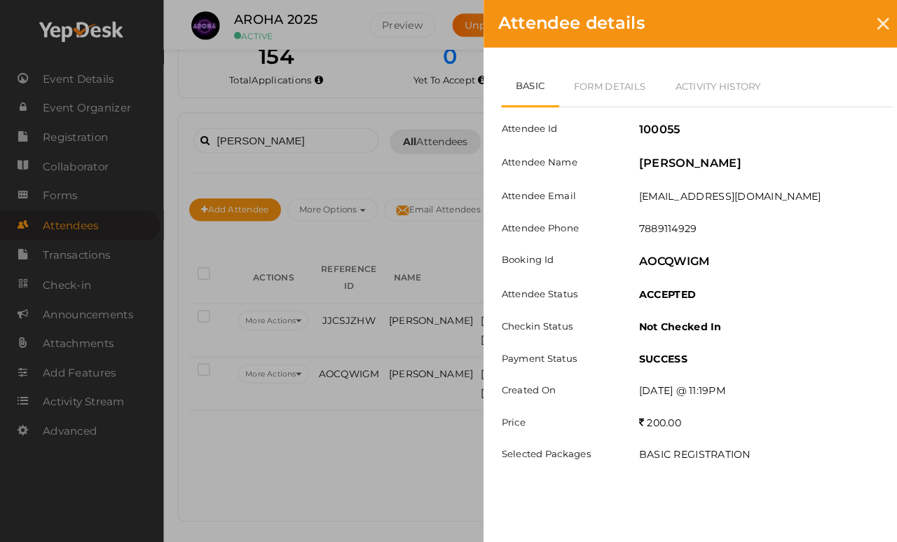
click at [614, 88] on link "Form Details" at bounding box center [601, 84] width 100 height 41
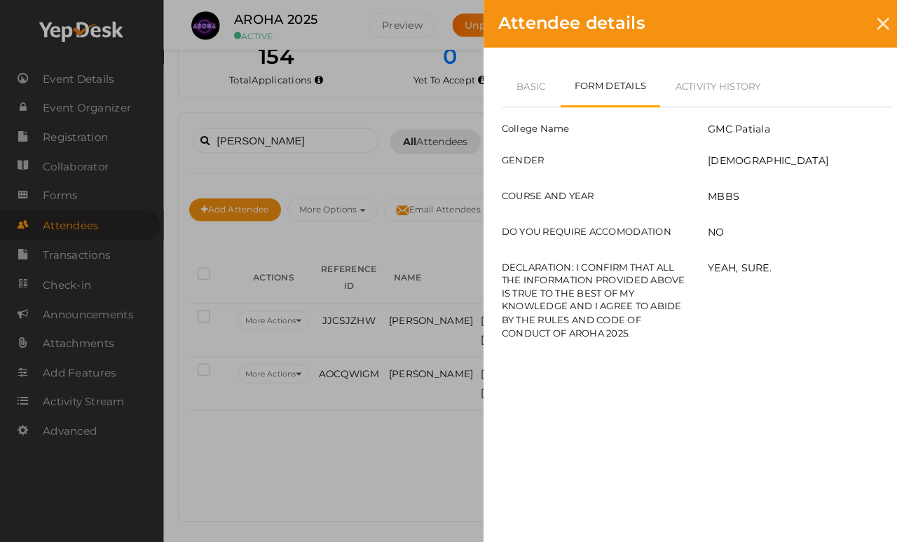
click at [523, 81] on link "Basic" at bounding box center [523, 84] width 58 height 41
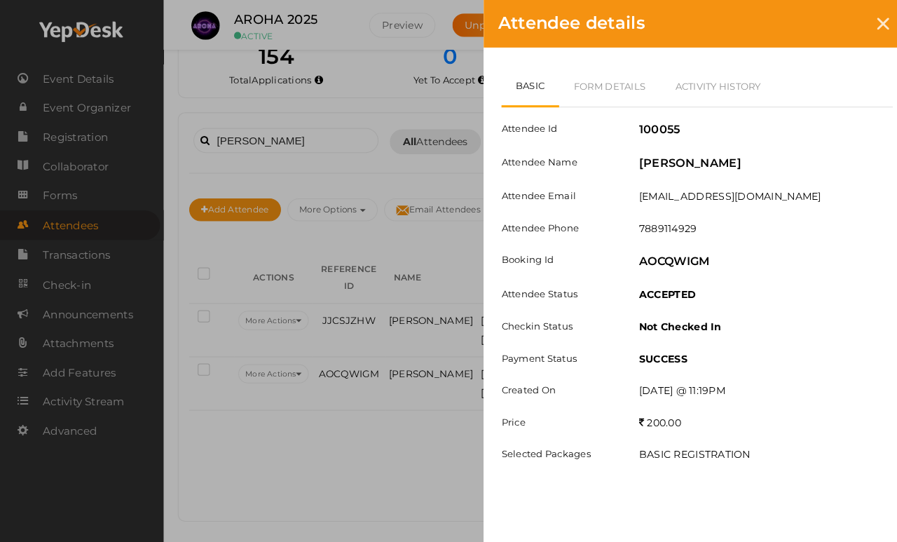
click at [826, 32] on div at bounding box center [870, 24] width 26 height 26
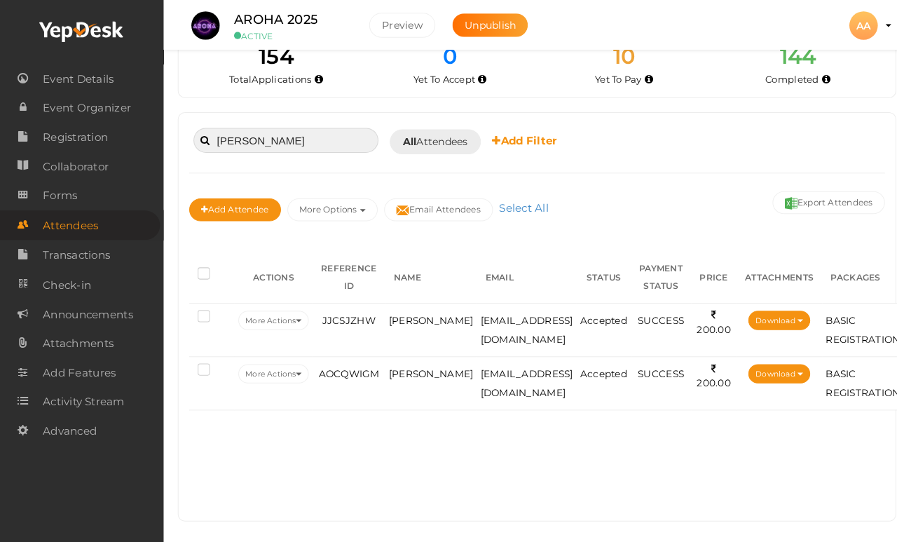
click at [318, 126] on input "Rachit" at bounding box center [282, 138] width 182 height 25
type input "R"
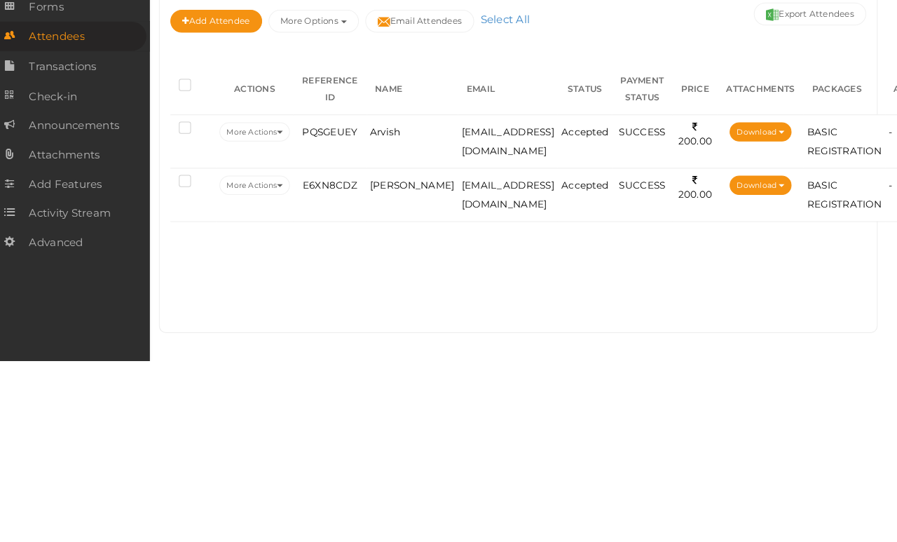
click at [388, 299] on td "Arvish" at bounding box center [420, 325] width 90 height 53
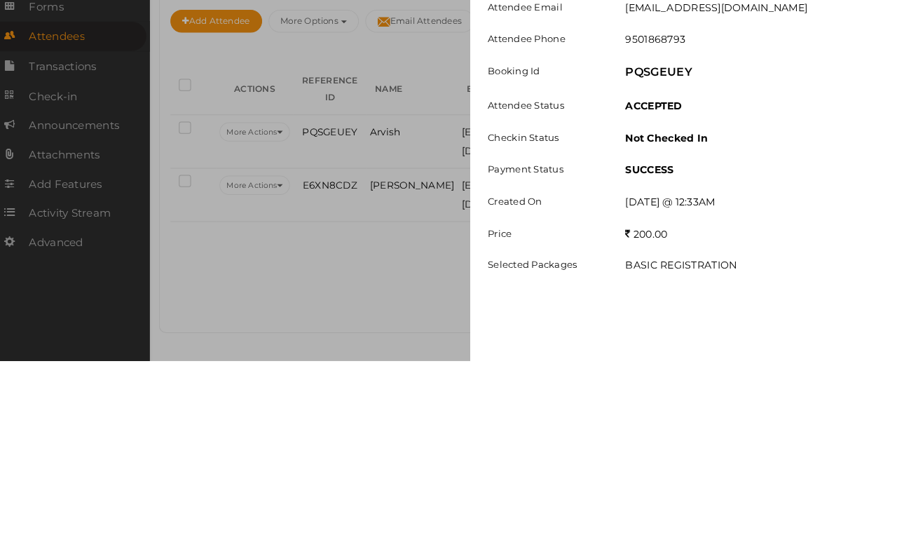
scroll to position [41, 6]
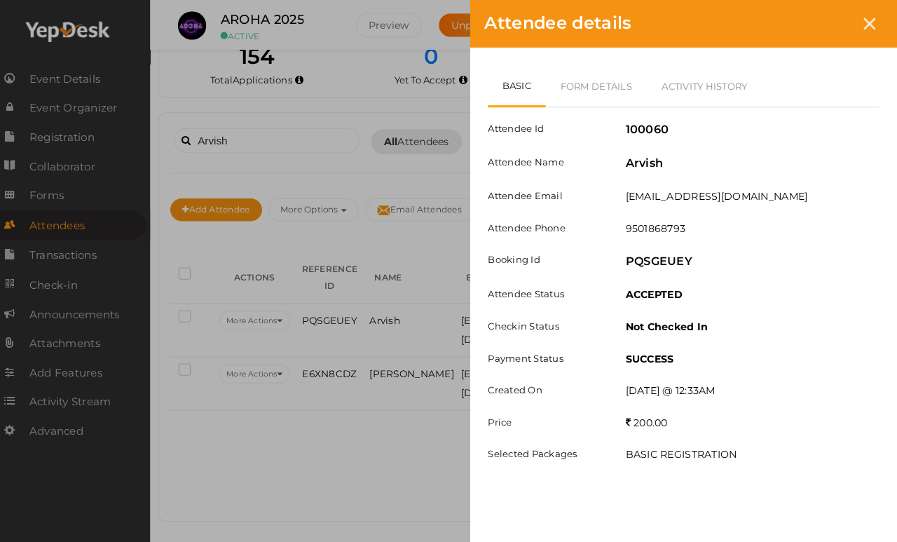
click at [604, 74] on link "Form Details" at bounding box center [601, 84] width 100 height 41
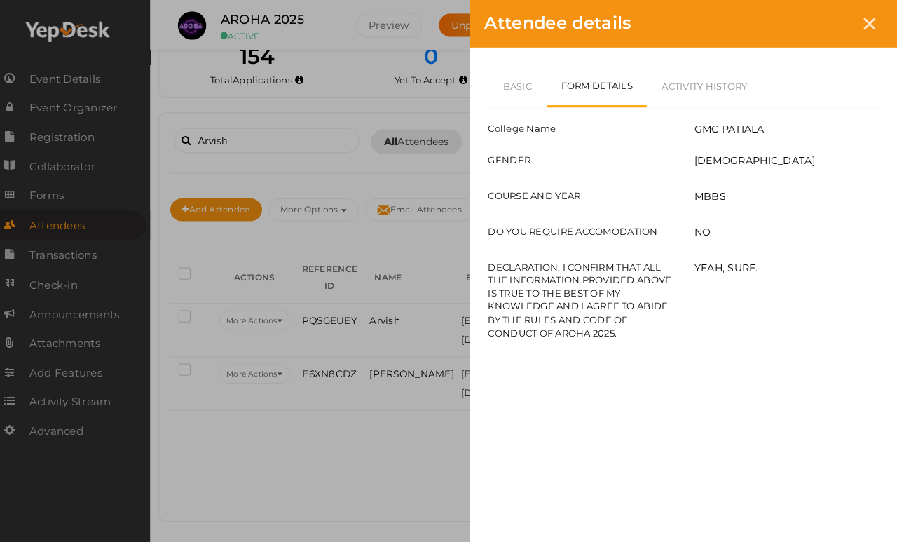
click at [514, 83] on link "Basic" at bounding box center [523, 84] width 58 height 41
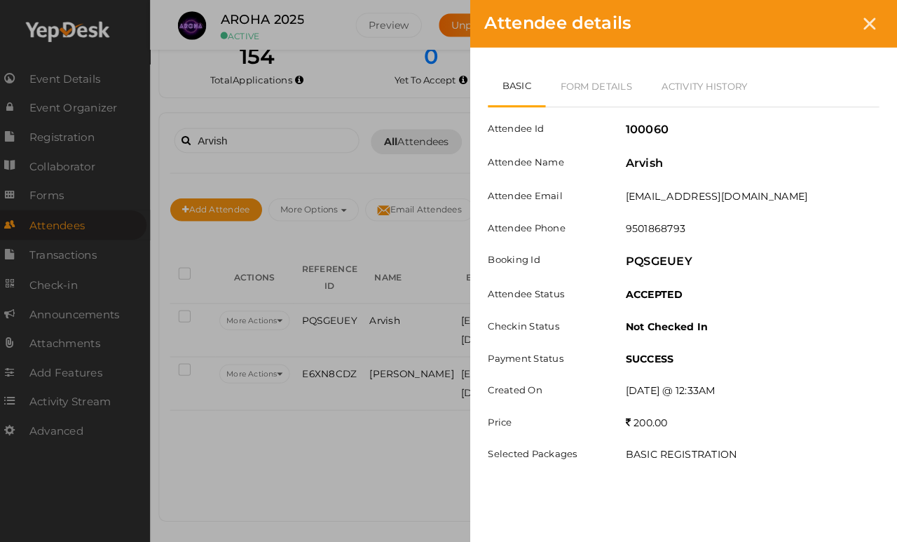
scroll to position [41, 5]
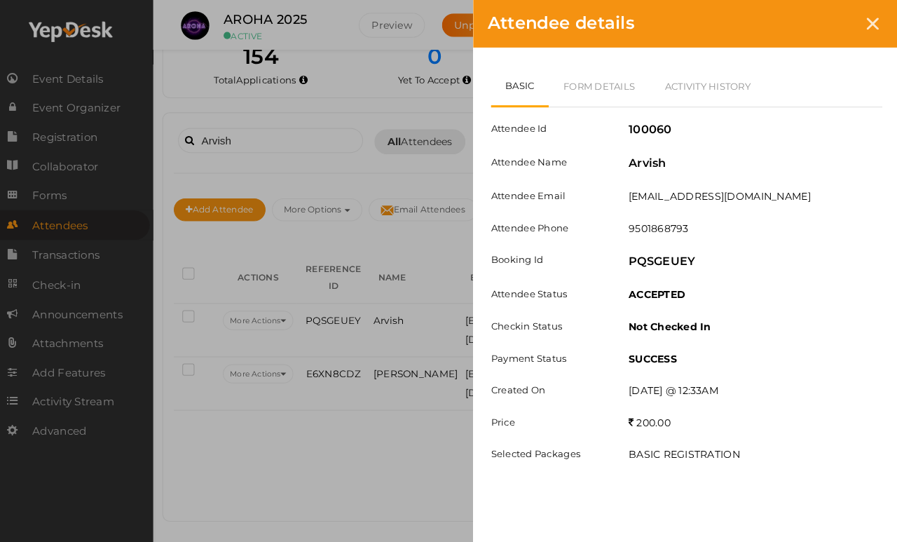
click at [826, 30] on div at bounding box center [870, 24] width 26 height 26
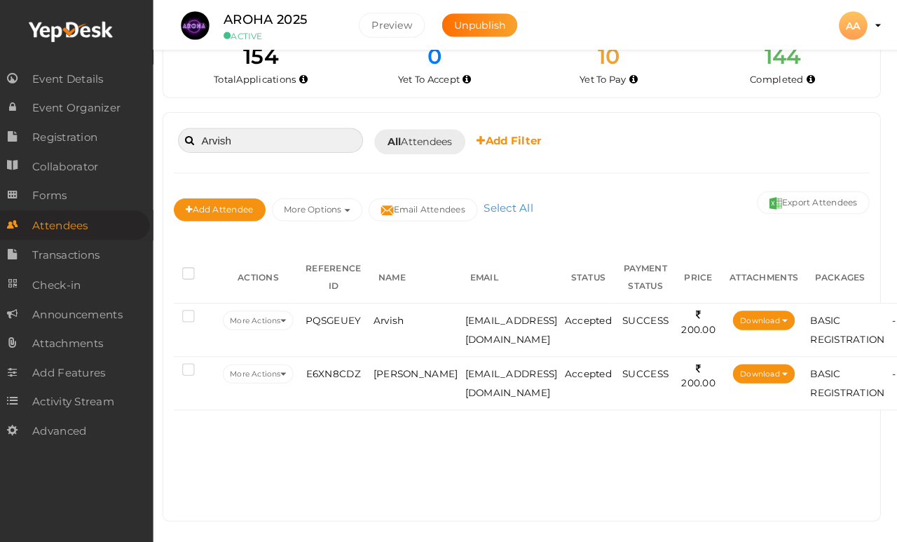
click at [299, 137] on input "Arvish" at bounding box center [277, 138] width 182 height 25
type input "A"
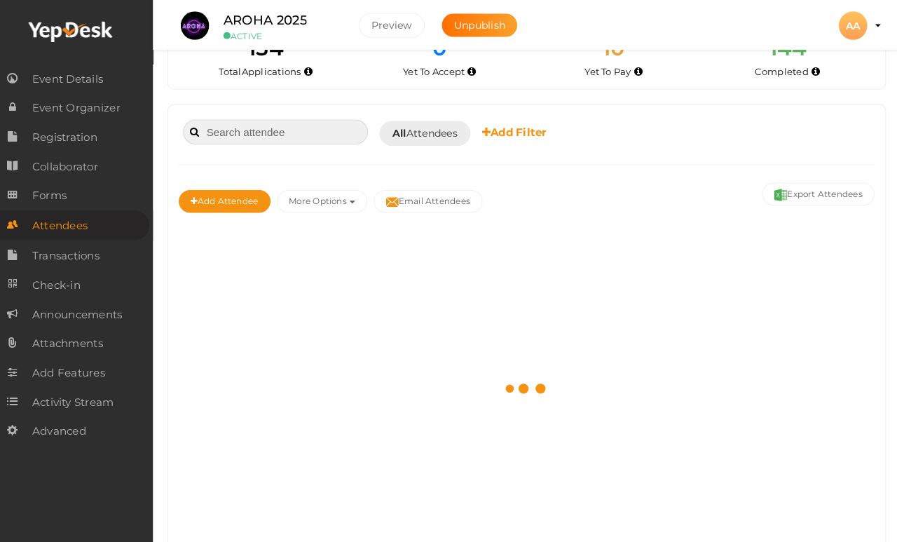
scroll to position [41, 0]
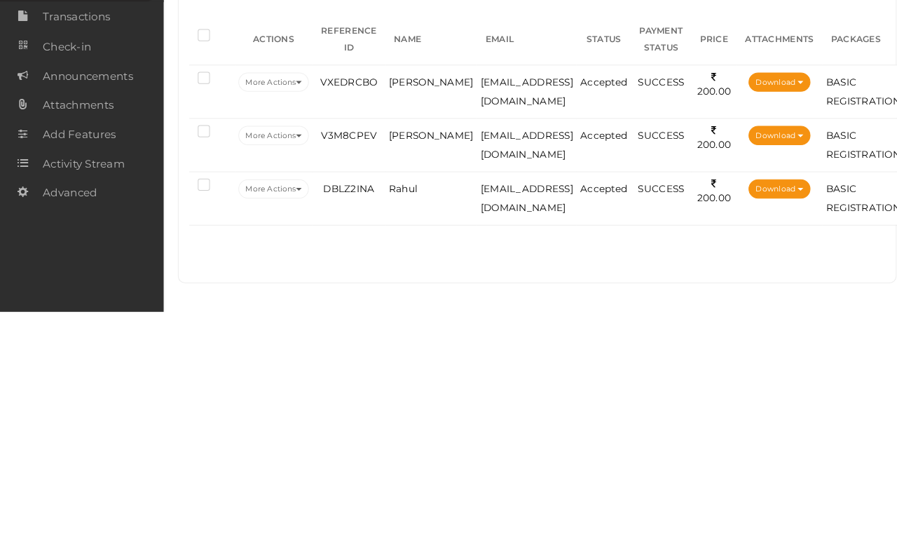
click at [541, 310] on span "www.rahulchoudhary33@gmail.com" at bounding box center [518, 325] width 91 height 30
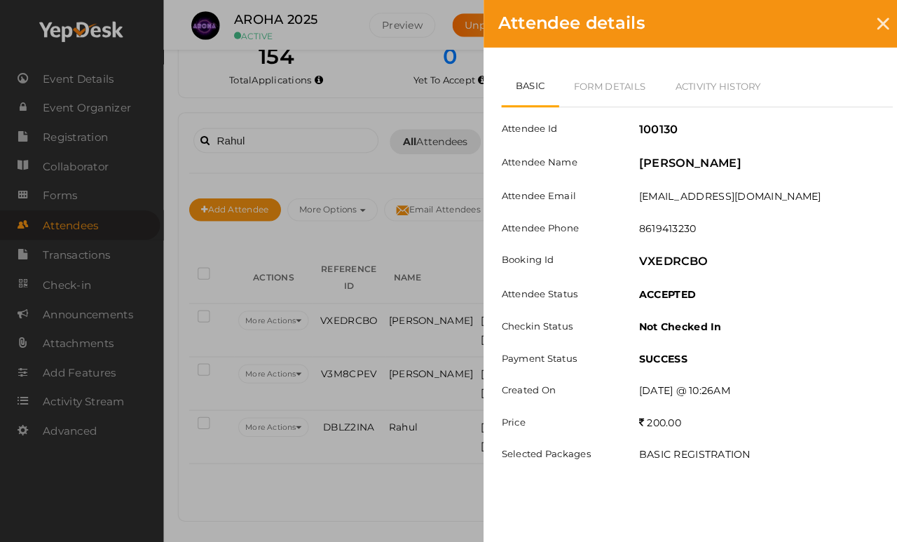
click at [610, 95] on link "Form Details" at bounding box center [601, 84] width 100 height 41
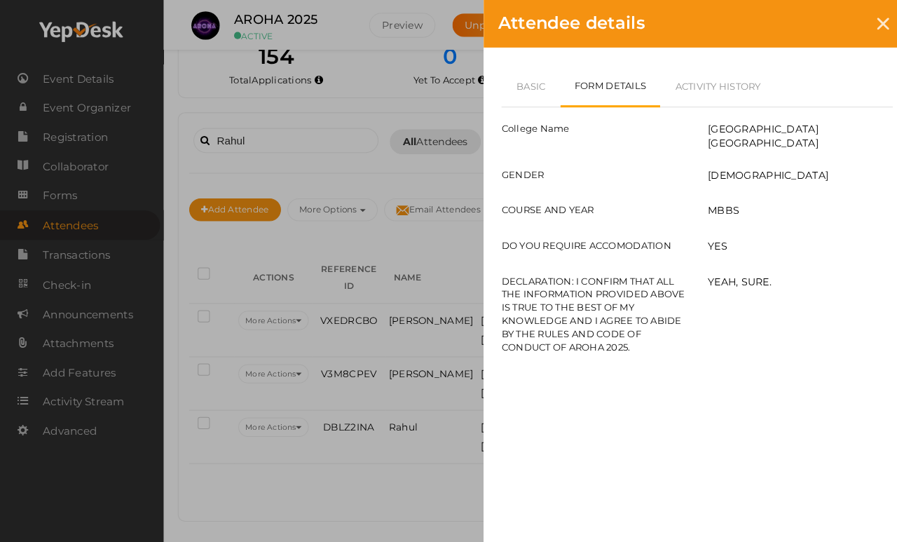
click at [826, 25] on icon at bounding box center [870, 24] width 12 height 12
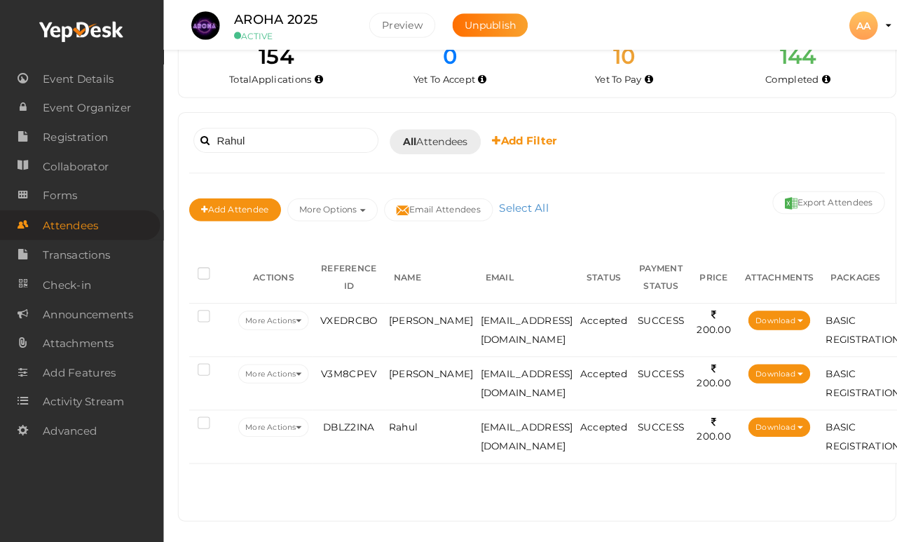
click at [410, 373] on span "Rahul Jakhar" at bounding box center [424, 367] width 83 height 11
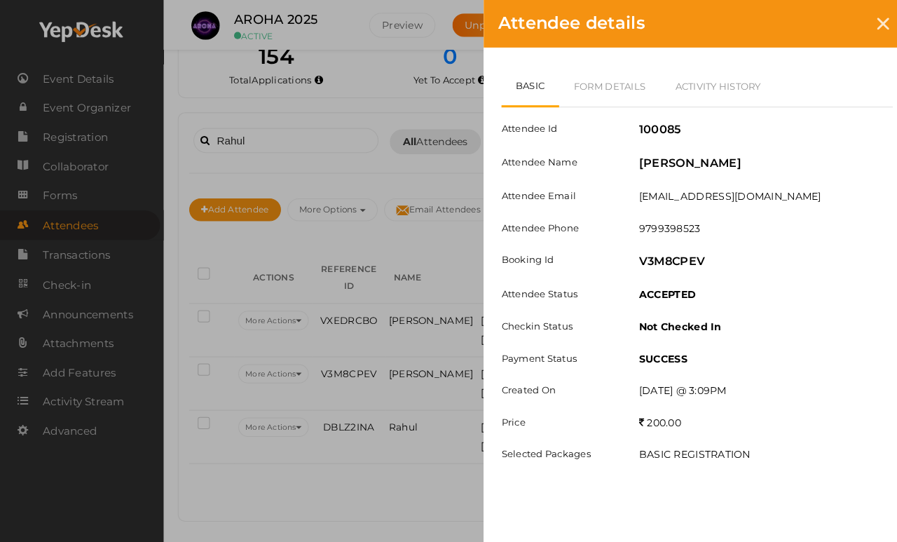
click at [613, 86] on link "Form Details" at bounding box center [601, 84] width 100 height 41
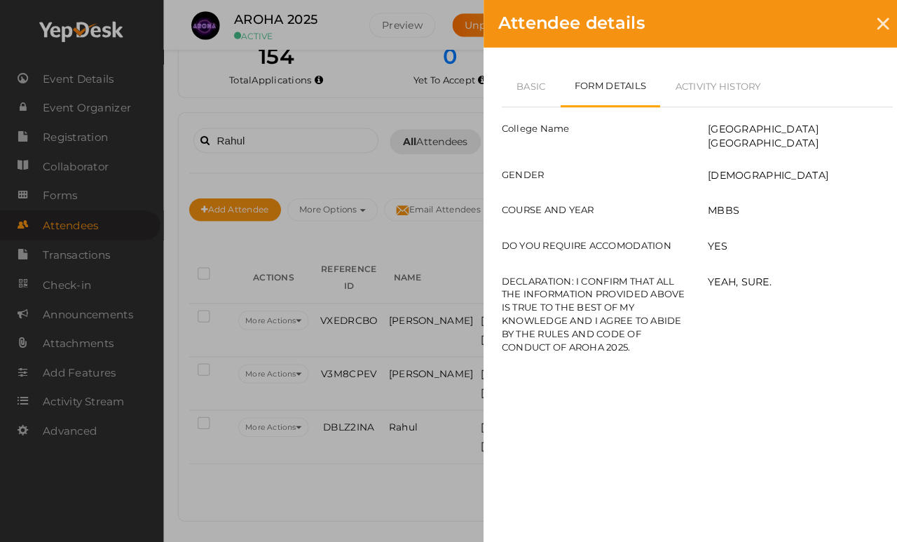
click at [826, 30] on div at bounding box center [870, 24] width 26 height 26
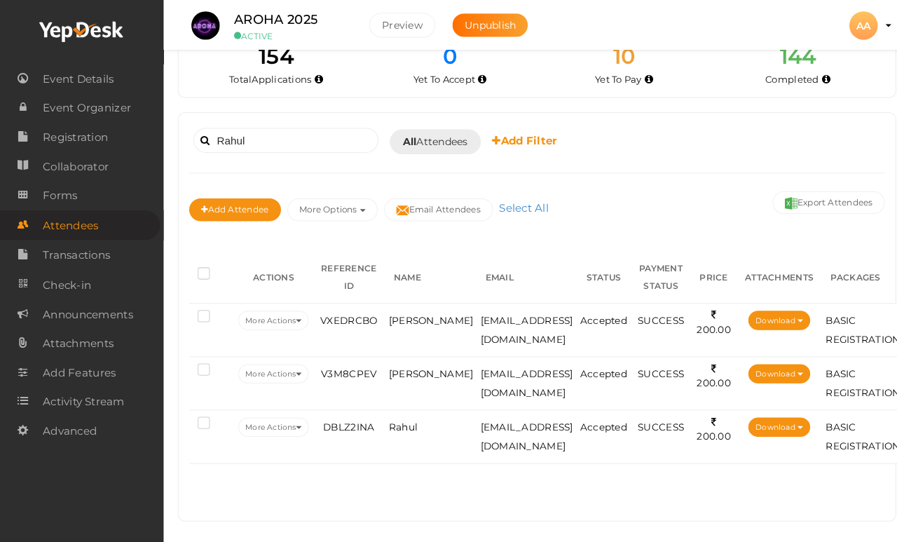
click at [417, 428] on td "Rahul" at bounding box center [425, 430] width 90 height 53
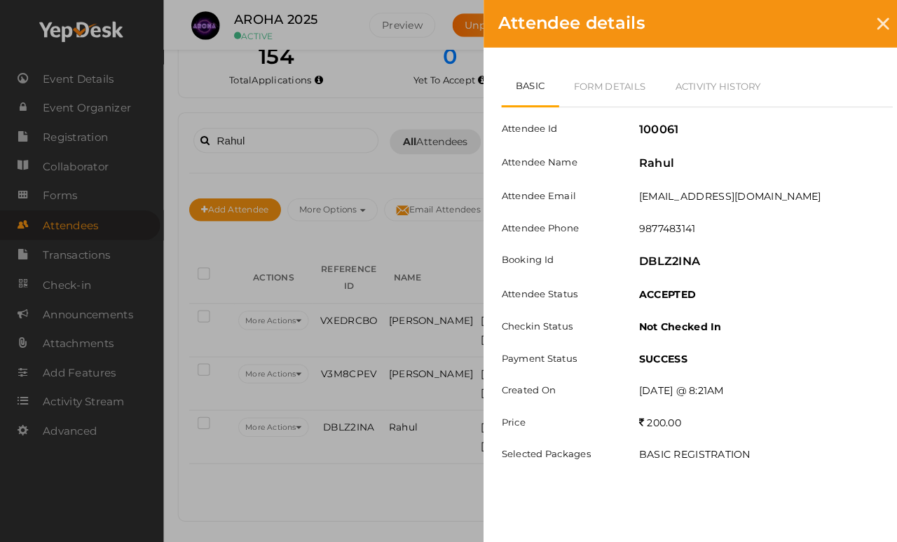
click at [612, 95] on link "Form Details" at bounding box center [601, 84] width 100 height 41
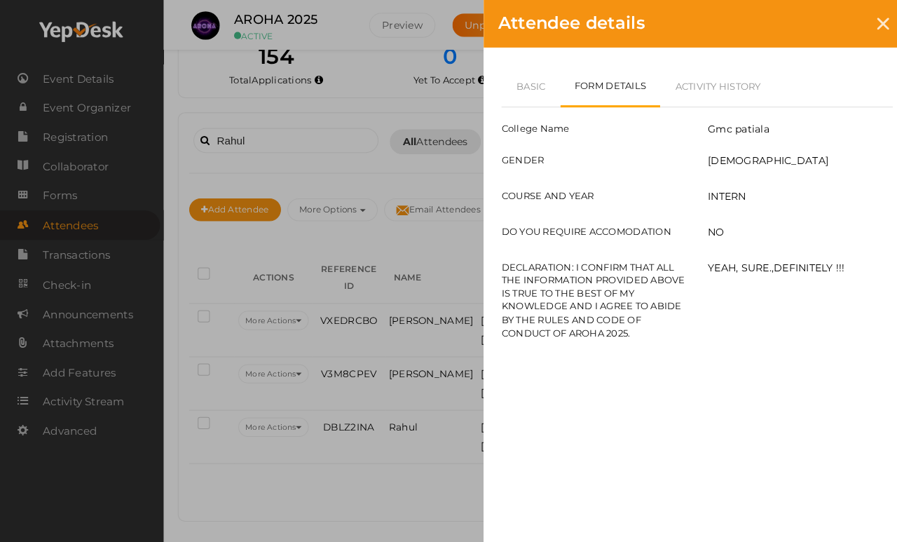
click at [534, 80] on link "Basic" at bounding box center [523, 84] width 58 height 41
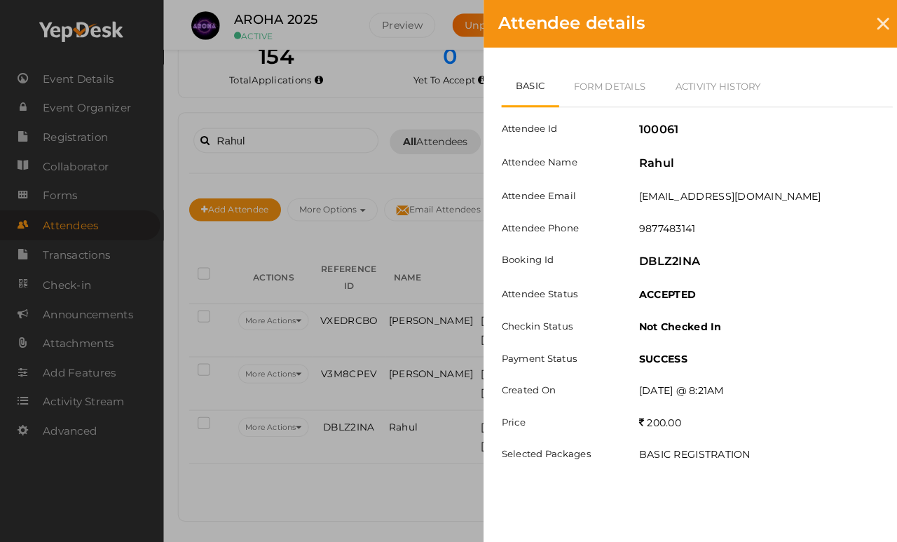
click at [287, 145] on div "Attendee details Basic Form Details Activity History Attendee Id 100061 Attende…" at bounding box center [448, 271] width 897 height 542
click at [826, 33] on div at bounding box center [870, 24] width 26 height 26
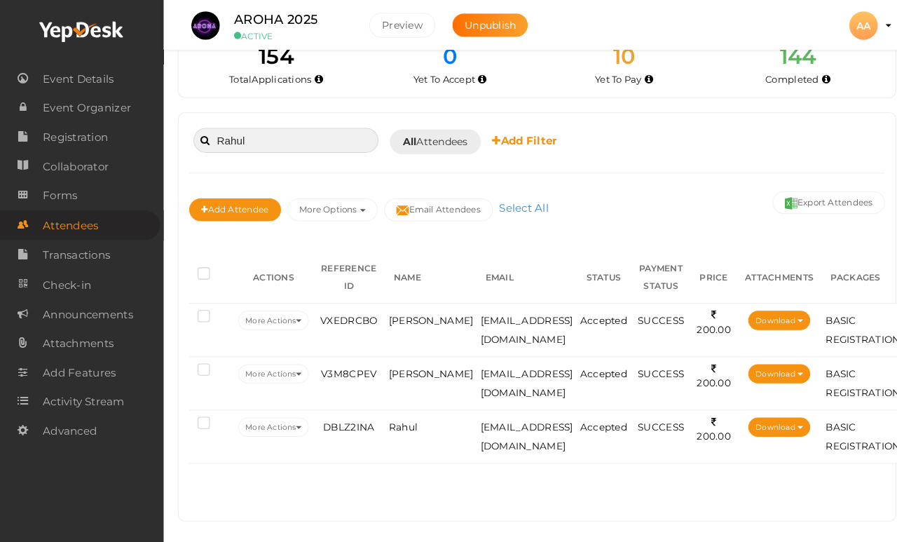
click at [302, 126] on input "Rahul" at bounding box center [282, 138] width 182 height 25
type input "R"
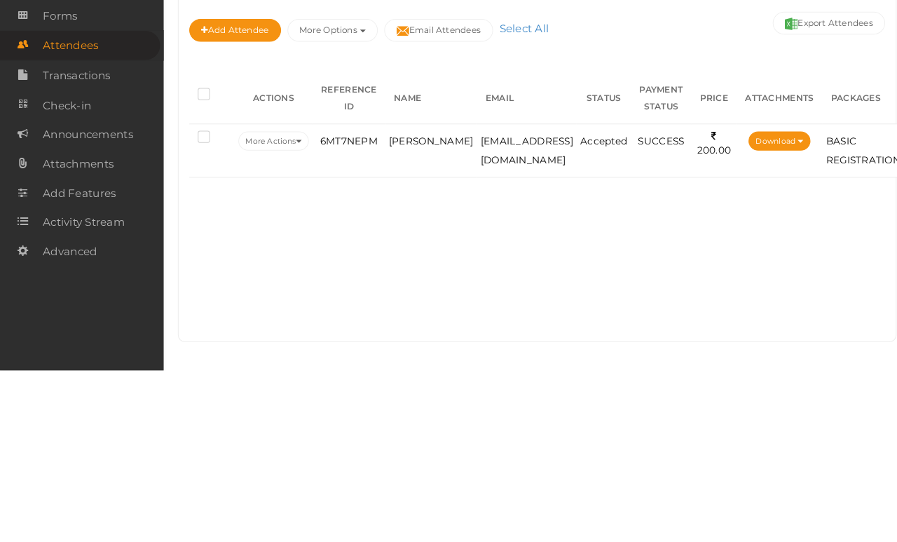
click at [540, 299] on td "shyamsaini9151@gmail.com" at bounding box center [519, 325] width 98 height 53
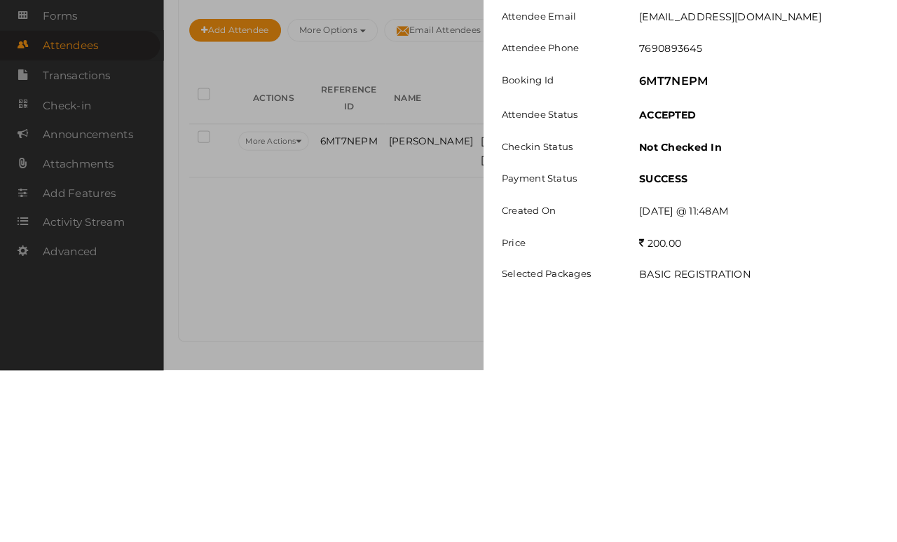
scroll to position [82, 0]
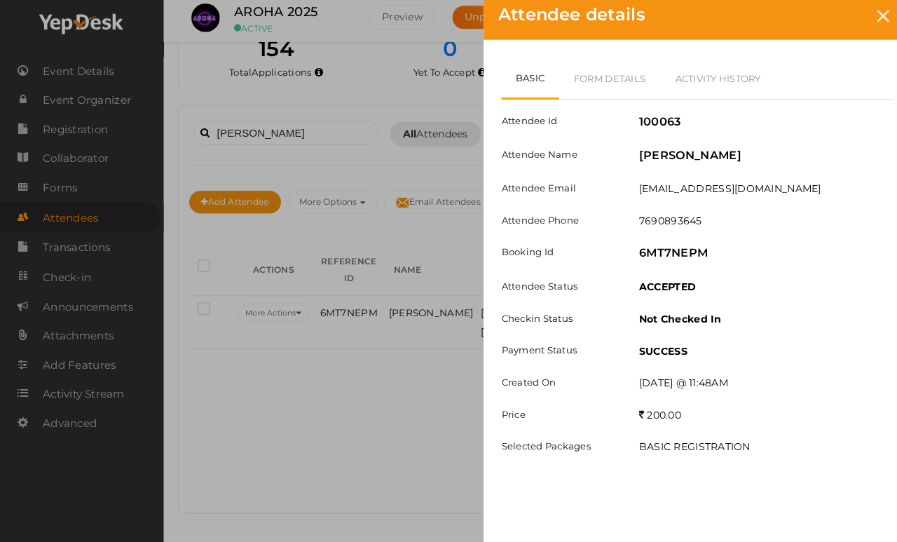
click at [601, 76] on link "Form Details" at bounding box center [601, 84] width 100 height 41
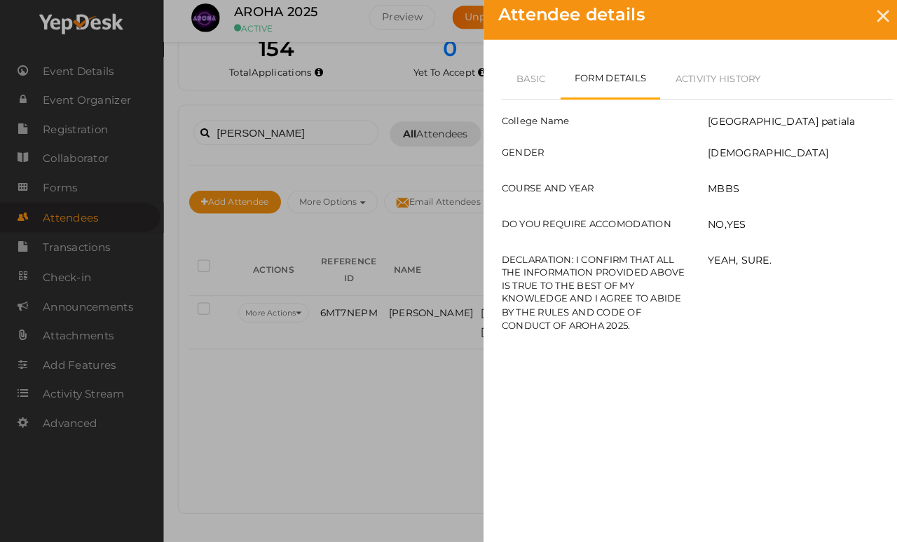
click at [532, 85] on link "Basic" at bounding box center [523, 84] width 58 height 41
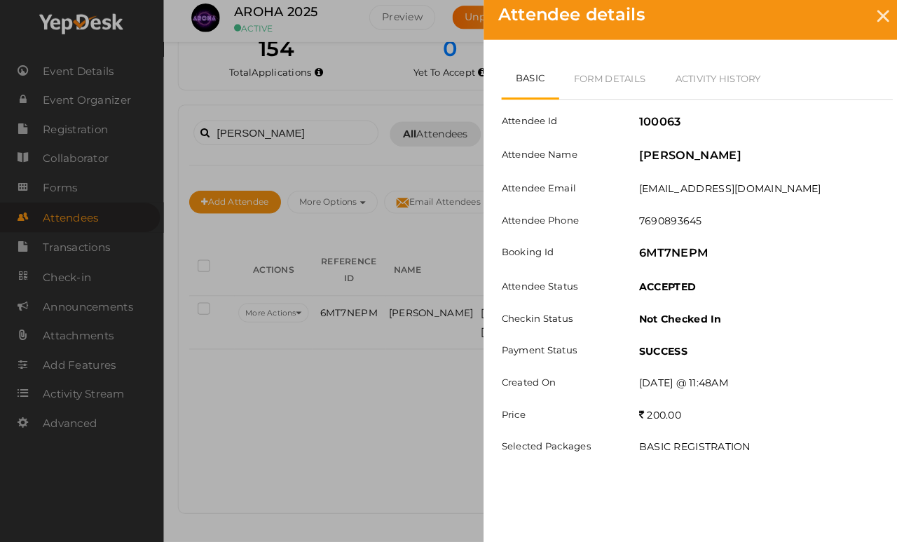
click at [826, 22] on div at bounding box center [870, 24] width 26 height 26
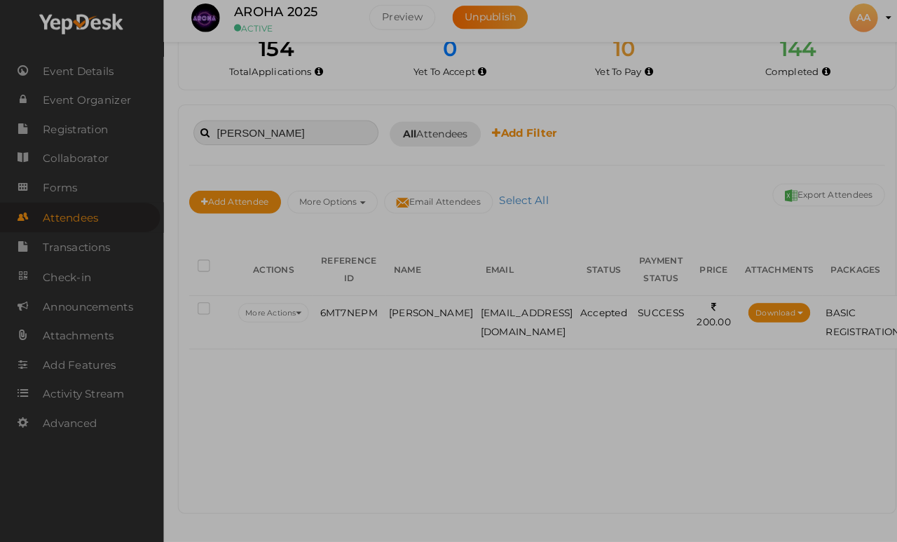
click at [306, 126] on input "Shyam sundar" at bounding box center [282, 138] width 182 height 25
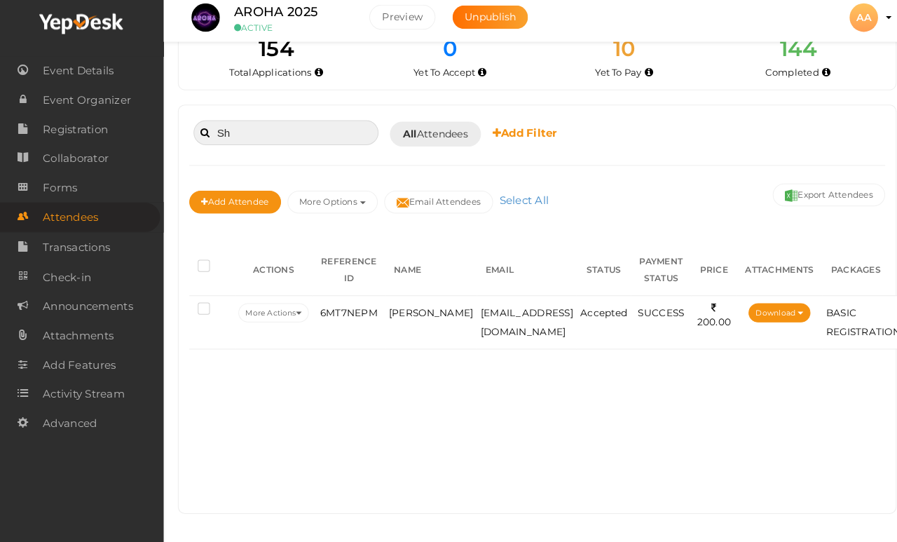
type input "S"
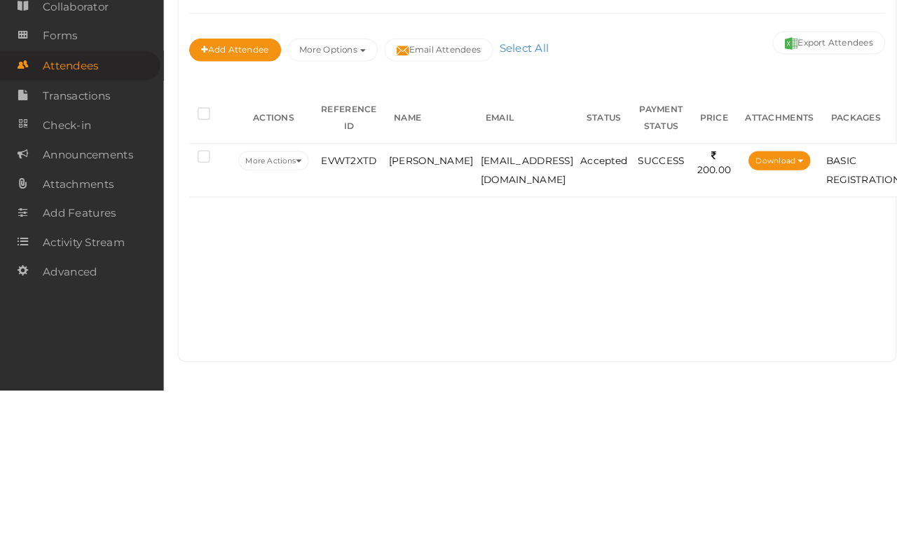
click at [565, 299] on td "gaganpreets00001@gmail.com" at bounding box center [519, 325] width 98 height 53
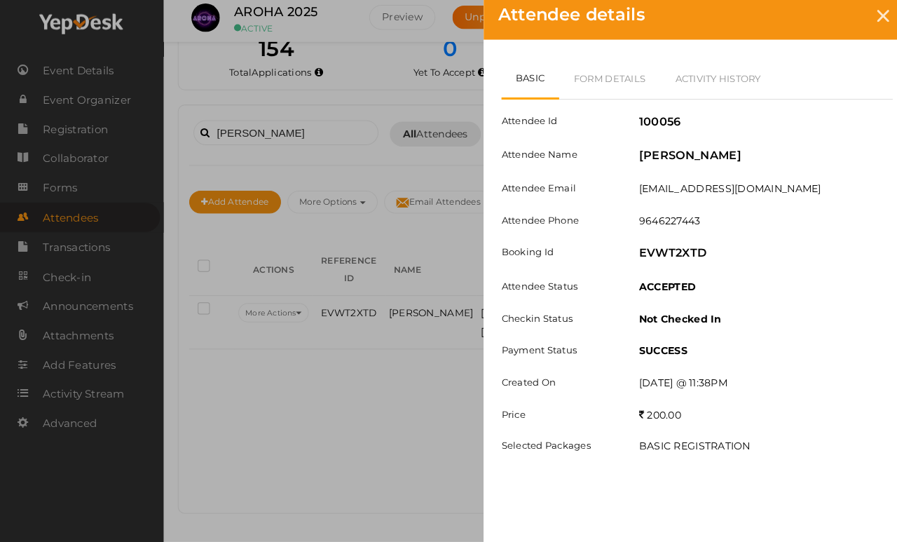
scroll to position [82, 0]
click at [599, 88] on link "Form Details" at bounding box center [601, 84] width 100 height 41
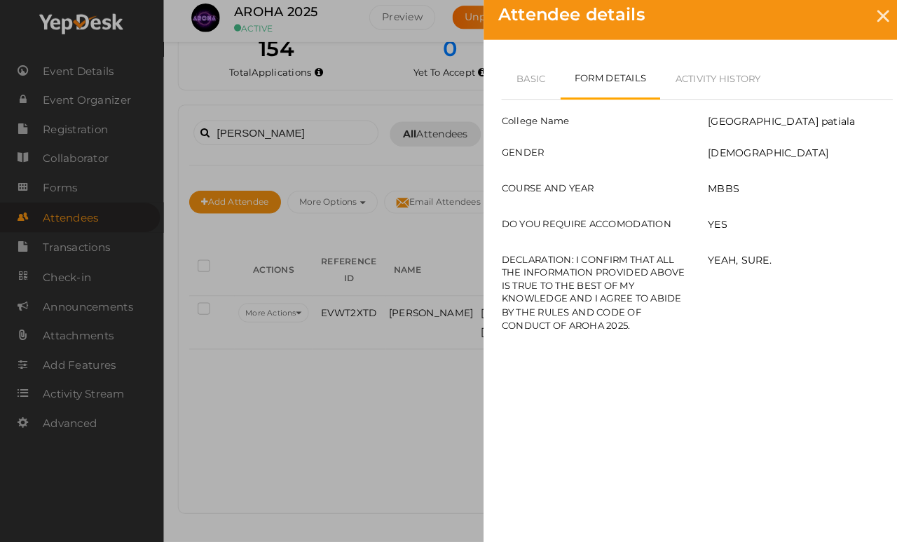
click at [523, 81] on link "Basic" at bounding box center [523, 84] width 58 height 41
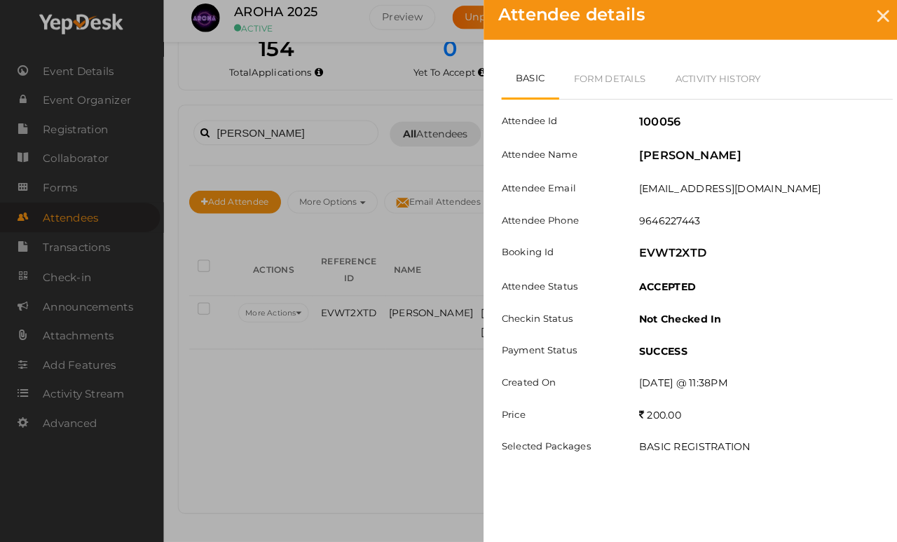
click at [826, 20] on icon at bounding box center [870, 24] width 12 height 12
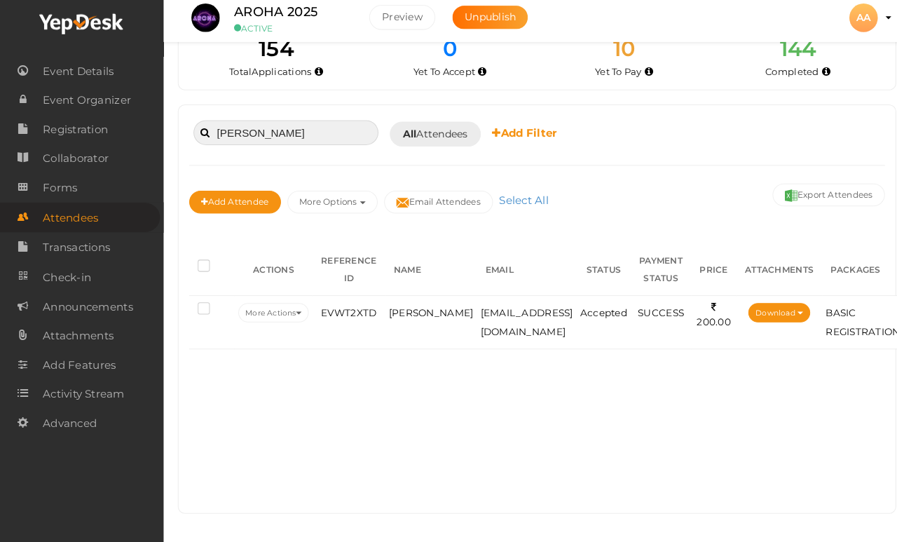
click at [301, 126] on input "Gaganpreet" at bounding box center [282, 138] width 182 height 25
click at [311, 126] on input "Gaganpreet" at bounding box center [282, 138] width 182 height 25
type input "G"
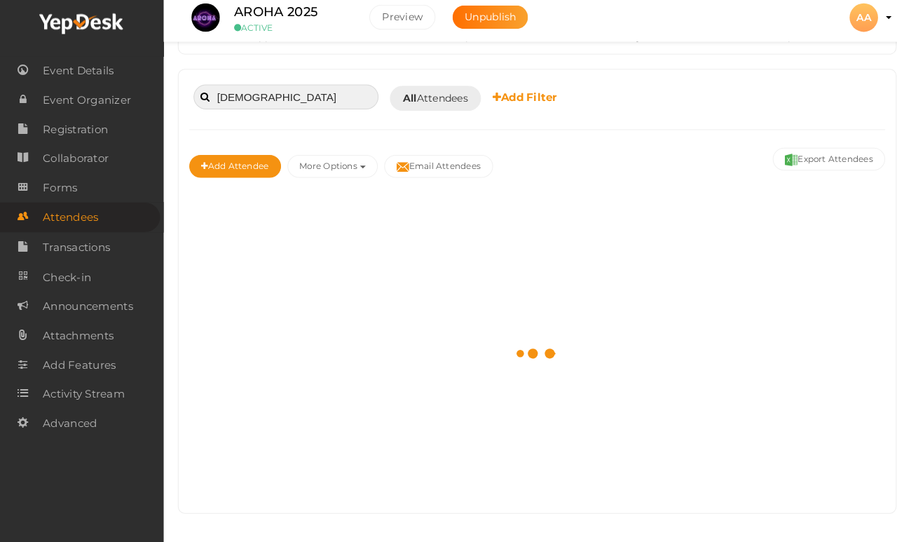
click at [281, 91] on input "Karmaan" at bounding box center [282, 103] width 182 height 25
type input "K"
click at [228, 87] on div "Gagn preet Booked for Today Today Tomorrow This Week Custom Date All Attendees …" at bounding box center [528, 104] width 685 height 34
click at [245, 91] on input "Gagn preet" at bounding box center [282, 103] width 182 height 25
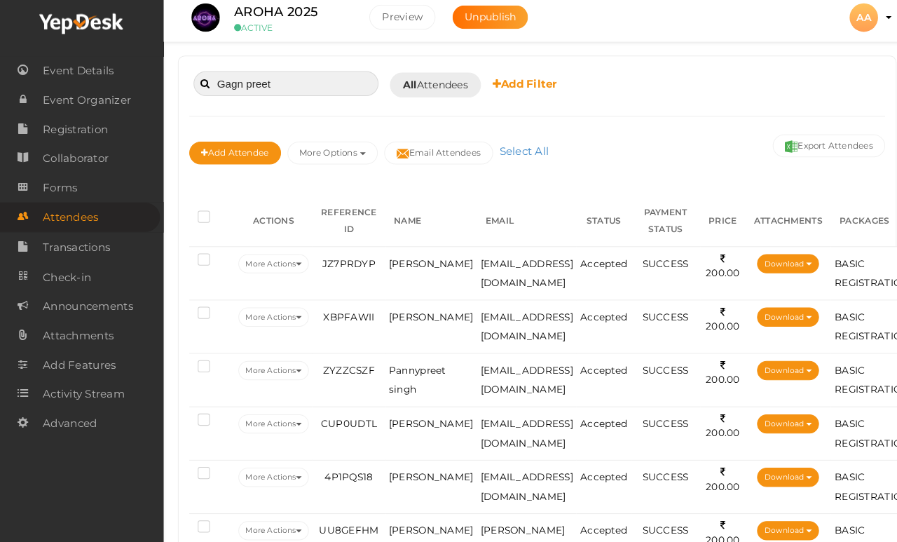
click at [232, 78] on input "Gagn preet" at bounding box center [282, 90] width 182 height 25
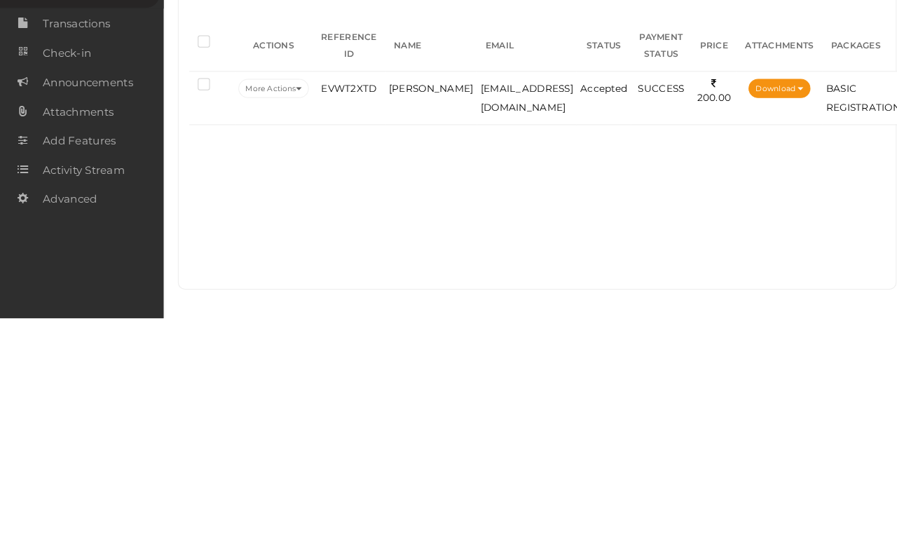
click at [568, 299] on td "gaganpreets00001@gmail.com" at bounding box center [519, 325] width 98 height 53
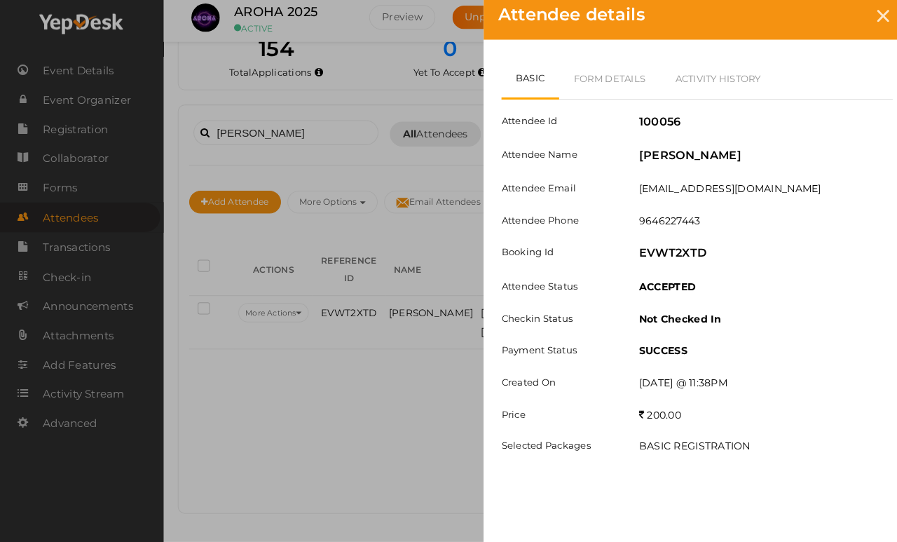
scroll to position [82, 0]
click at [609, 76] on link "Form Details" at bounding box center [601, 84] width 100 height 41
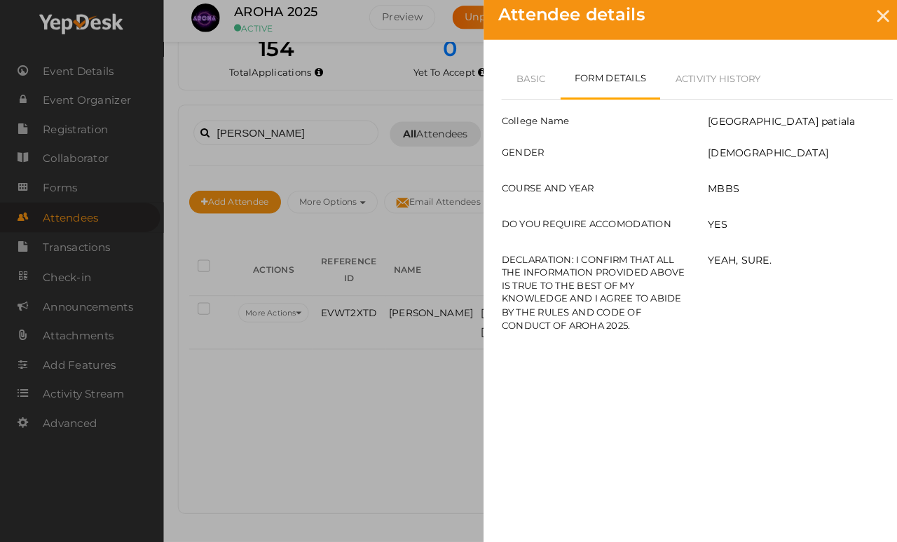
click at [533, 70] on link "Basic" at bounding box center [523, 84] width 58 height 41
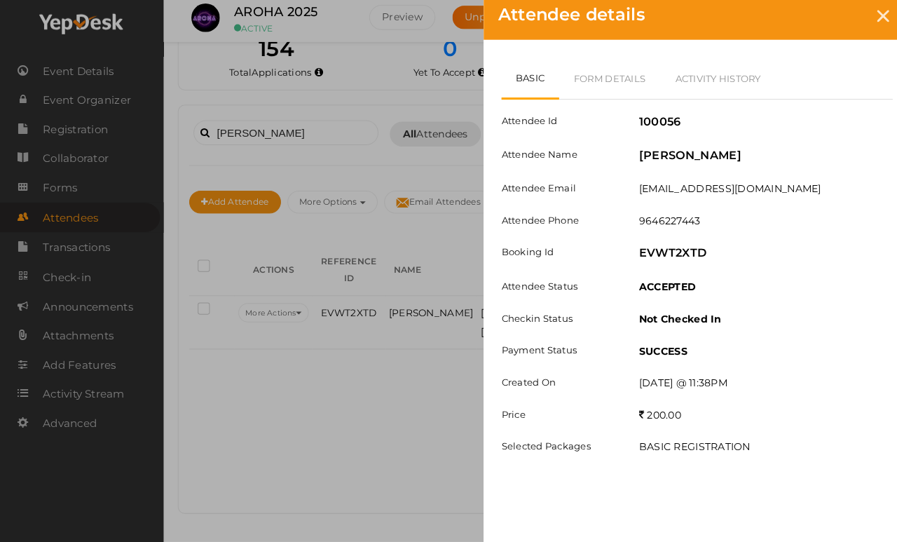
click at [826, 34] on div "Attendee details" at bounding box center [687, 23] width 421 height 47
click at [826, 27] on div at bounding box center [870, 24] width 26 height 26
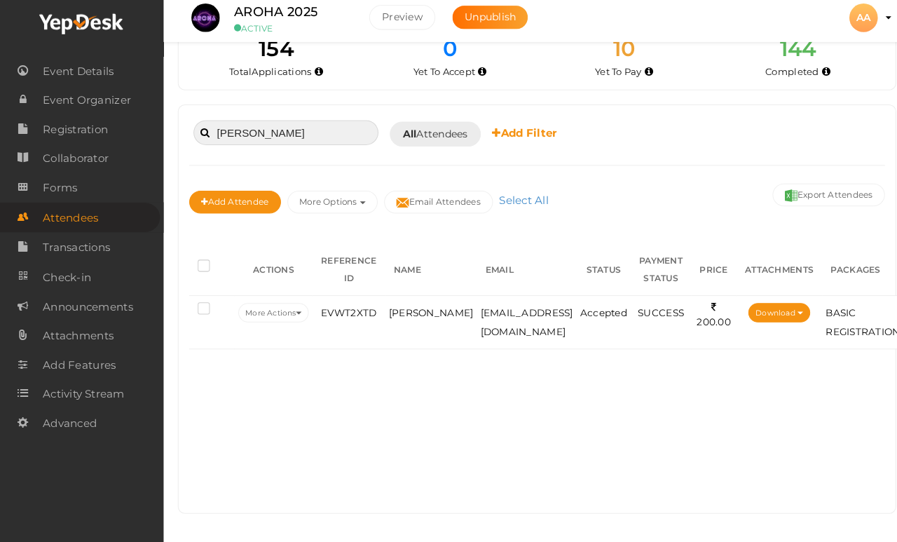
click at [307, 126] on input "Gaganpreet" at bounding box center [282, 138] width 182 height 25
click at [305, 126] on input "Gaganpreet" at bounding box center [282, 138] width 182 height 25
click at [533, 248] on th "EMAIL" at bounding box center [519, 273] width 98 height 51
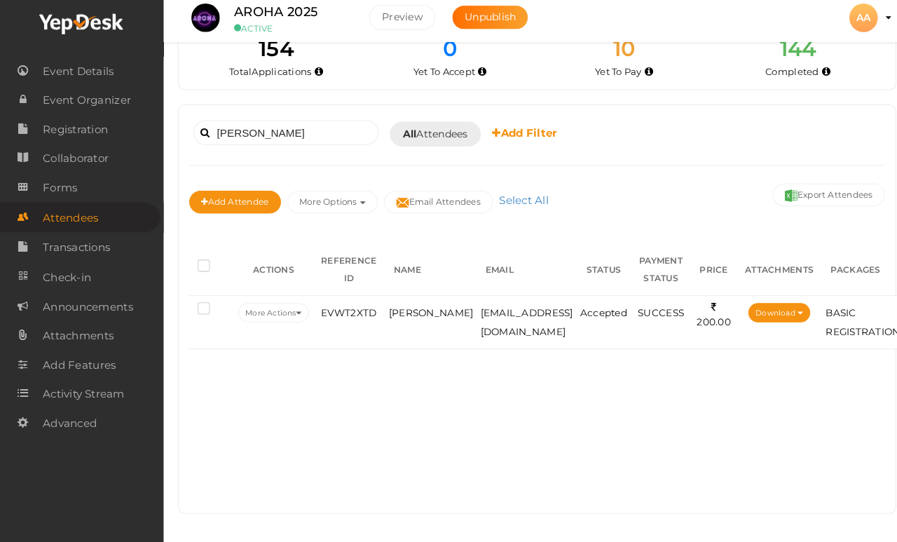
click at [512, 299] on td "gaganpreets00001@gmail.com" at bounding box center [519, 325] width 98 height 53
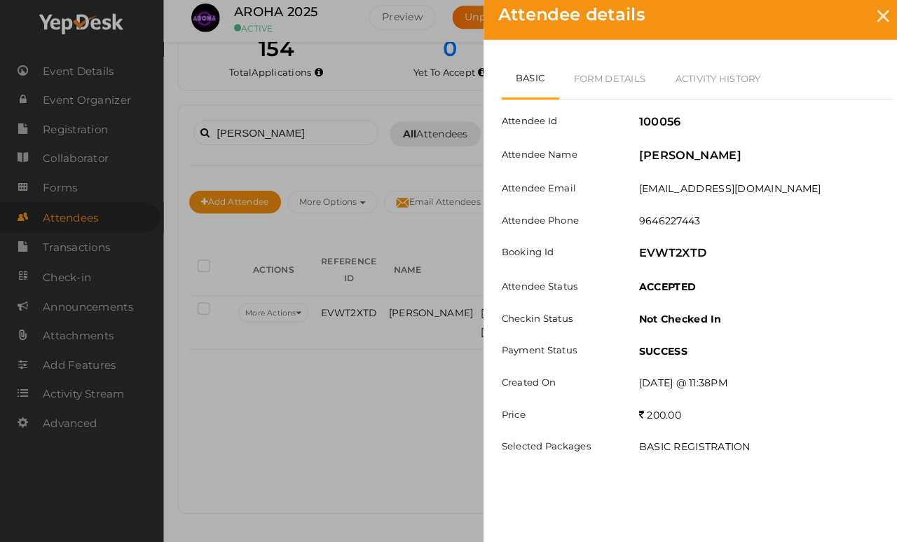
click at [826, 23] on div at bounding box center [870, 24] width 26 height 26
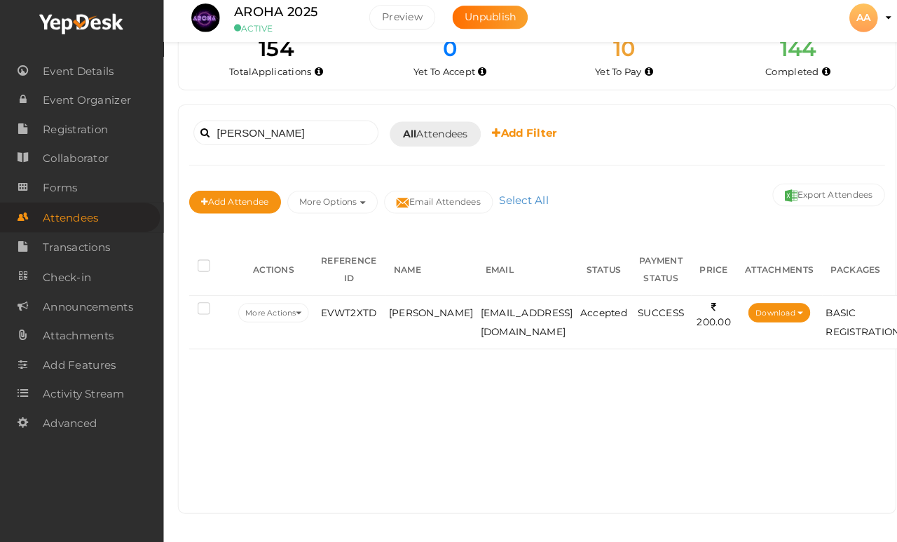
click at [302, 111] on div "Gaganpreet Booked for Today Today Tomorrow This Week Custom Date All Attendees …" at bounding box center [529, 312] width 706 height 402
click at [316, 126] on input "Gaganpreet" at bounding box center [282, 138] width 182 height 25
type input "G"
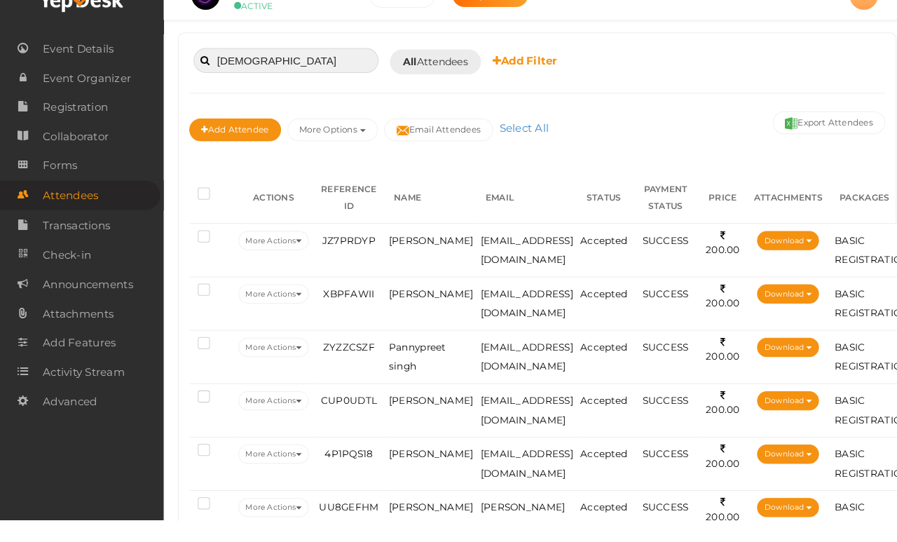
scroll to position [67, 0]
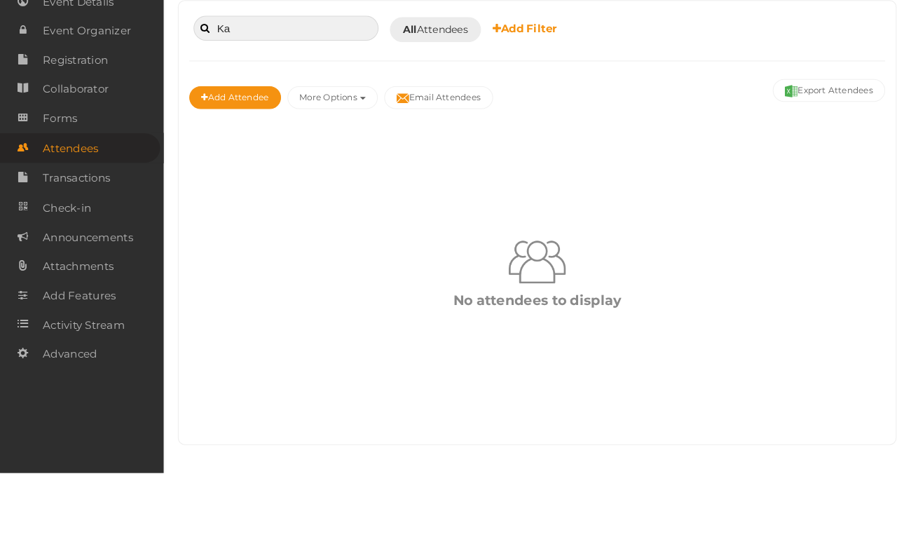
type input "K"
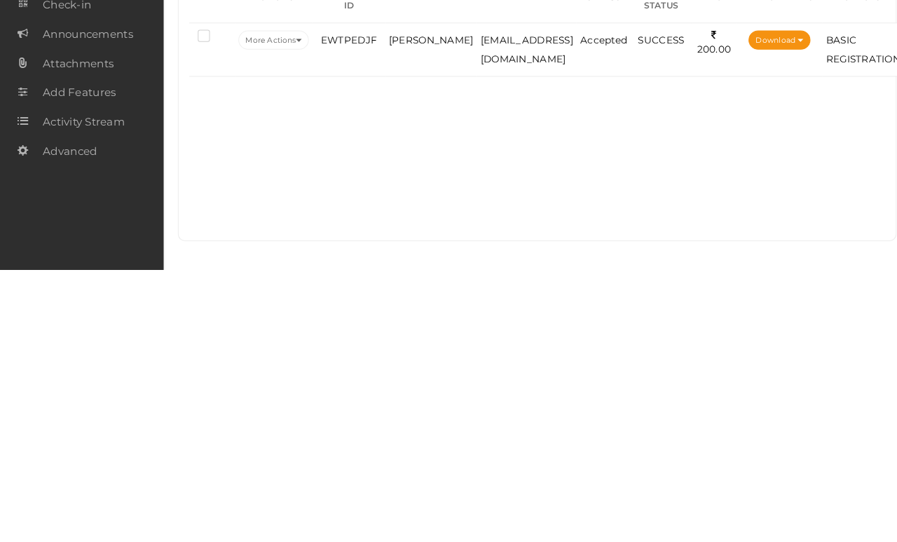
scroll to position [76, 0]
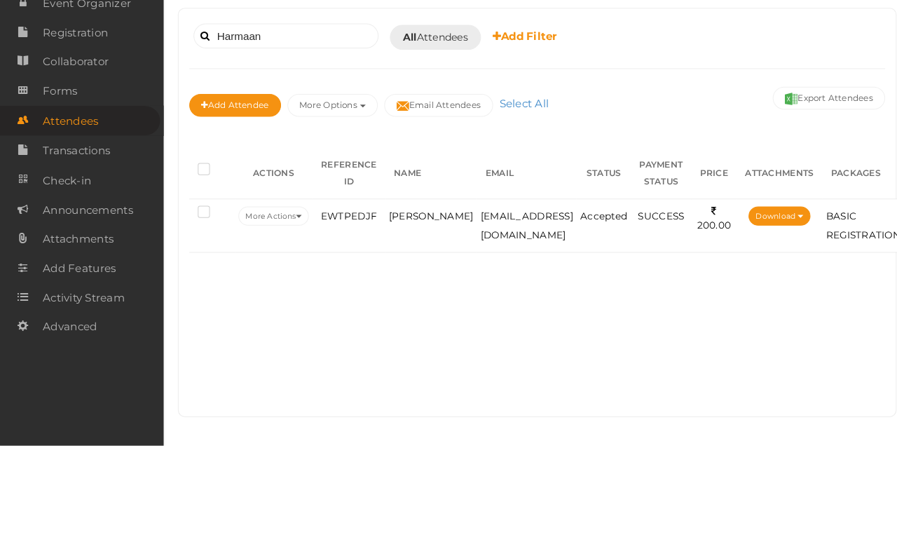
click at [401, 299] on td "Harmaanjit Singh" at bounding box center [425, 325] width 90 height 53
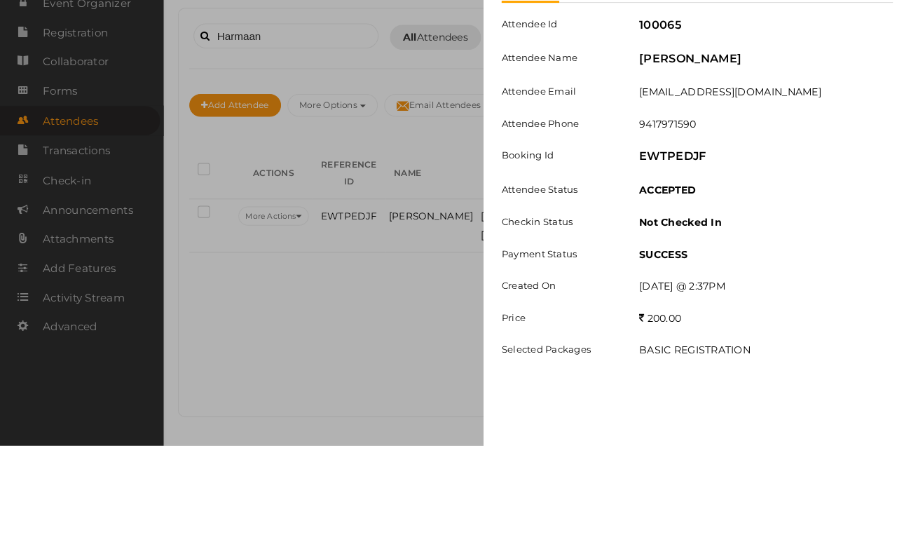
scroll to position [41, 0]
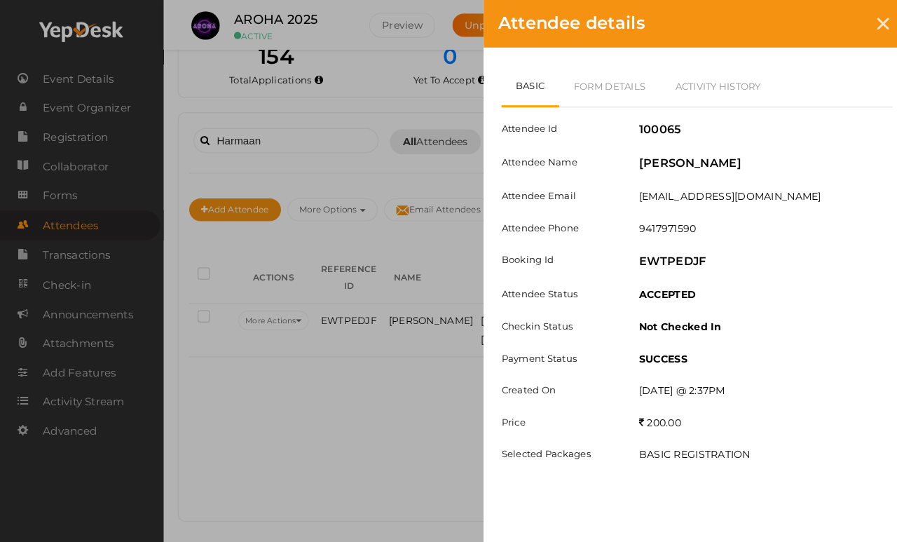
click at [589, 92] on link "Form Details" at bounding box center [601, 84] width 100 height 41
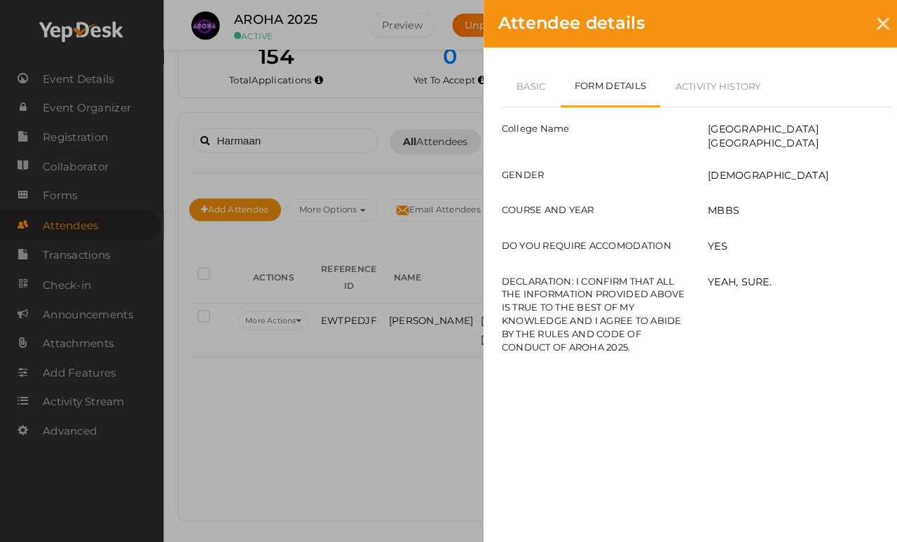
click at [513, 89] on link "Basic" at bounding box center [523, 84] width 58 height 41
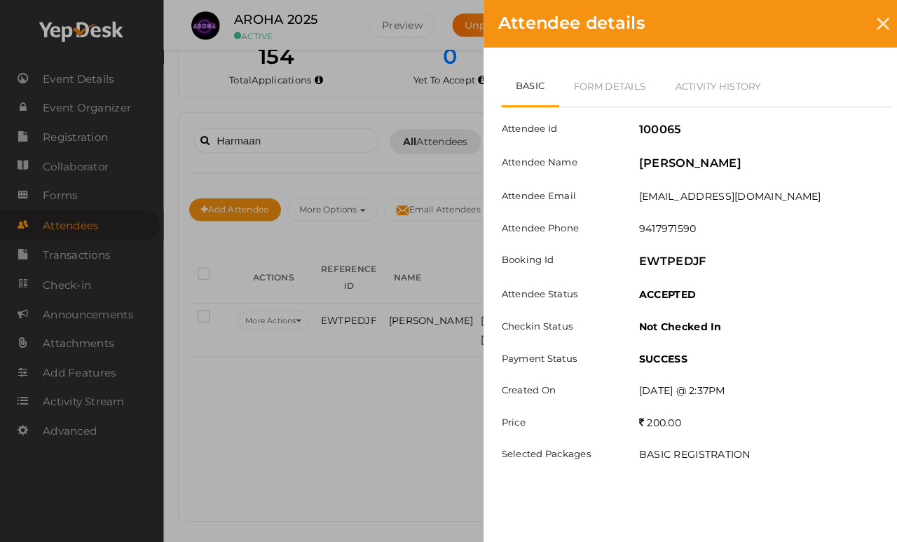
click at [826, 28] on icon at bounding box center [870, 24] width 12 height 12
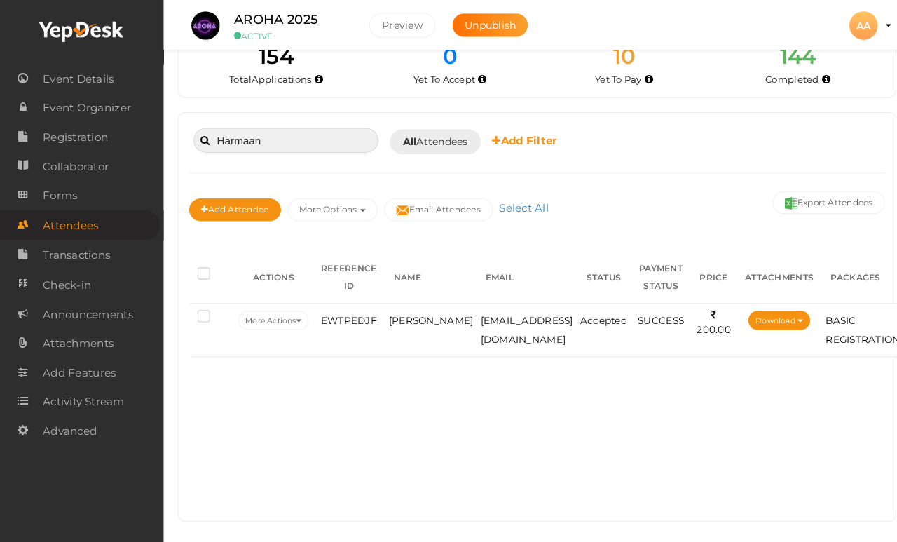
click at [280, 132] on input "Harmaan" at bounding box center [282, 138] width 182 height 25
type input "H"
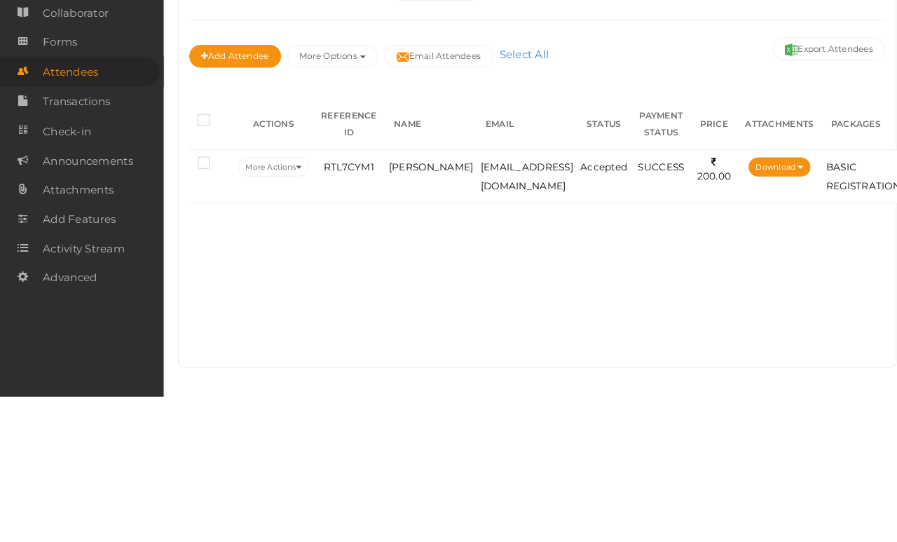
click at [528, 299] on td "singhdevinderjeet47@gmail.com" at bounding box center [519, 325] width 98 height 53
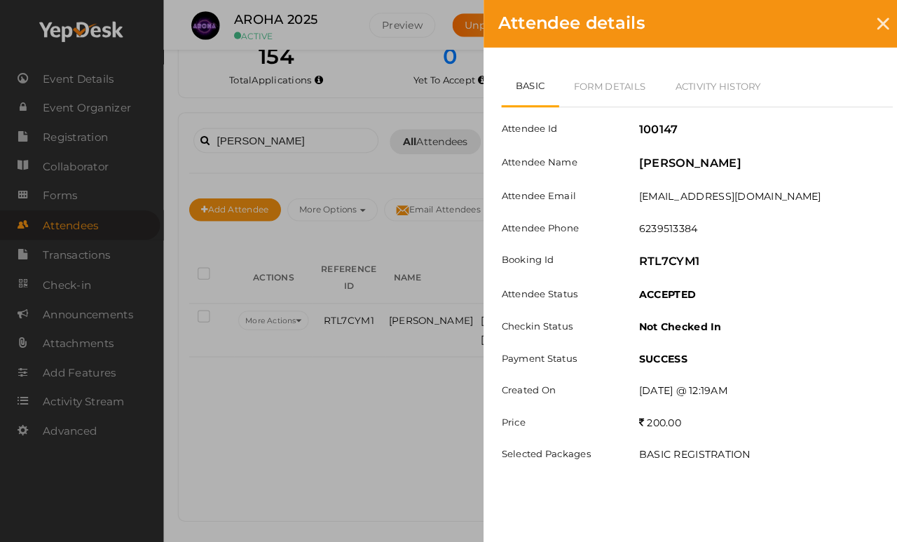
click at [599, 97] on link "Form Details" at bounding box center [601, 84] width 100 height 41
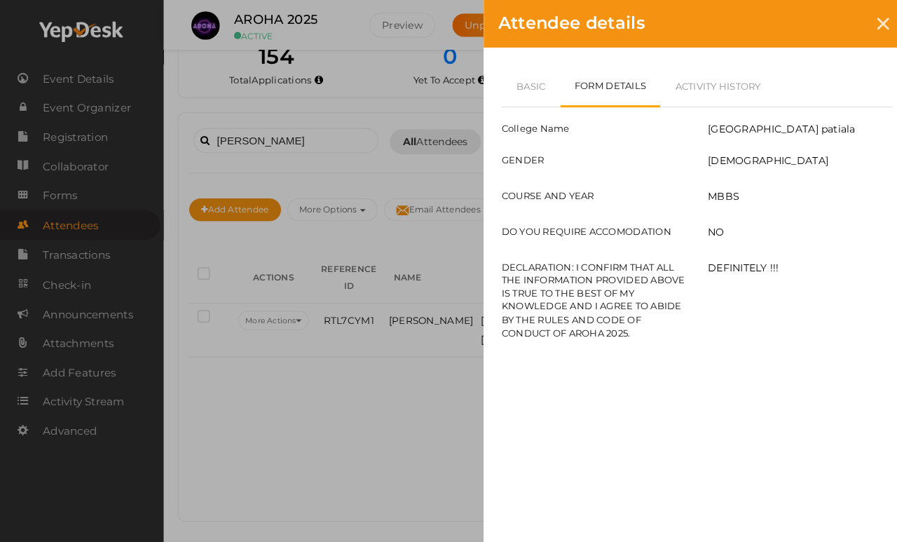
click at [512, 81] on link "Basic" at bounding box center [523, 84] width 58 height 41
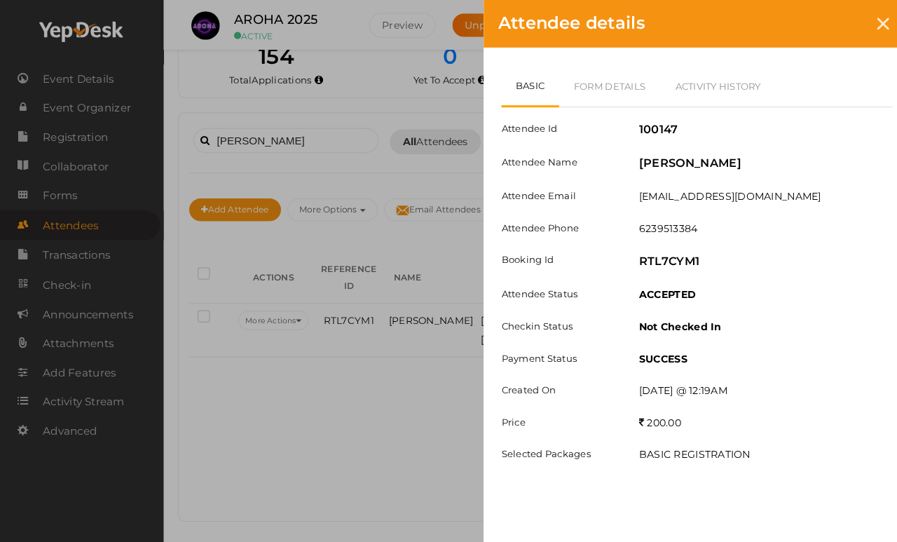
click at [826, 22] on icon at bounding box center [870, 24] width 12 height 12
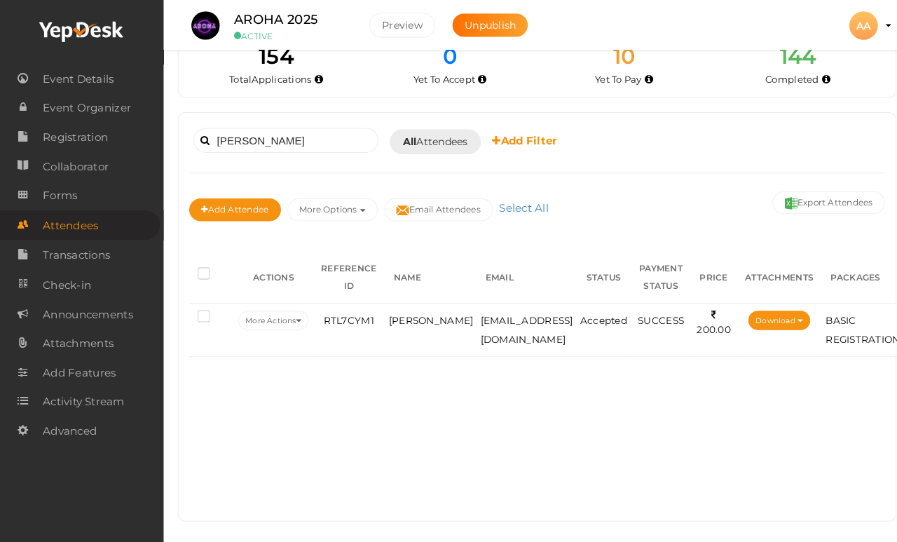
click at [352, 122] on div "Devinder Booked for Today Today Tomorrow This Week Custom Date All Attendees Al…" at bounding box center [528, 139] width 685 height 34
click at [414, 312] on span "Devinderjeet singh" at bounding box center [424, 315] width 83 height 11
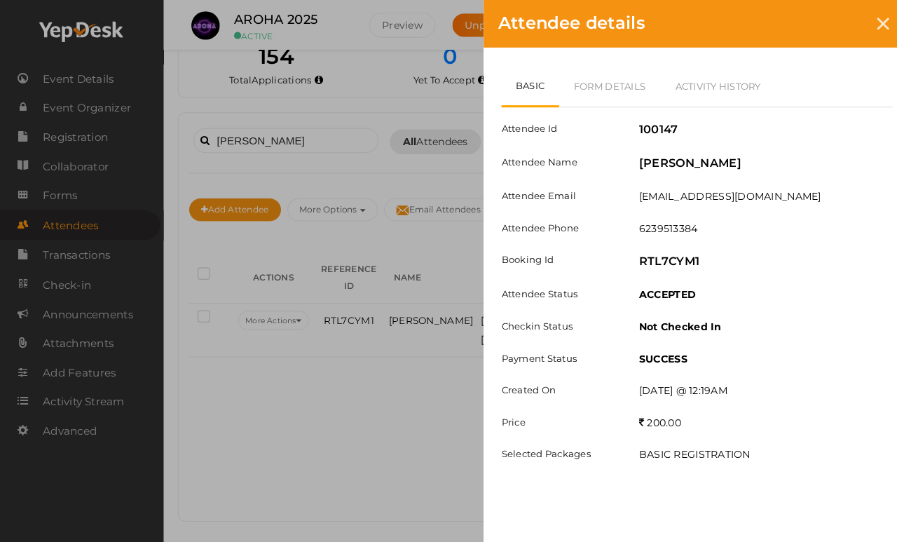
click at [615, 89] on link "Form Details" at bounding box center [601, 84] width 100 height 41
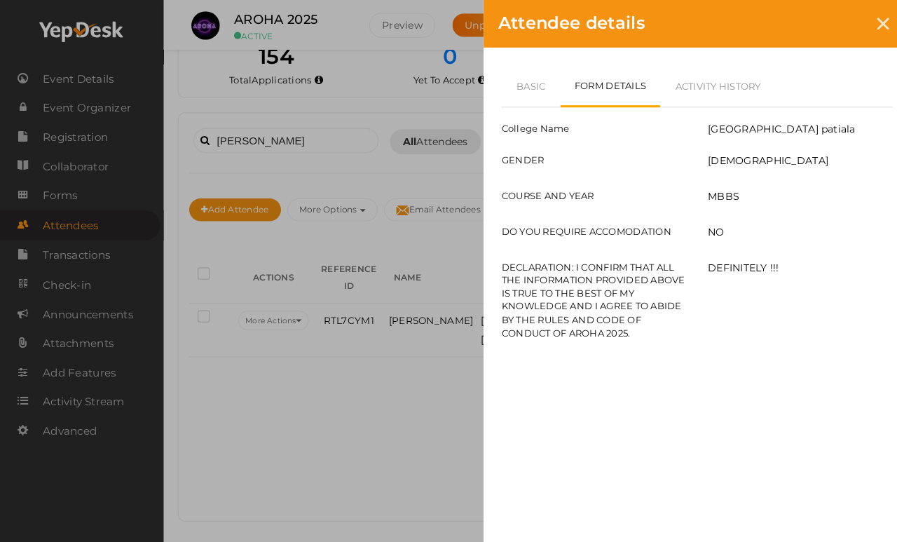
click at [545, 77] on link "Basic" at bounding box center [523, 84] width 58 height 41
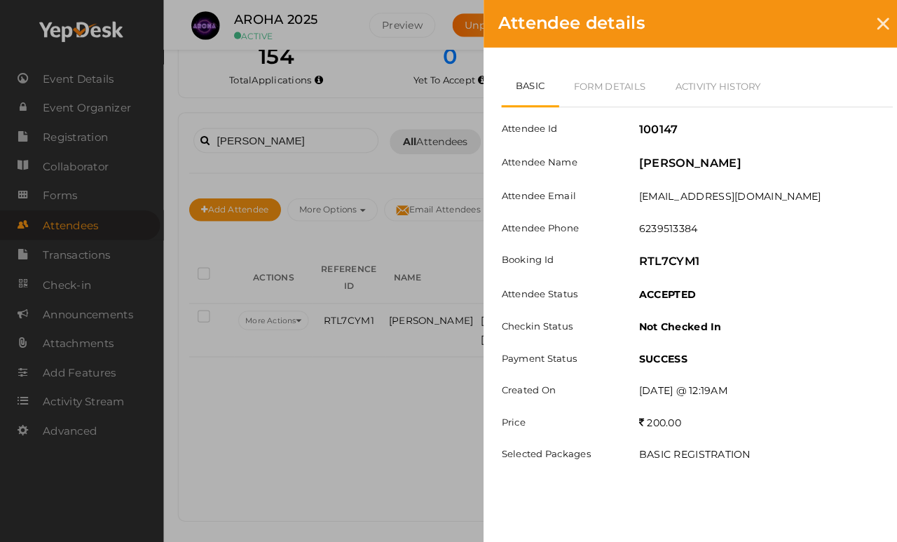
click at [826, 11] on div at bounding box center [870, 24] width 26 height 26
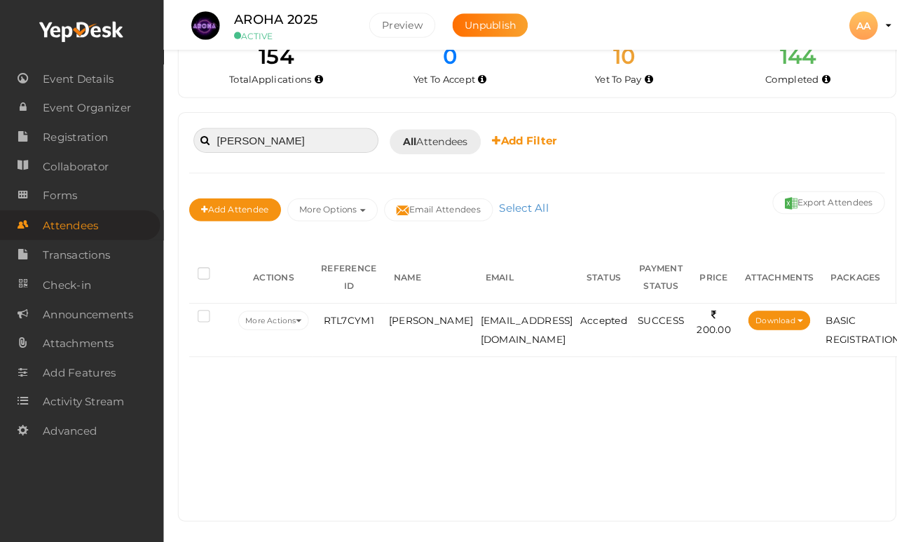
click at [302, 138] on input "Devinder" at bounding box center [282, 138] width 182 height 25
type input "D"
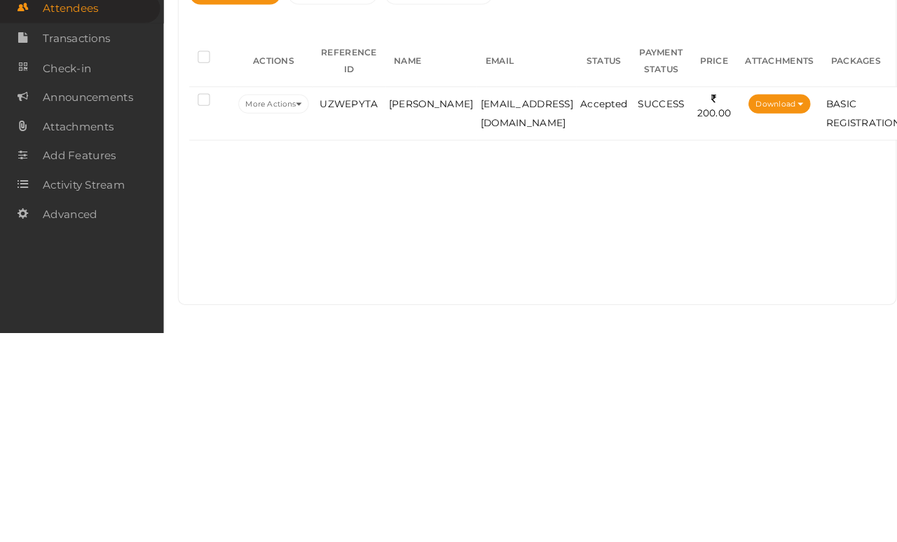
click at [541, 299] on td "jatinparnami52@gmail.com" at bounding box center [519, 325] width 98 height 53
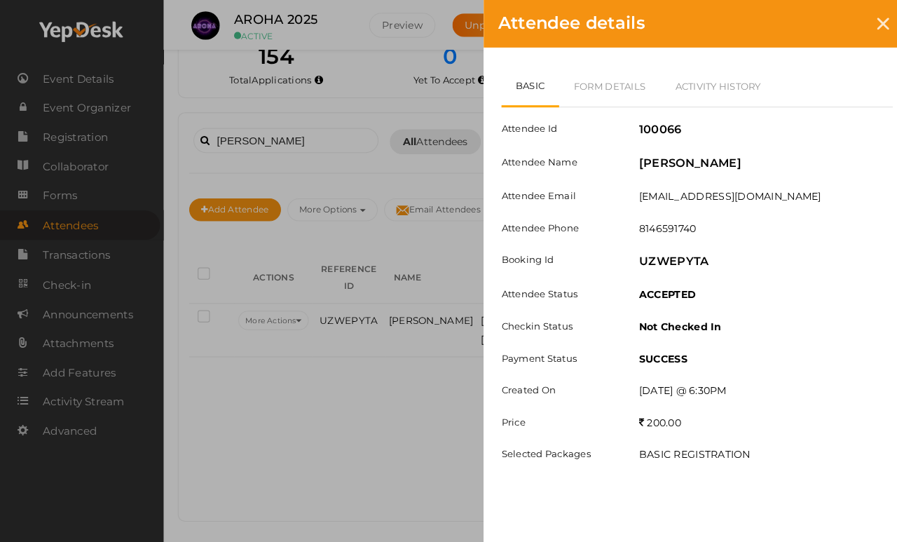
click at [621, 97] on link "Form Details" at bounding box center [601, 84] width 100 height 41
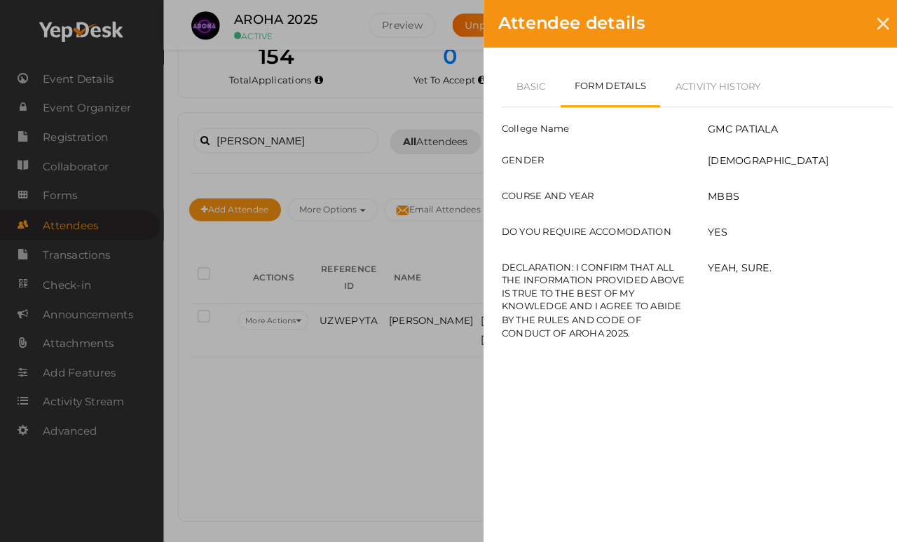
click at [524, 74] on link "Basic" at bounding box center [523, 84] width 58 height 41
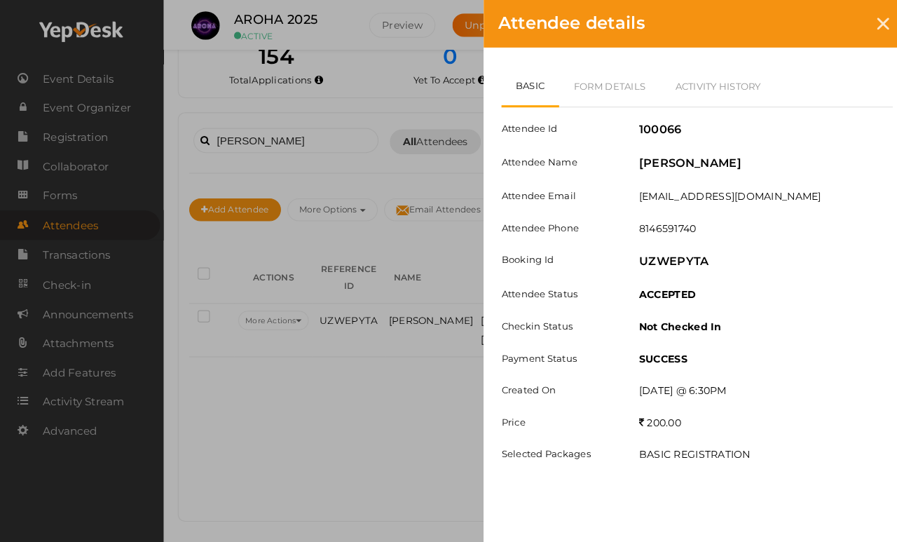
click at [826, 15] on div at bounding box center [870, 24] width 26 height 26
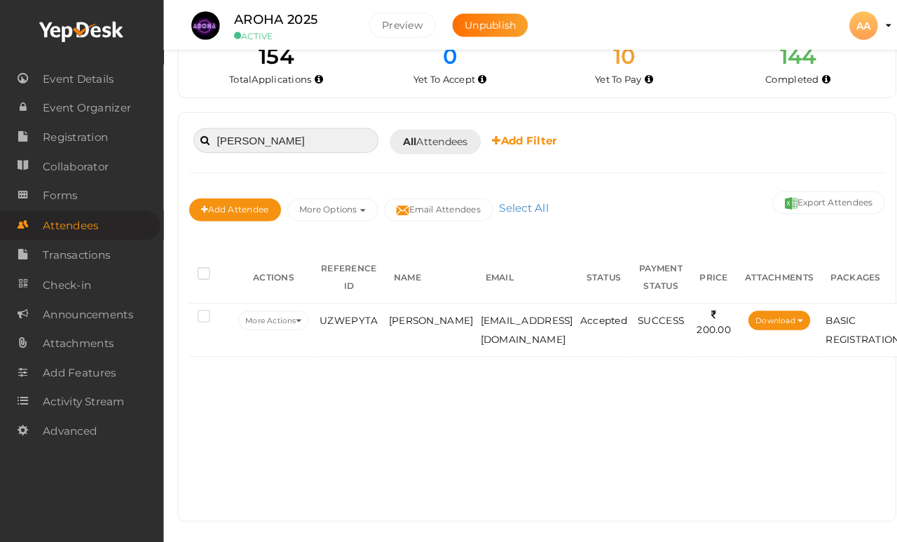
click at [281, 126] on input "Jatin" at bounding box center [282, 138] width 182 height 25
click at [267, 126] on input "Jatin" at bounding box center [282, 138] width 182 height 25
type input "J"
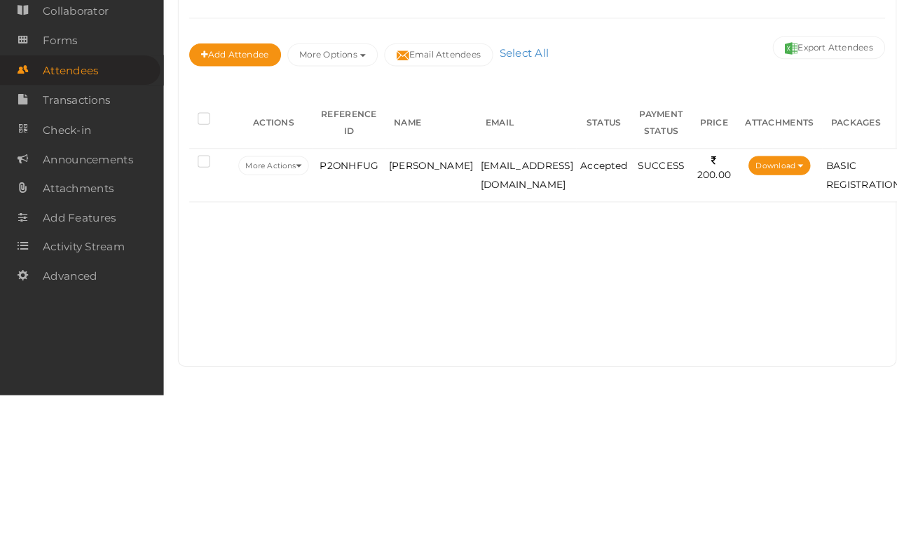
click at [499, 310] on span "dsv5371@gmail.com" at bounding box center [518, 325] width 91 height 30
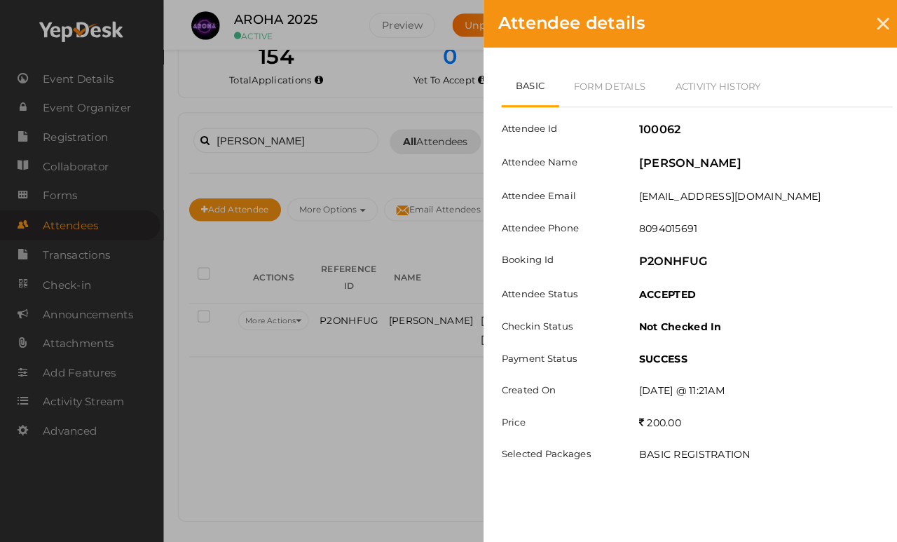
click at [594, 83] on link "Form Details" at bounding box center [601, 84] width 100 height 41
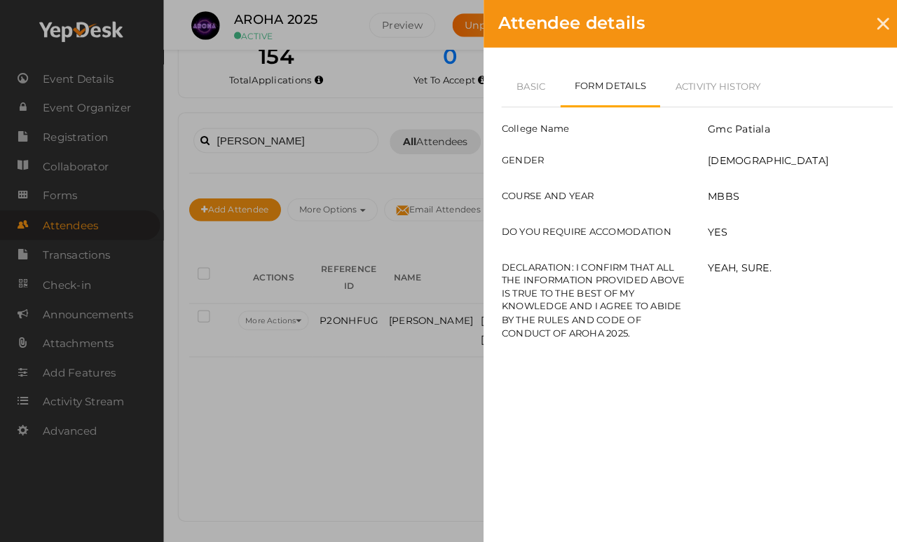
click at [538, 92] on link "Basic" at bounding box center [523, 84] width 58 height 41
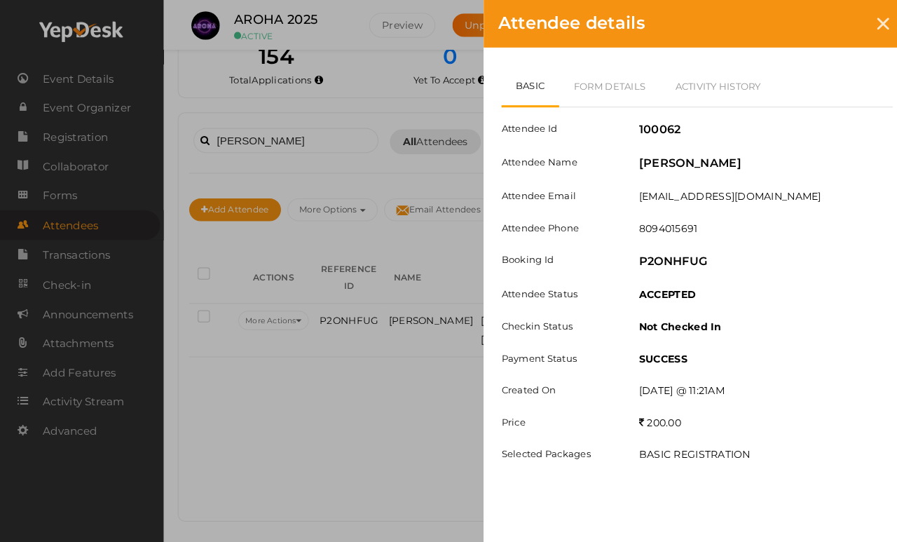
click at [826, 20] on div at bounding box center [870, 24] width 26 height 26
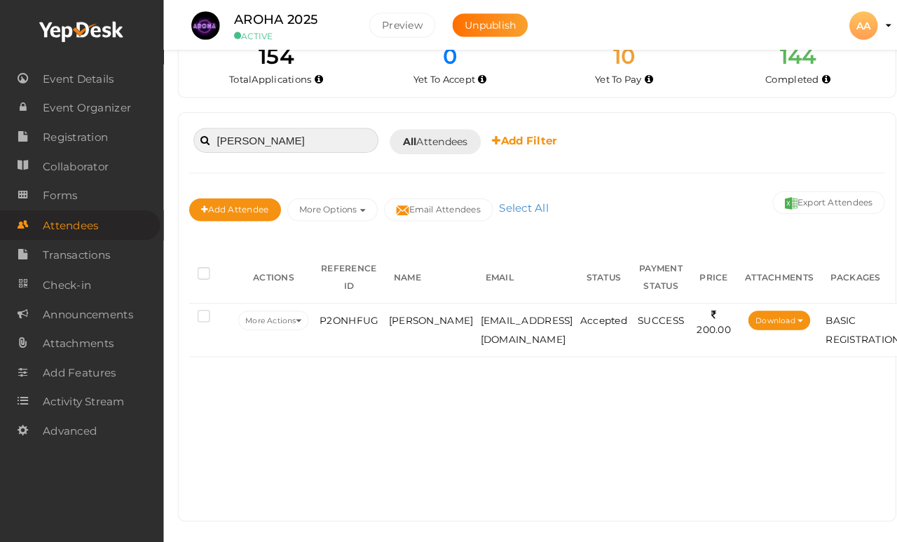
click at [278, 135] on input "Devesh" at bounding box center [282, 138] width 182 height 25
type input "D"
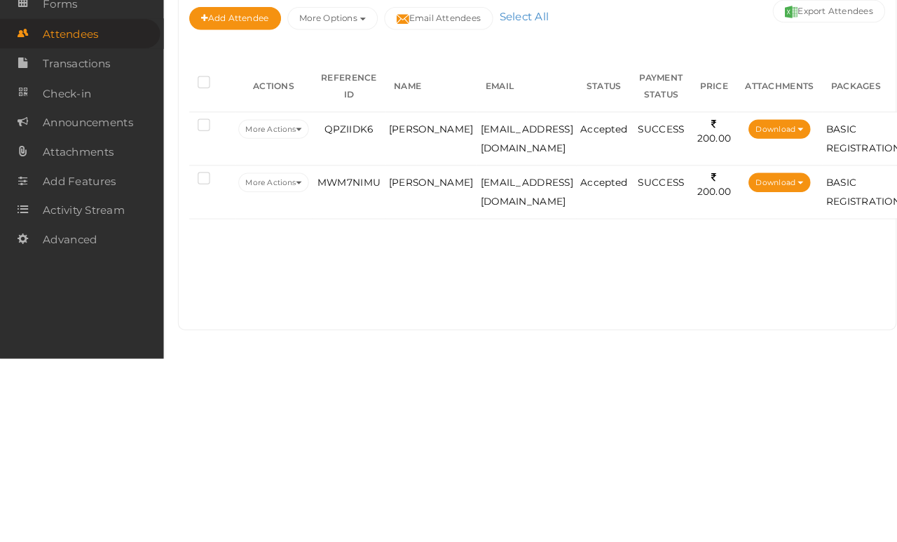
type input "Lakshay"
click at [536, 299] on td "lakshayakharbas@gmail.com" at bounding box center [519, 325] width 98 height 53
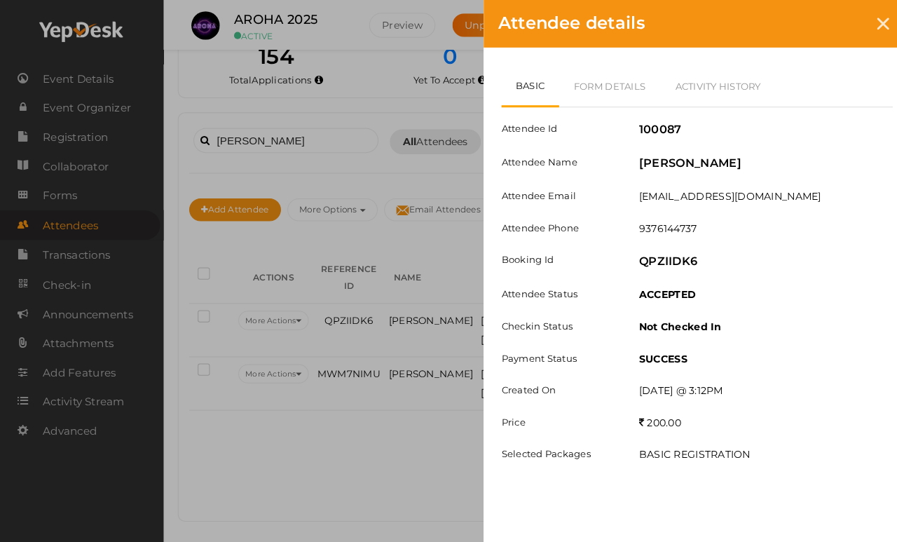
click at [619, 84] on link "Form Details" at bounding box center [601, 84] width 100 height 41
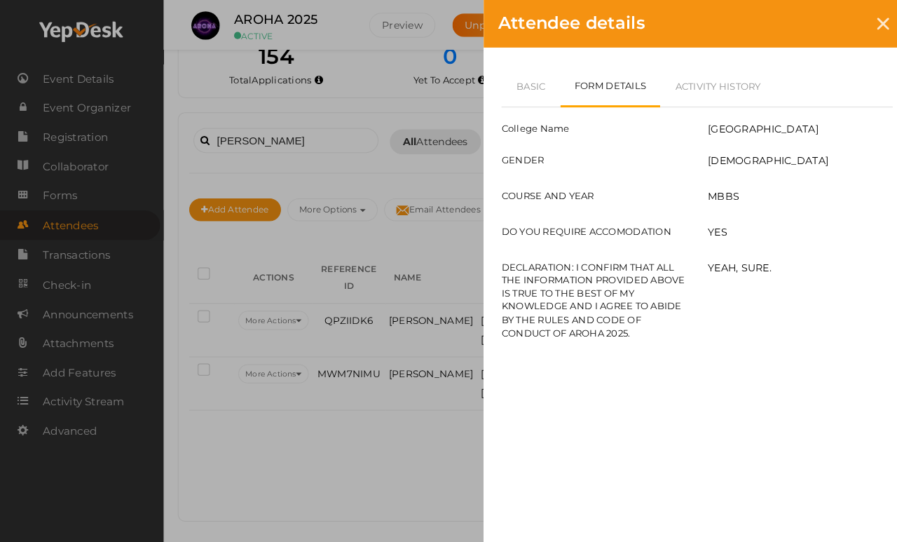
click at [826, 34] on div at bounding box center [870, 24] width 26 height 26
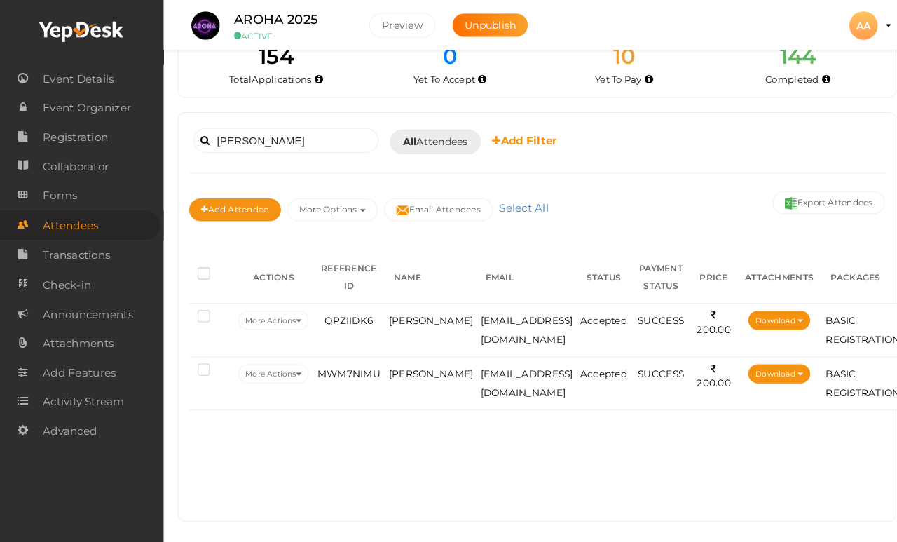
click at [497, 364] on span "lakshaylavi01@gmail.com" at bounding box center [518, 377] width 91 height 30
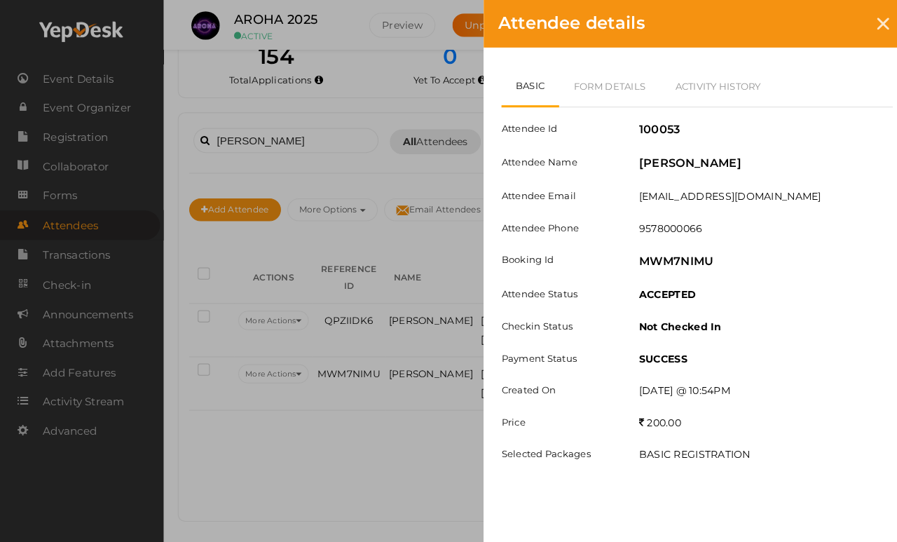
click at [608, 88] on link "Form Details" at bounding box center [601, 84] width 100 height 41
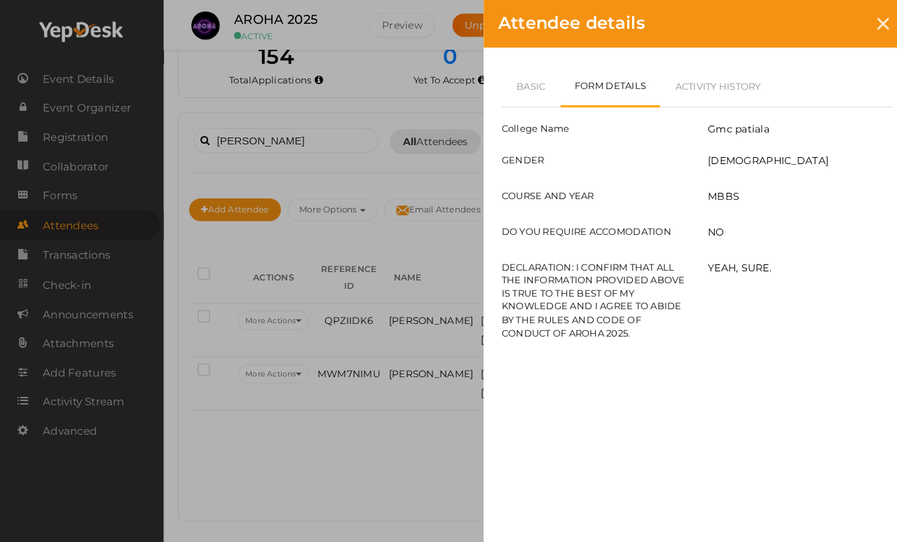
click at [522, 95] on link "Basic" at bounding box center [523, 84] width 58 height 41
